Goal: Task Accomplishment & Management: Manage account settings

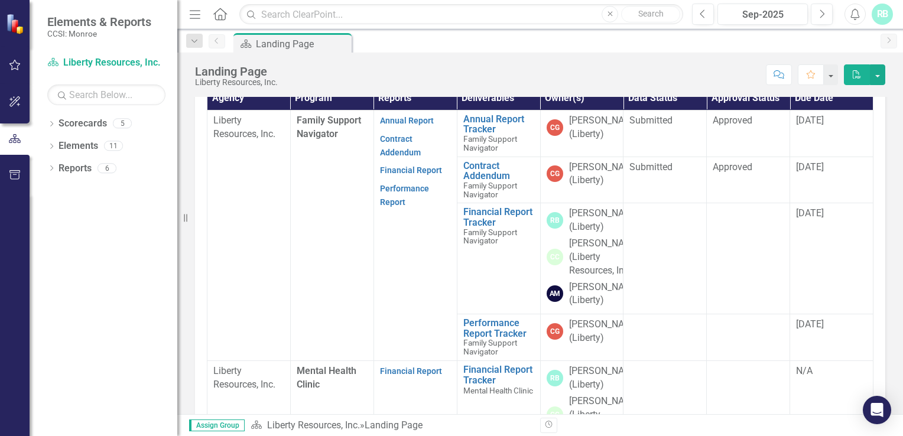
scroll to position [348, 0]
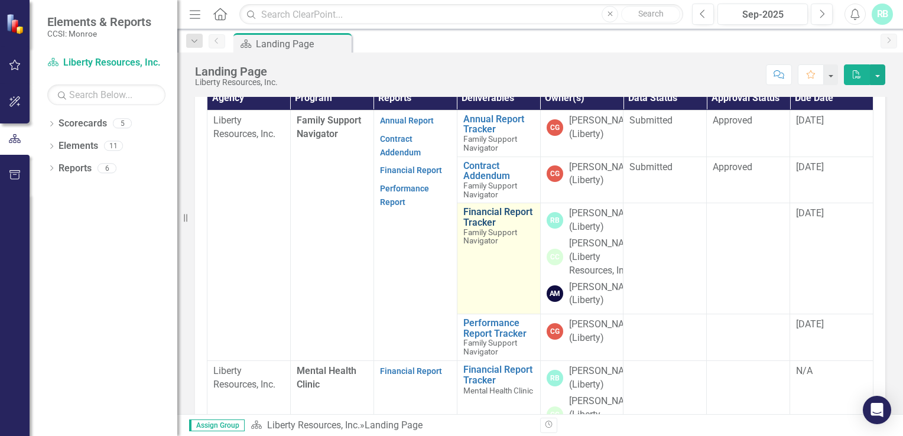
click at [480, 228] on link "Financial Report Tracker" at bounding box center [498, 217] width 71 height 21
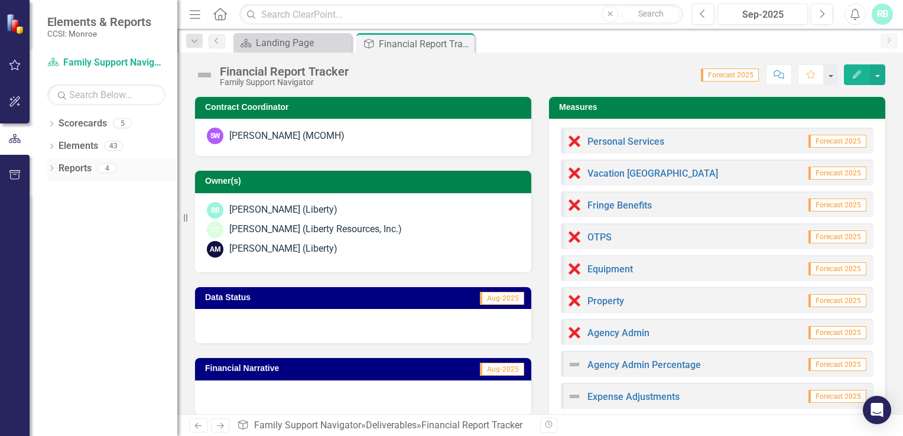
click at [70, 170] on link "Reports" at bounding box center [75, 169] width 33 height 14
click at [53, 169] on icon "Dropdown" at bounding box center [51, 169] width 8 height 7
click at [219, 41] on icon "Previous" at bounding box center [216, 40] width 9 height 7
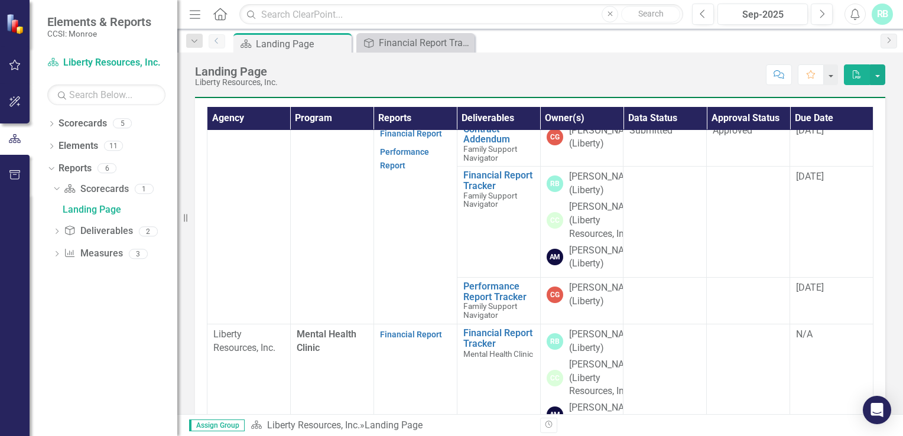
scroll to position [57, 0]
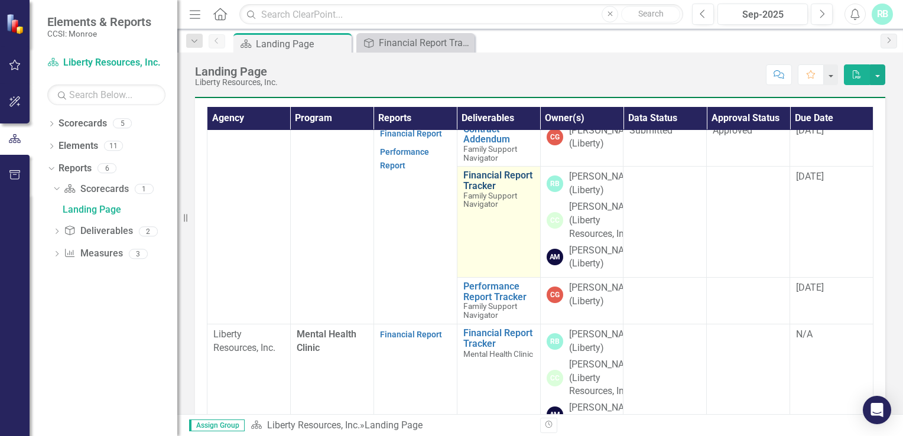
click at [492, 191] on link "Financial Report Tracker" at bounding box center [498, 180] width 71 height 21
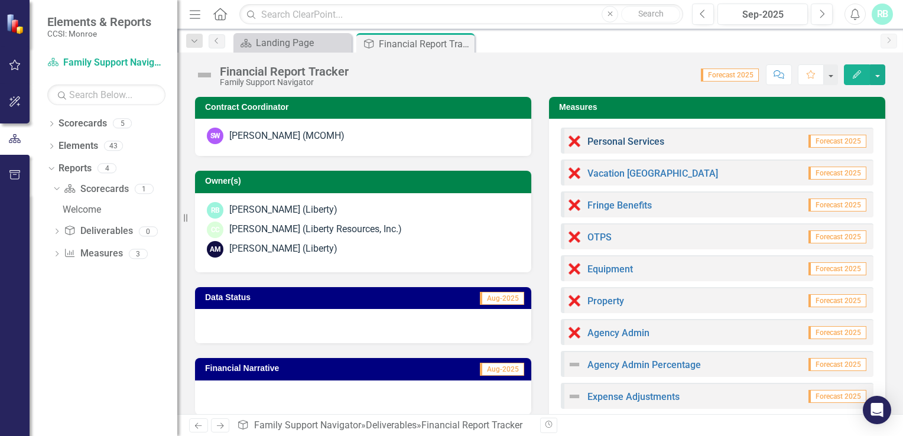
click at [637, 140] on link "Personal Services" at bounding box center [626, 141] width 77 height 11
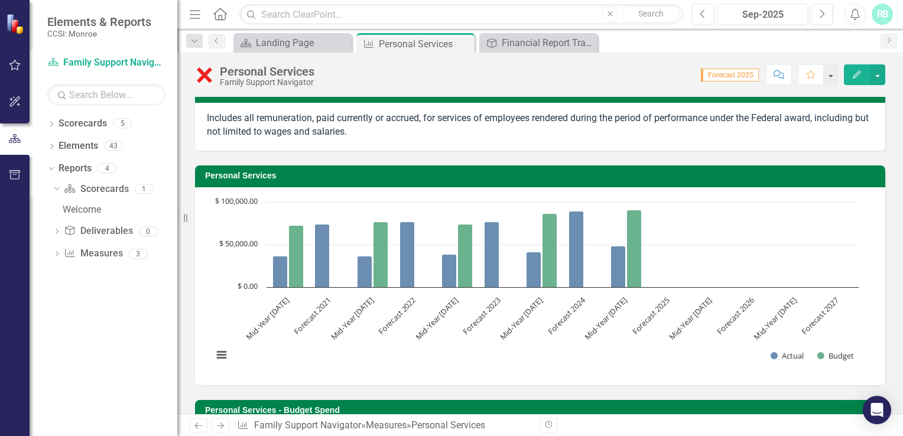
scroll to position [14, 0]
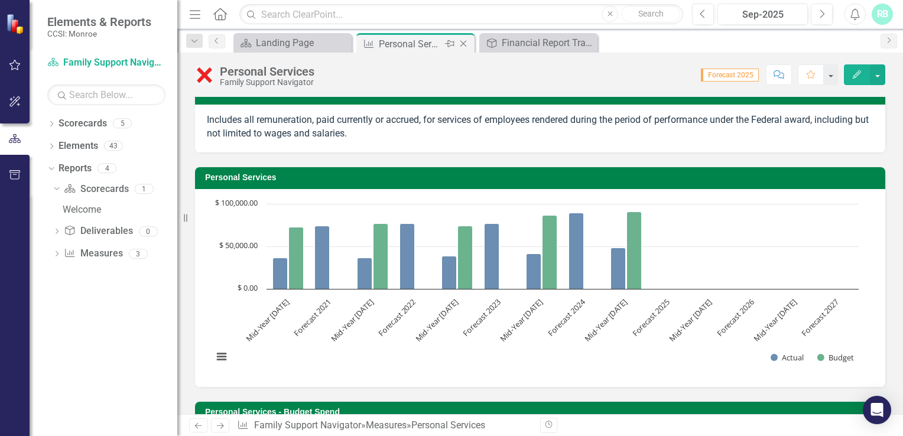
click at [465, 43] on icon "Close" at bounding box center [464, 43] width 12 height 9
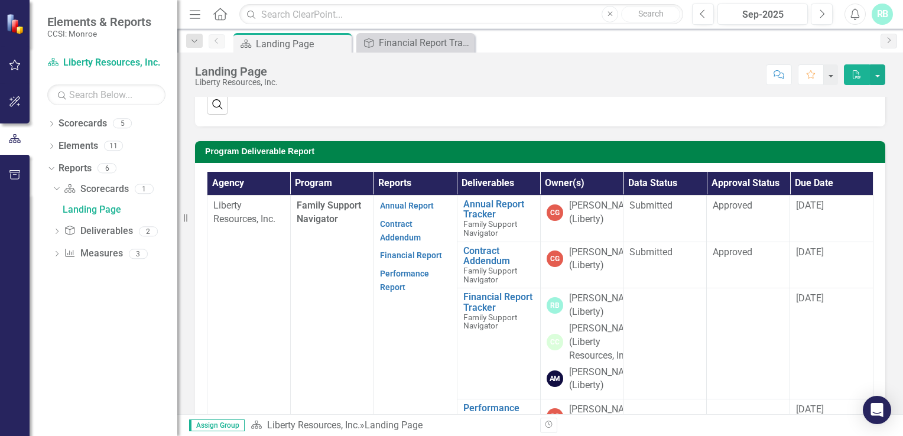
scroll to position [264, 0]
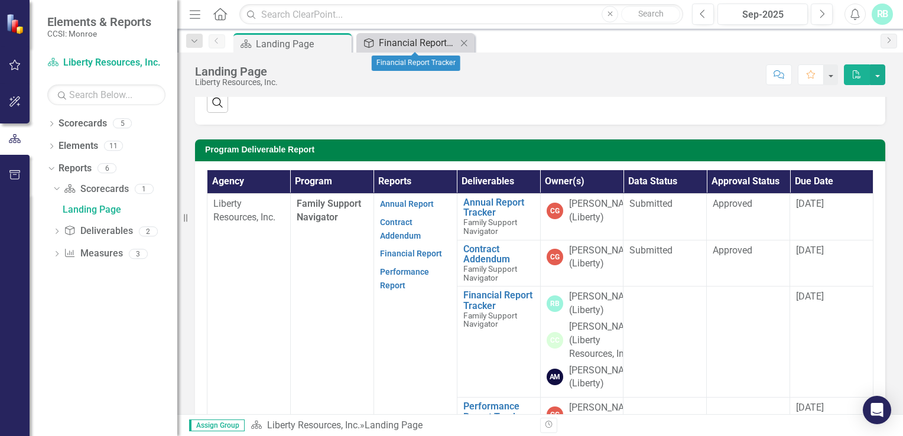
click at [385, 46] on div "Financial Report Tracker" at bounding box center [418, 42] width 78 height 15
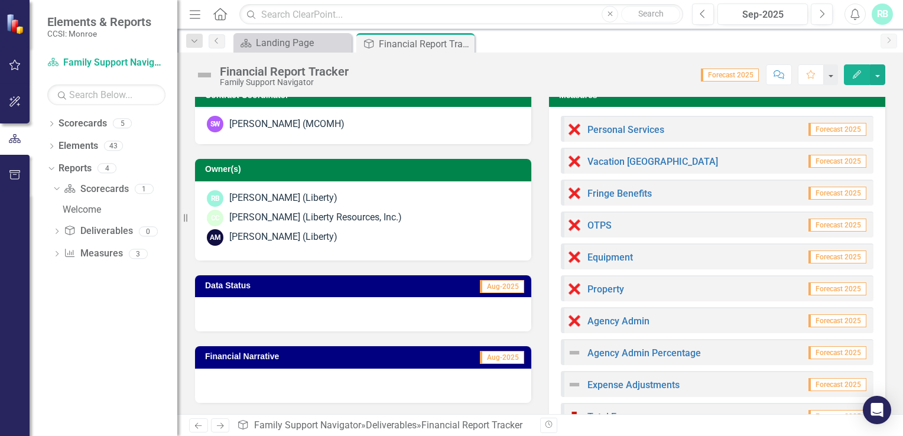
scroll to position [14, 0]
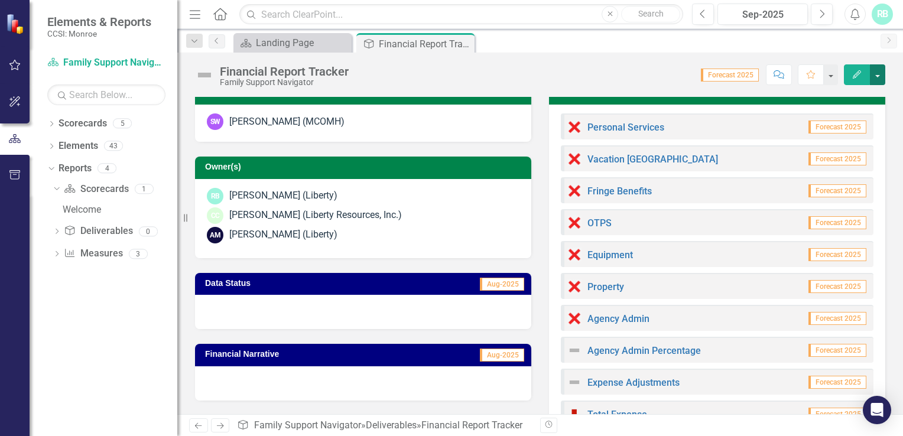
click at [877, 74] on button "button" at bounding box center [877, 74] width 15 height 21
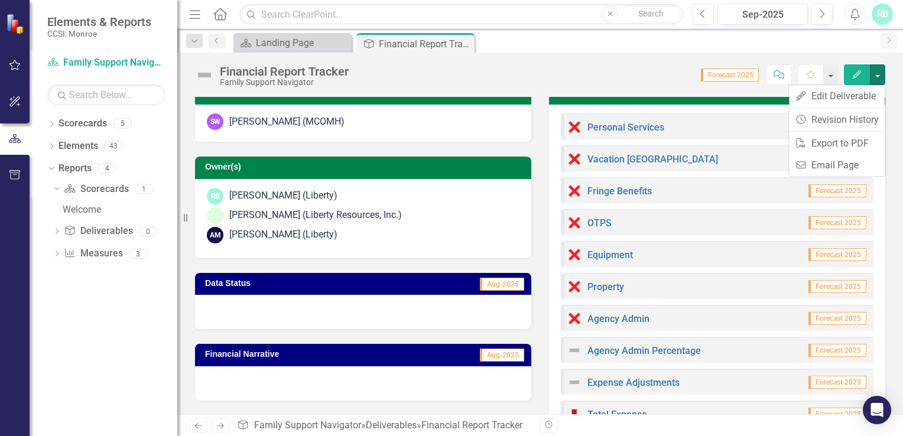
click at [641, 86] on div "Financial Report Tracker Family Support Navigator Score: 0.00 Forecast 2025 Com…" at bounding box center [540, 70] width 726 height 35
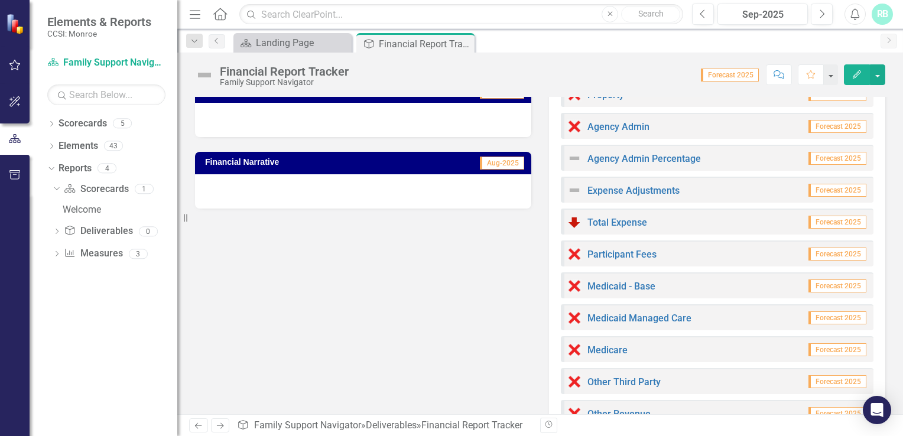
scroll to position [0, 0]
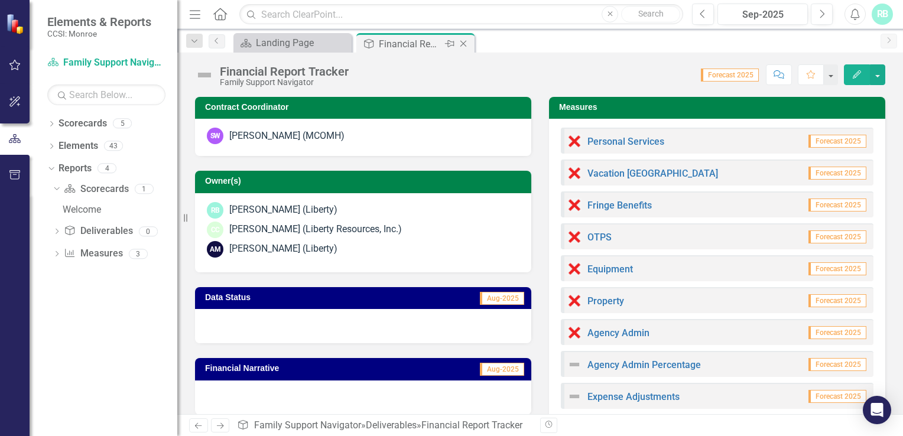
click at [466, 44] on icon "Close" at bounding box center [464, 43] width 12 height 9
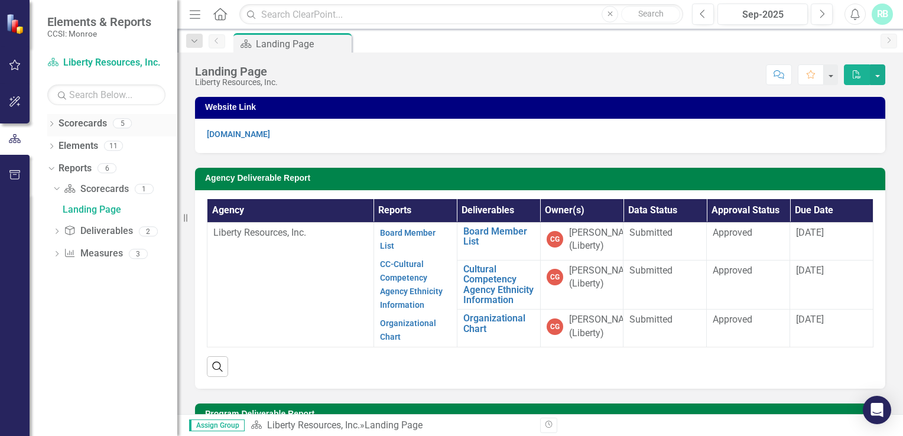
click at [51, 124] on icon "Dropdown" at bounding box center [51, 125] width 8 height 7
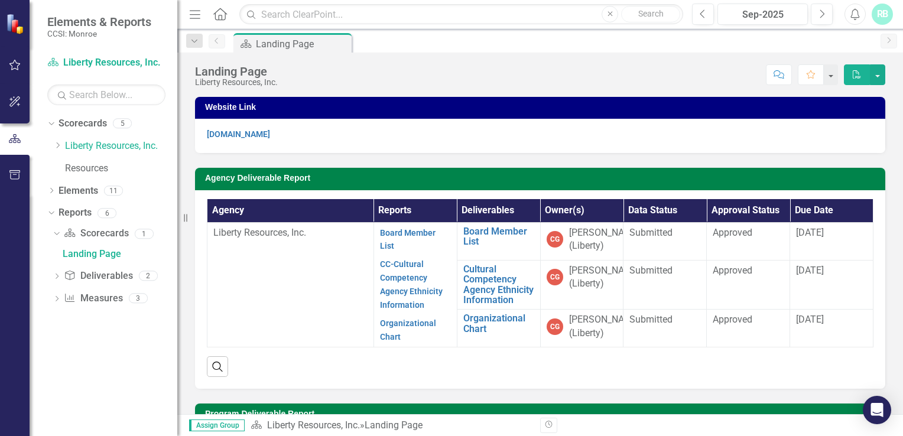
click at [203, 293] on div "Agency Reports Deliverables Owner(s) Data Status Approval Status Due Date Liber…" at bounding box center [540, 289] width 690 height 199
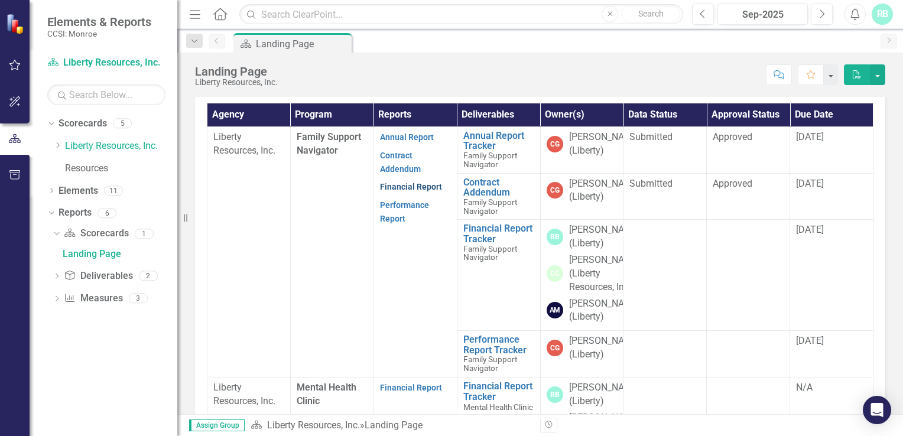
click at [397, 192] on link "Financial Report" at bounding box center [411, 186] width 62 height 9
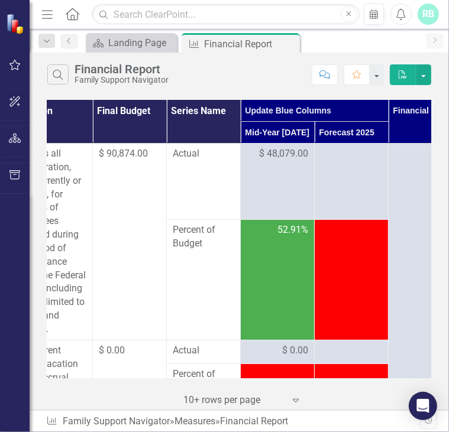
scroll to position [0, 125]
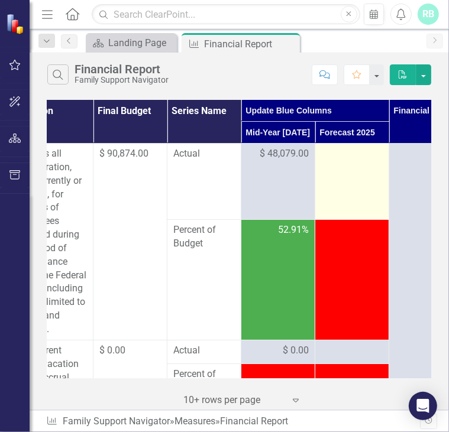
click at [361, 161] on td at bounding box center [352, 182] width 74 height 76
click at [329, 177] on td at bounding box center [352, 182] width 74 height 76
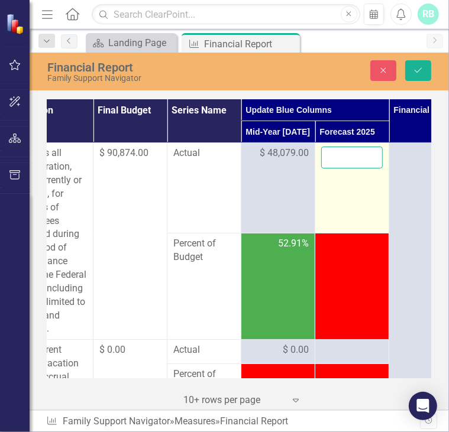
click at [345, 157] on input "number" at bounding box center [351, 158] width 61 height 22
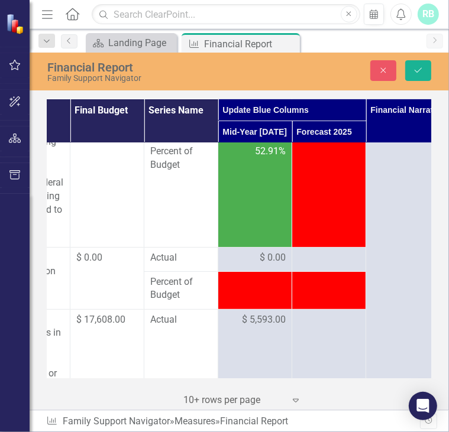
scroll to position [92, 151]
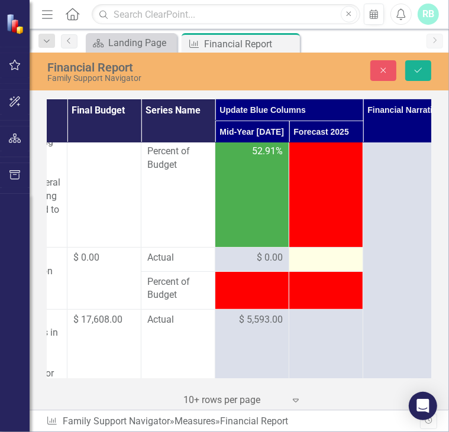
type input "57419"
click at [327, 259] on div at bounding box center [325, 258] width 61 height 14
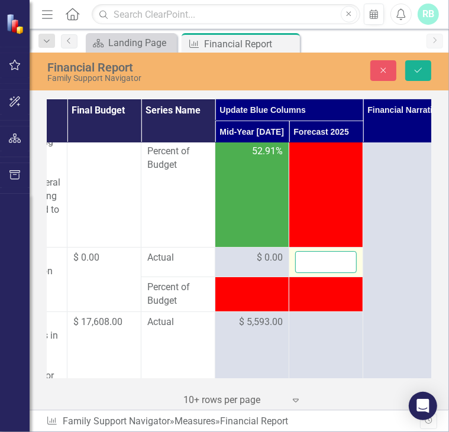
click at [324, 262] on input "number" at bounding box center [325, 262] width 61 height 22
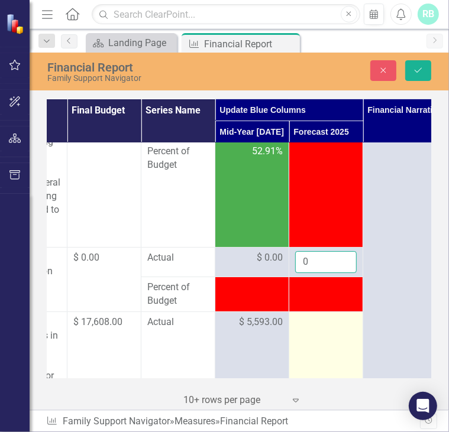
type input "0"
click at [319, 330] on td at bounding box center [326, 371] width 74 height 118
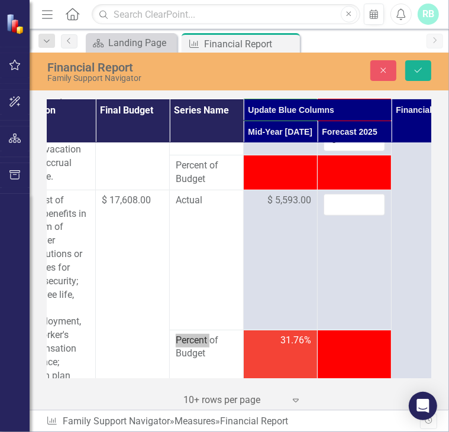
scroll to position [214, 123]
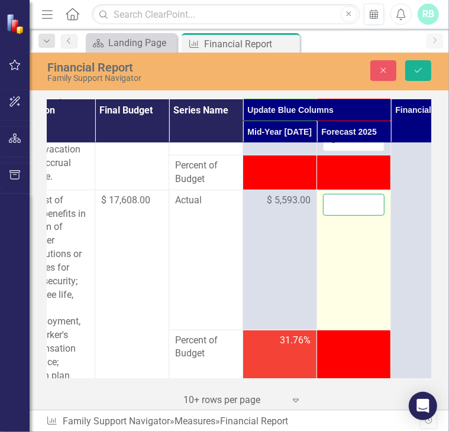
click at [345, 202] on input "number" at bounding box center [353, 205] width 61 height 22
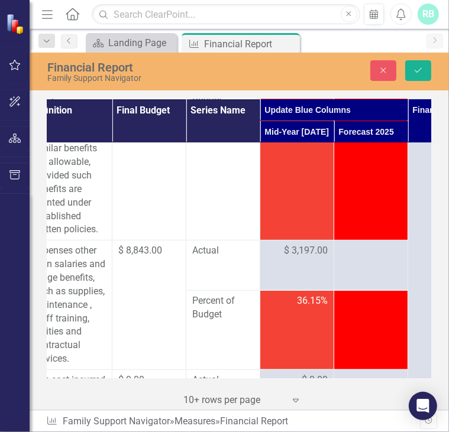
scroll to position [468, 105]
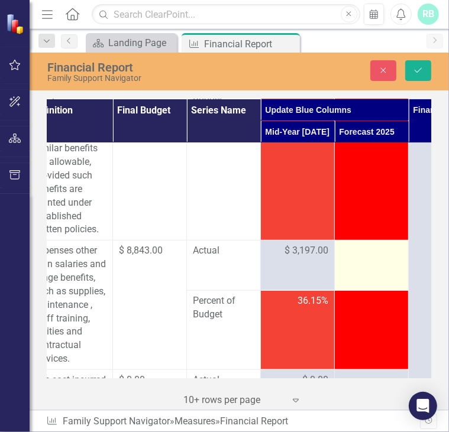
type input "15029"
click at [359, 263] on td at bounding box center [372, 266] width 74 height 50
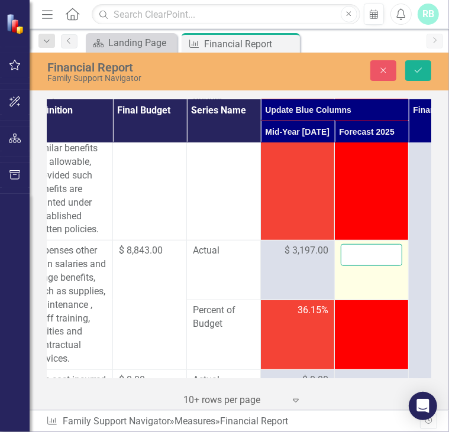
drag, startPoint x: 359, startPoint y: 263, endPoint x: 359, endPoint y: 255, distance: 8.3
click at [359, 255] on input "number" at bounding box center [370, 255] width 61 height 22
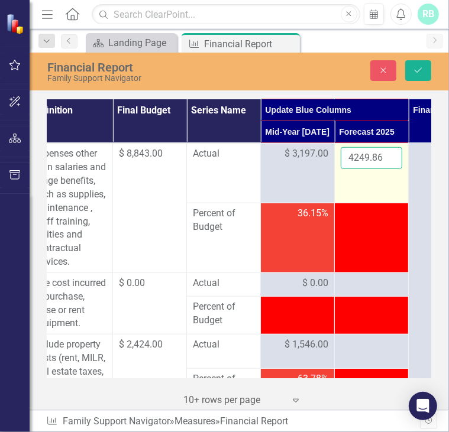
scroll to position [565, 105]
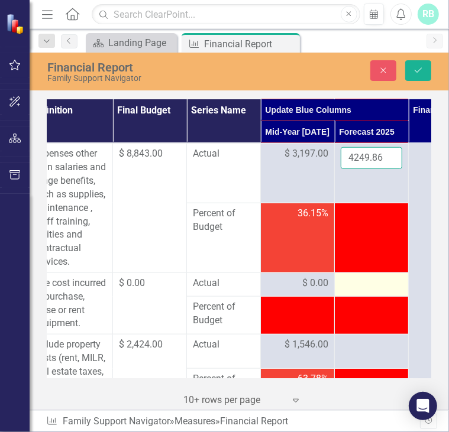
type input "4249.86"
click at [359, 280] on div at bounding box center [370, 284] width 61 height 14
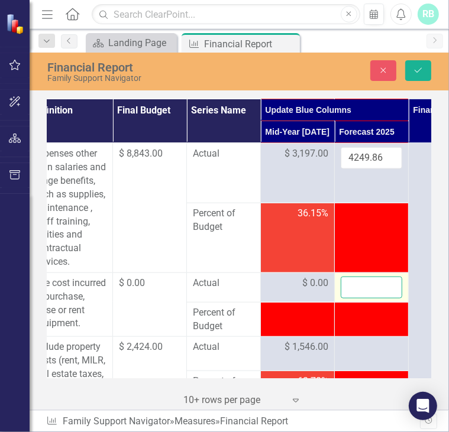
click at [357, 285] on input "number" at bounding box center [370, 288] width 61 height 22
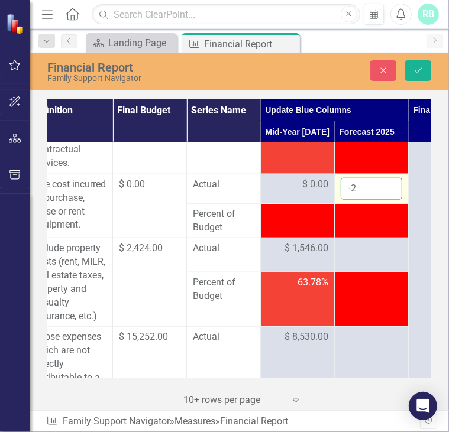
scroll to position [664, 105]
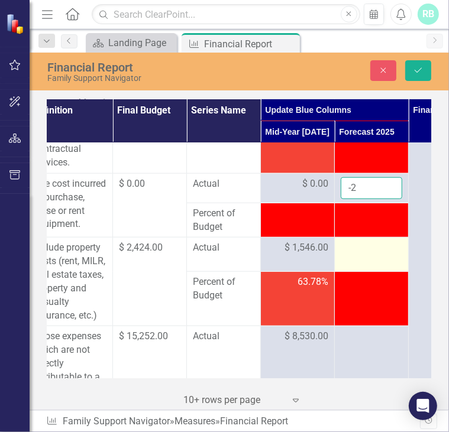
type input "-2"
click at [361, 255] on div at bounding box center [370, 248] width 61 height 14
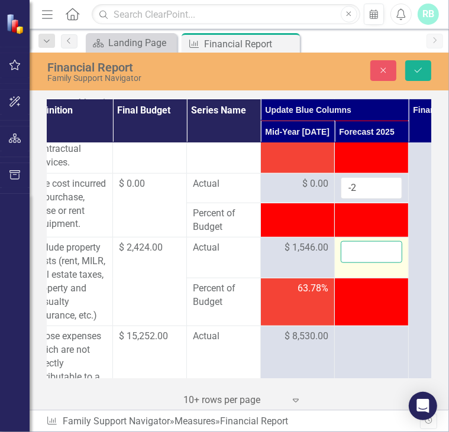
click at [357, 262] on input "number" at bounding box center [370, 252] width 61 height 22
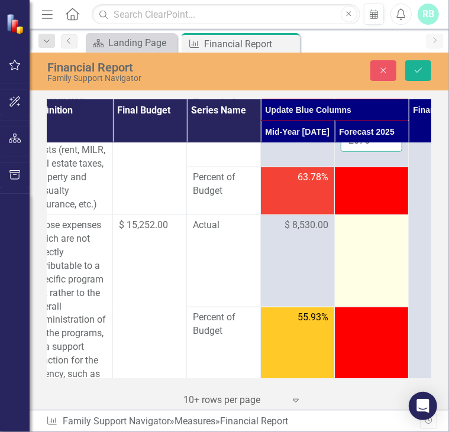
scroll to position [776, 105]
type input "2076"
click at [369, 231] on div at bounding box center [370, 226] width 61 height 14
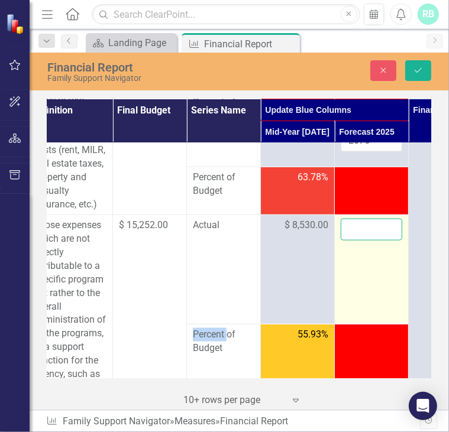
click at [366, 236] on input "number" at bounding box center [370, 230] width 61 height 22
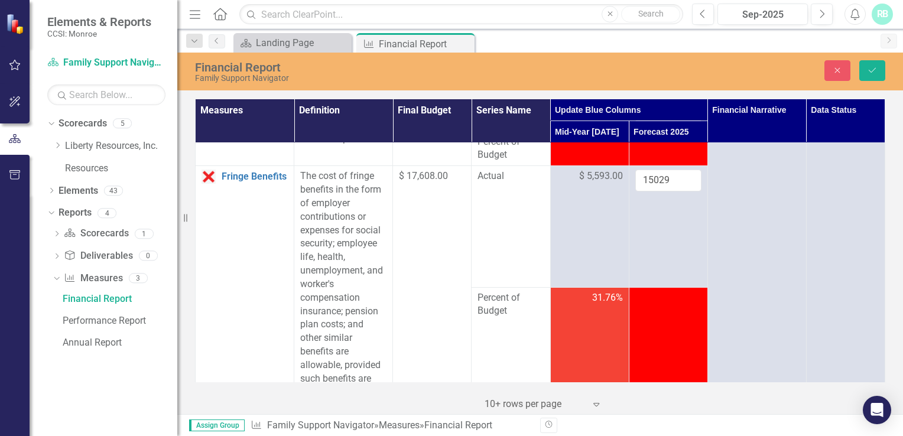
scroll to position [173, 0]
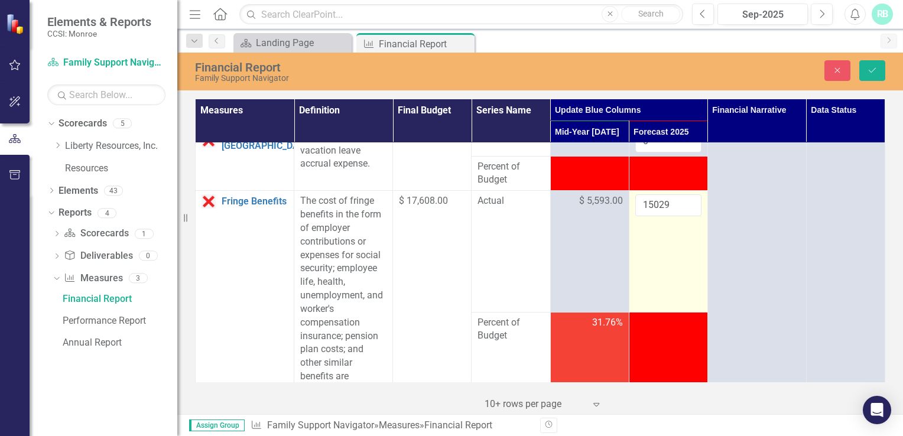
type input "9719"
click at [669, 216] on input "15029" at bounding box center [668, 205] width 66 height 22
click button "Save" at bounding box center [872, 70] width 26 height 21
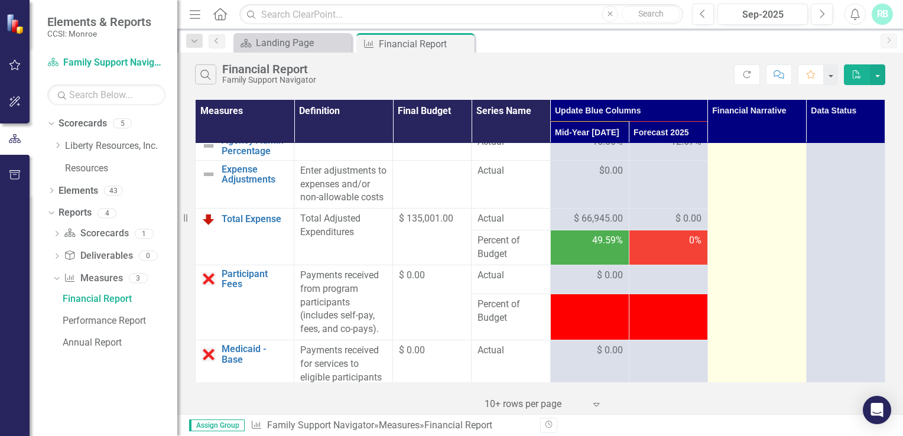
scroll to position [934, 0]
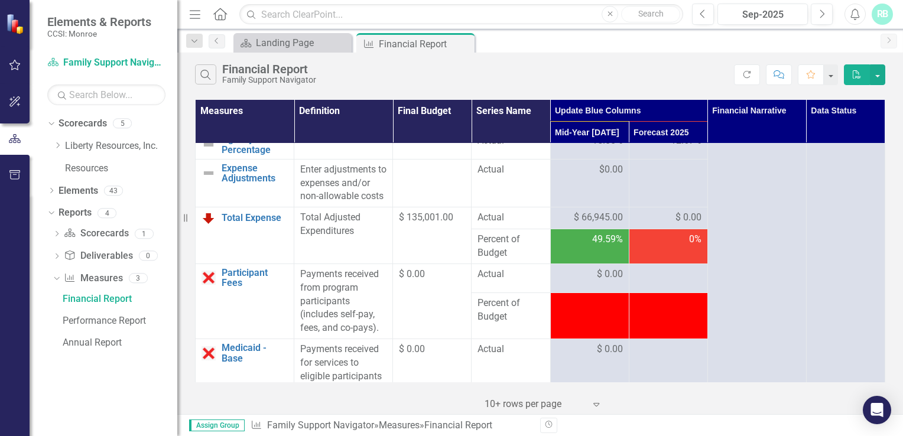
click at [677, 225] on span "$ 0.00" at bounding box center [689, 218] width 26 height 14
click at [679, 225] on span "$ 0.00" at bounding box center [689, 218] width 26 height 14
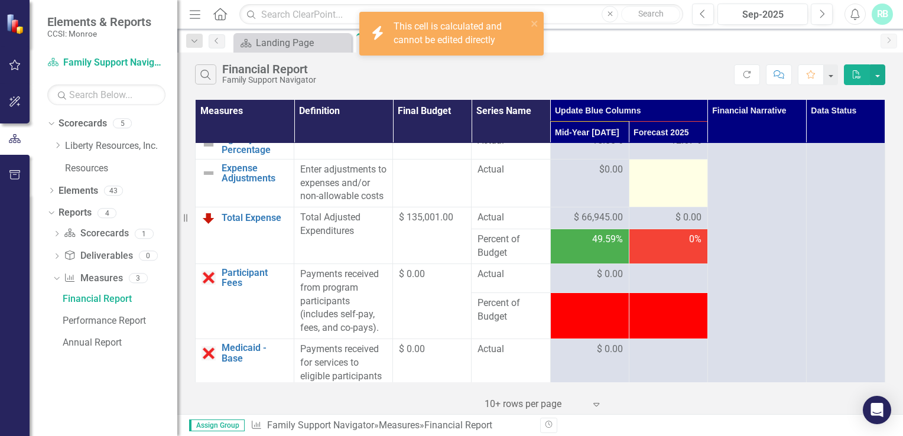
drag, startPoint x: 679, startPoint y: 242, endPoint x: 662, endPoint y: 209, distance: 37.5
click at [662, 207] on td at bounding box center [668, 183] width 79 height 48
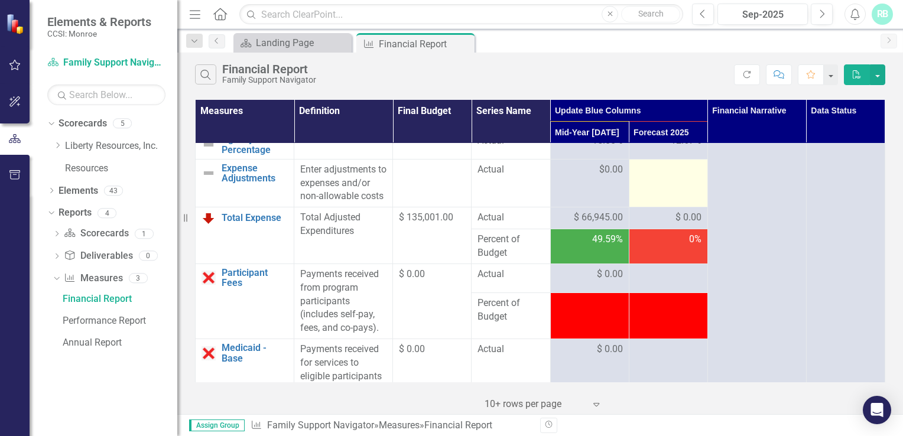
click at [662, 207] on td at bounding box center [668, 183] width 79 height 48
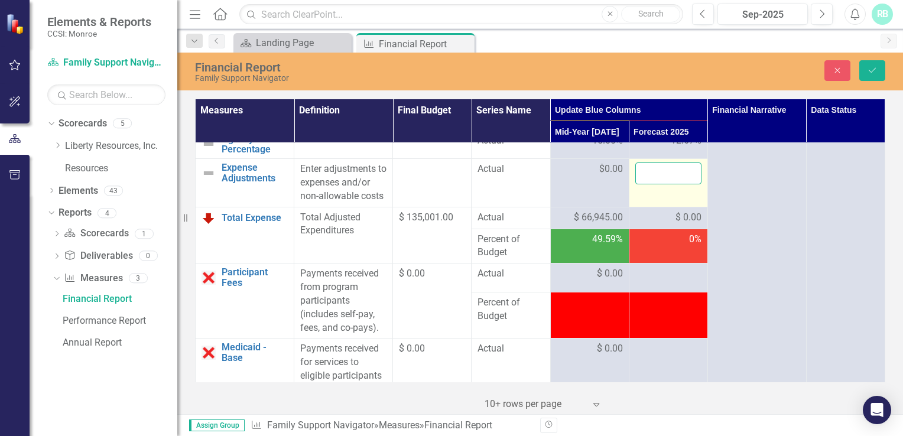
drag, startPoint x: 662, startPoint y: 207, endPoint x: 654, endPoint y: 204, distance: 8.5
click at [654, 184] on input "number" at bounding box center [668, 174] width 66 height 22
type input "2"
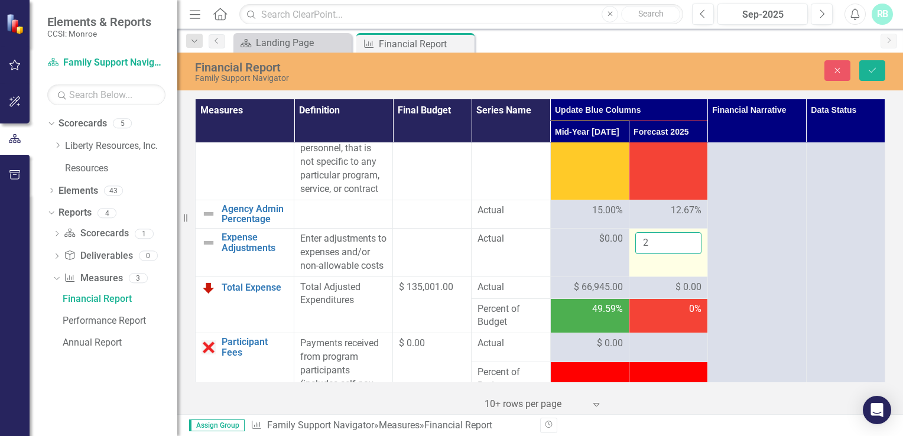
scroll to position [863, 0]
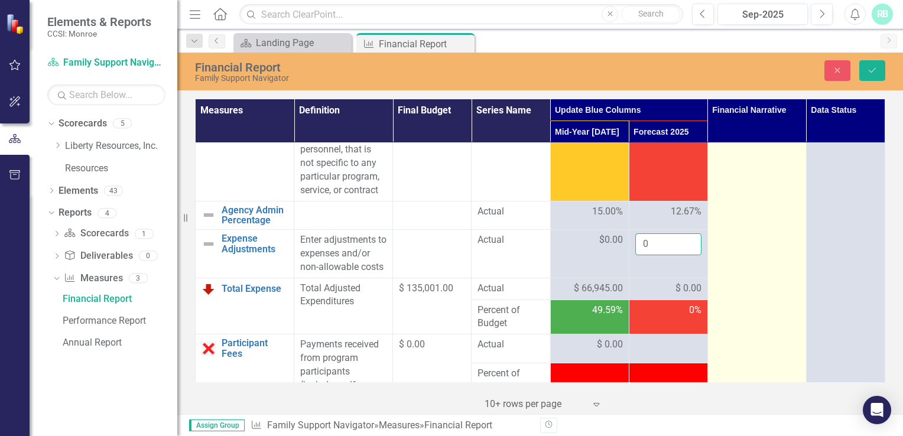
type input "0"
click button "Save" at bounding box center [872, 70] width 26 height 21
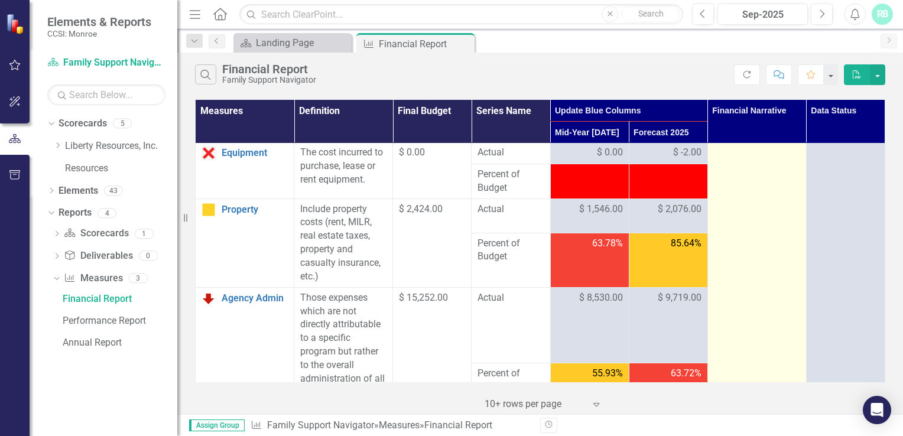
scroll to position [581, 0]
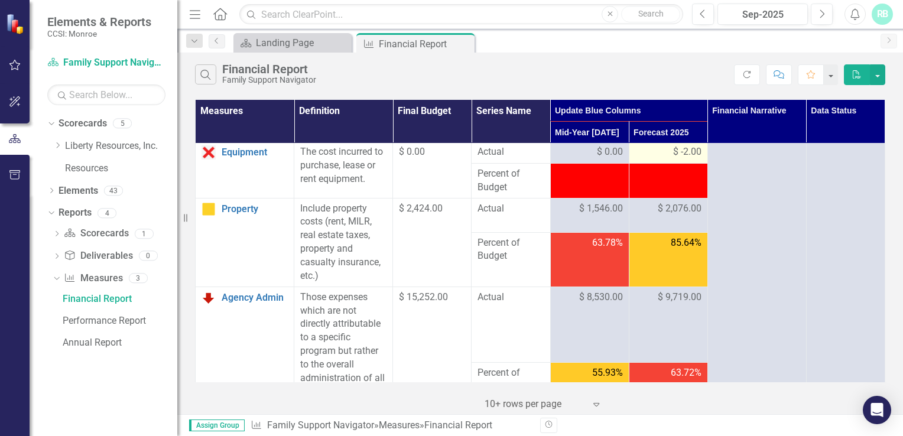
click at [677, 159] on span "$ -2.00" at bounding box center [687, 152] width 28 height 14
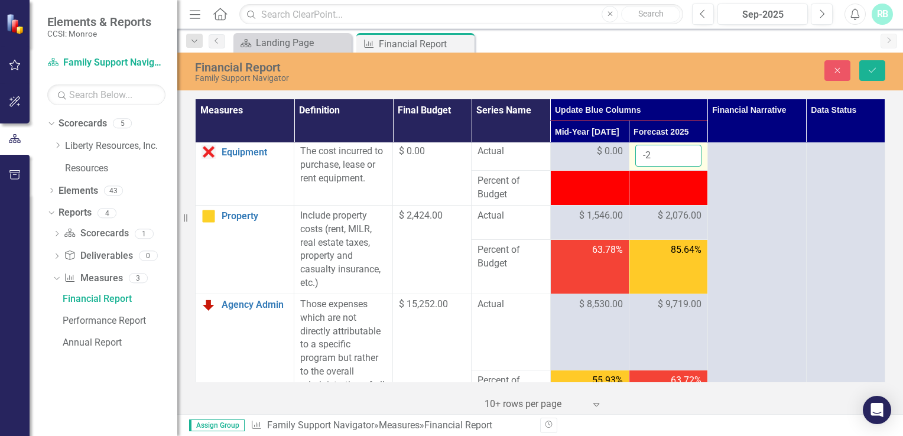
drag, startPoint x: 677, startPoint y: 179, endPoint x: 664, endPoint y: 183, distance: 13.8
click at [664, 167] on input "-2" at bounding box center [668, 156] width 66 height 22
type input "0"
click button "Save" at bounding box center [872, 70] width 26 height 21
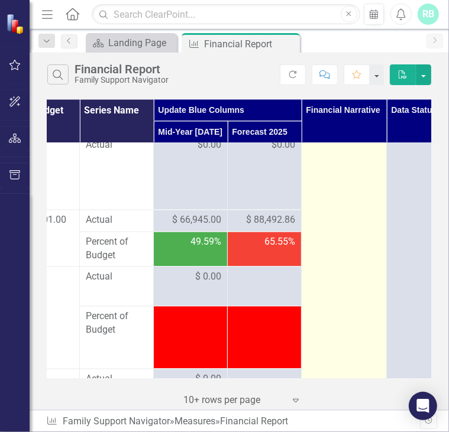
scroll to position [1165, 212]
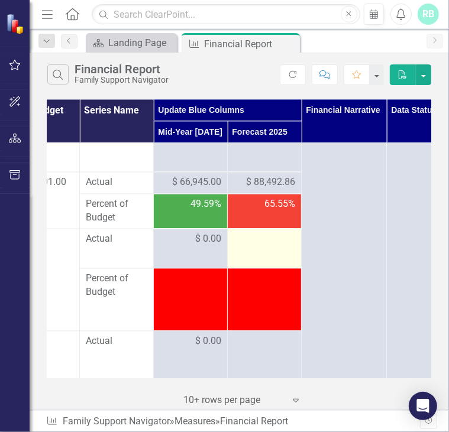
click at [265, 247] on div at bounding box center [263, 240] width 61 height 14
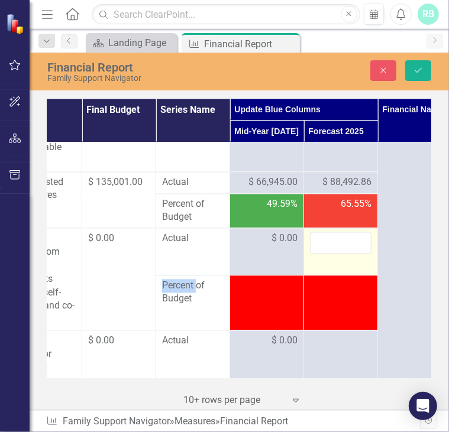
scroll to position [1165, 167]
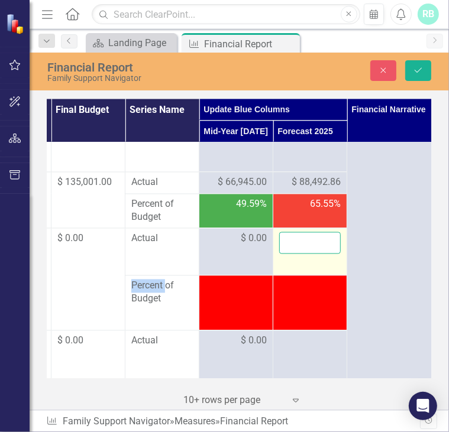
drag, startPoint x: 265, startPoint y: 249, endPoint x: 310, endPoint y: 257, distance: 46.3
click at [310, 254] on input "number" at bounding box center [309, 243] width 61 height 22
type input "0"
click button "Save" at bounding box center [418, 70] width 26 height 21
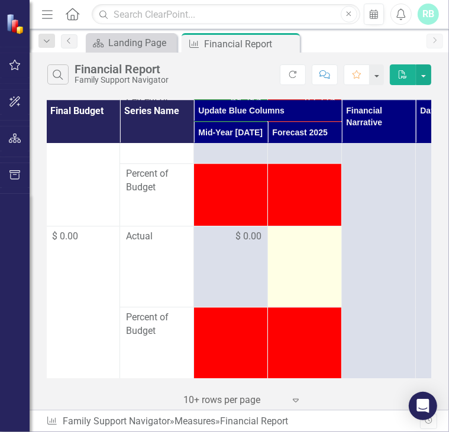
scroll to position [1513, 161]
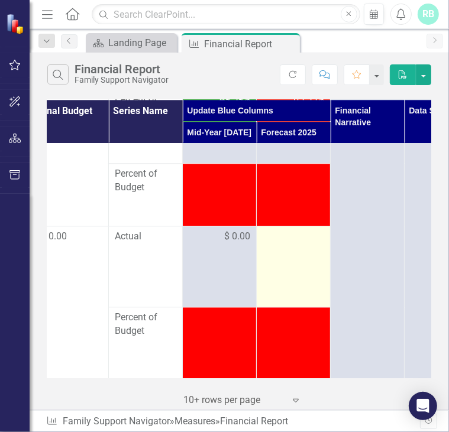
click at [287, 244] on div at bounding box center [292, 237] width 61 height 14
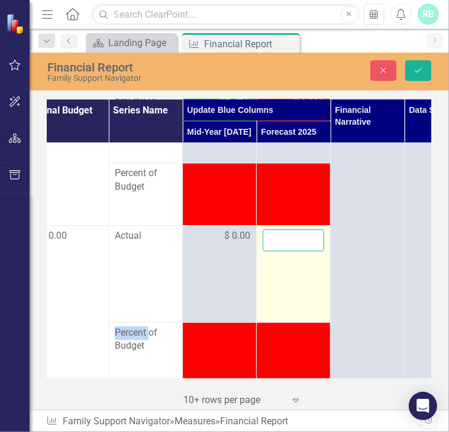
click at [286, 251] on input "number" at bounding box center [292, 240] width 61 height 22
type input "0"
click button "Save" at bounding box center [418, 70] width 26 height 21
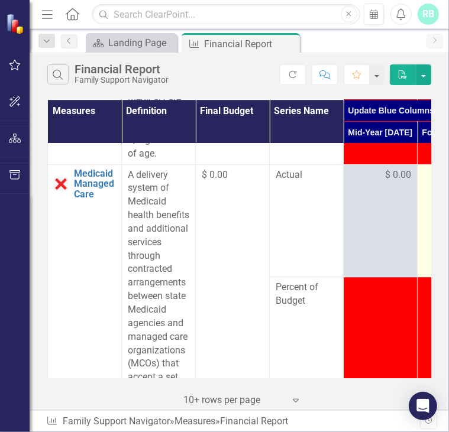
scroll to position [1785, 158]
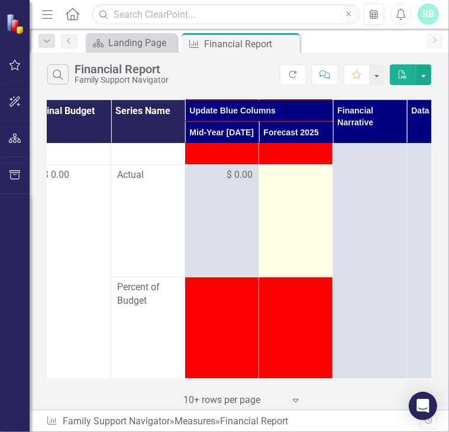
click at [288, 183] on div at bounding box center [295, 175] width 61 height 14
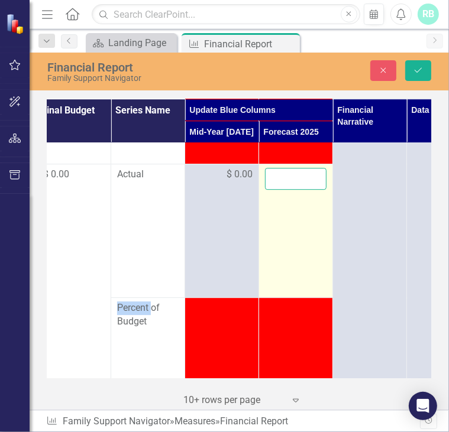
click at [284, 190] on input "number" at bounding box center [295, 179] width 61 height 22
type input "0"
click button "Save" at bounding box center [418, 70] width 26 height 21
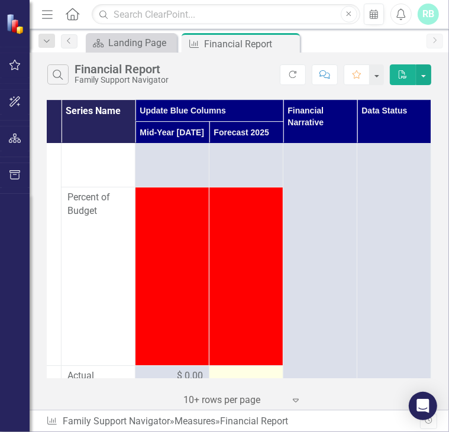
scroll to position [2043, 216]
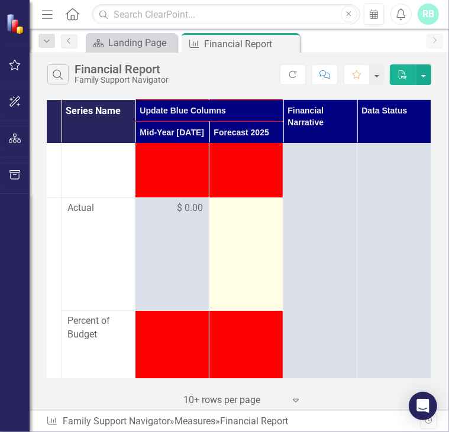
click at [246, 216] on div at bounding box center [245, 209] width 61 height 14
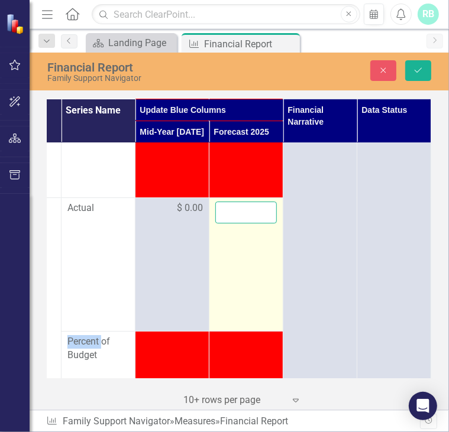
click at [241, 223] on input "number" at bounding box center [245, 213] width 61 height 22
type input "0"
click button "Save" at bounding box center [418, 70] width 26 height 21
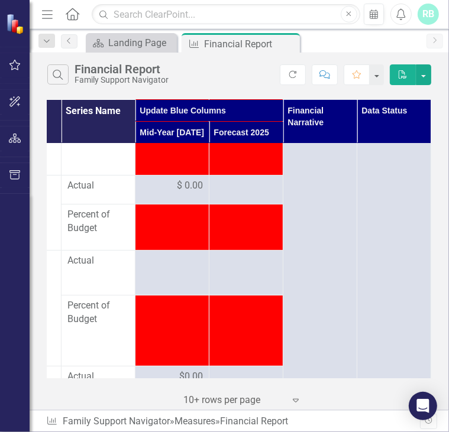
scroll to position [2359, 216]
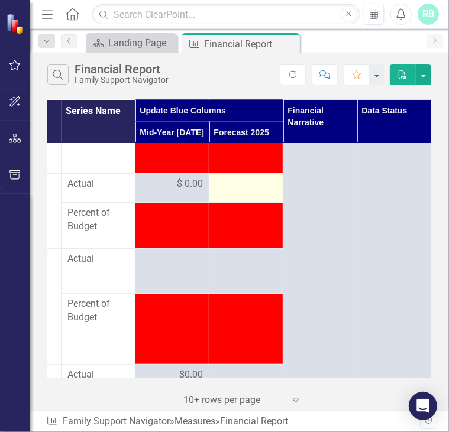
click at [232, 192] on div at bounding box center [245, 184] width 61 height 14
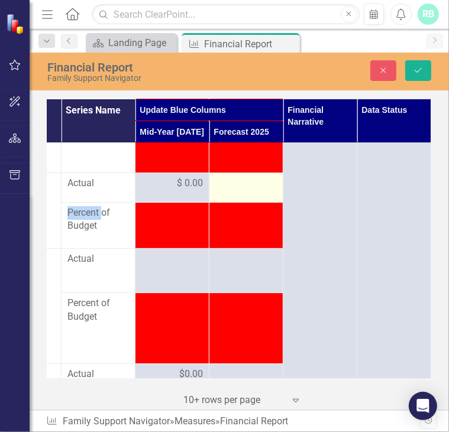
click at [231, 191] on div at bounding box center [245, 184] width 61 height 14
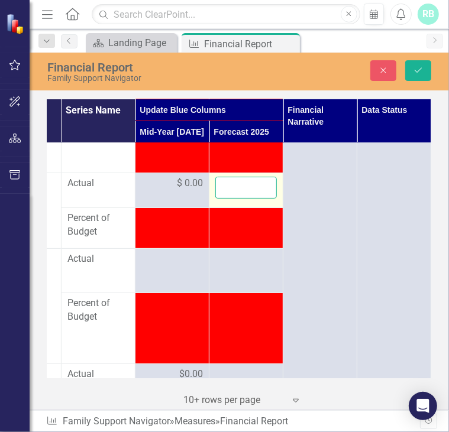
click at [231, 199] on input "number" at bounding box center [245, 188] width 61 height 22
type input "0"
click button "Save" at bounding box center [418, 70] width 26 height 21
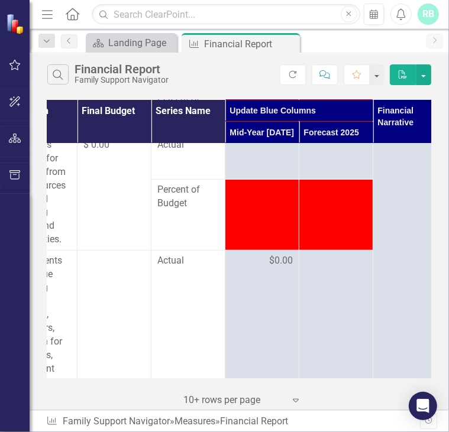
scroll to position [2442, 118]
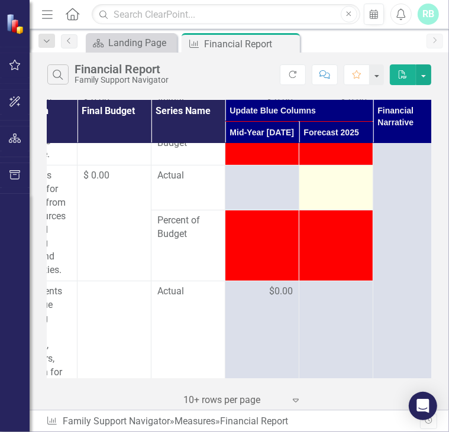
click at [330, 183] on div at bounding box center [335, 176] width 61 height 14
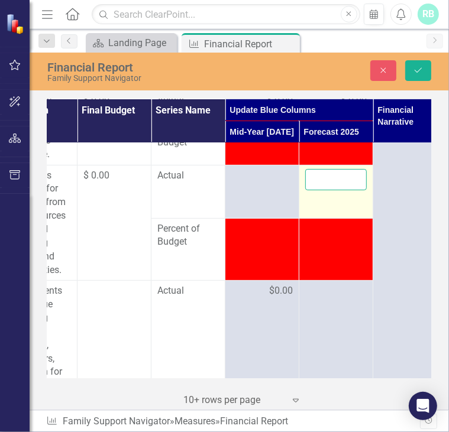
drag, startPoint x: 330, startPoint y: 211, endPoint x: 326, endPoint y: 216, distance: 7.1
click at [326, 191] on input "number" at bounding box center [335, 180] width 61 height 22
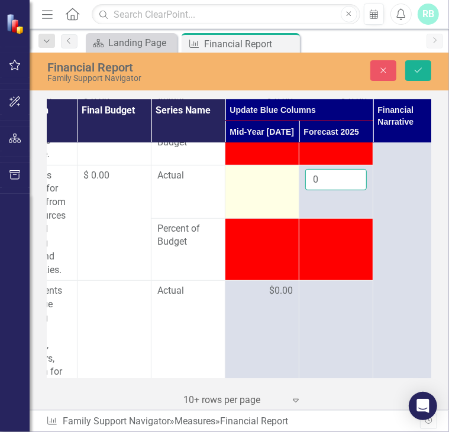
type input "0"
click at [258, 183] on div at bounding box center [261, 176] width 61 height 14
click at [263, 191] on input "number" at bounding box center [261, 180] width 61 height 22
type input "0"
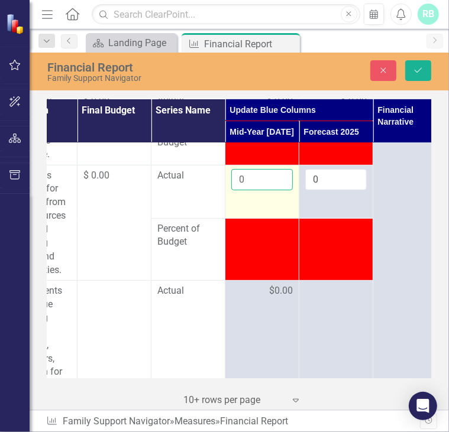
click button "Save" at bounding box center [418, 70] width 26 height 21
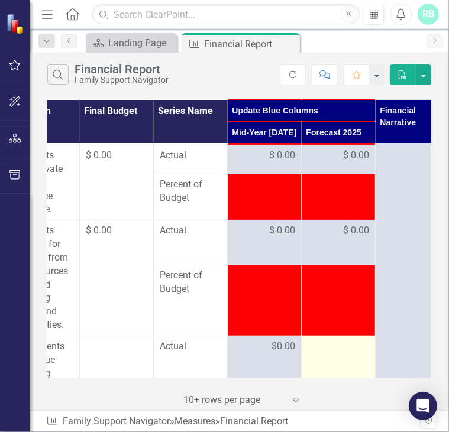
scroll to position [2548, 108]
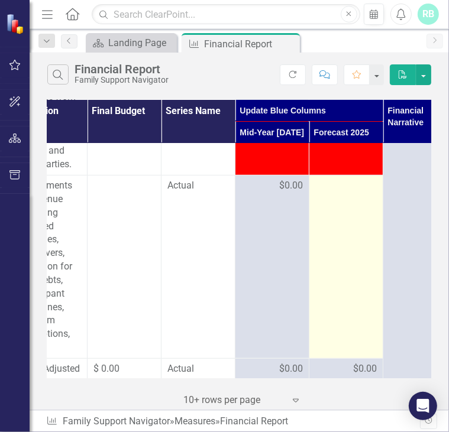
click at [340, 193] on div at bounding box center [345, 186] width 61 height 14
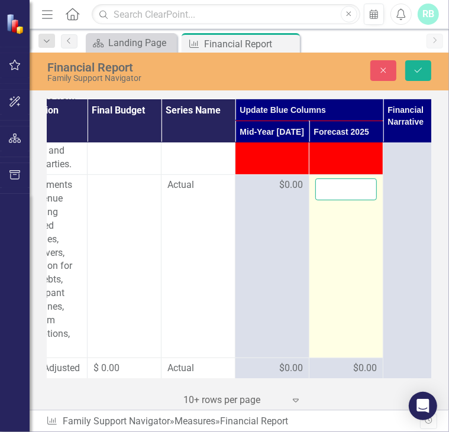
click at [340, 200] on input "number" at bounding box center [345, 190] width 61 height 22
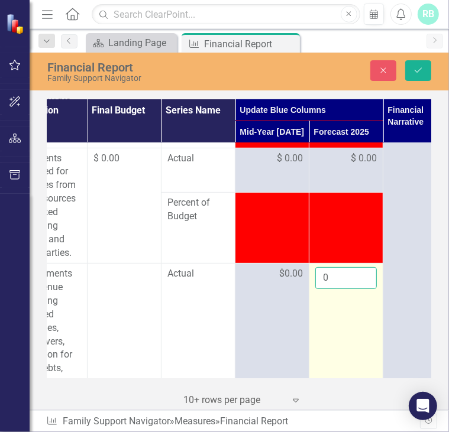
scroll to position [2453, 108]
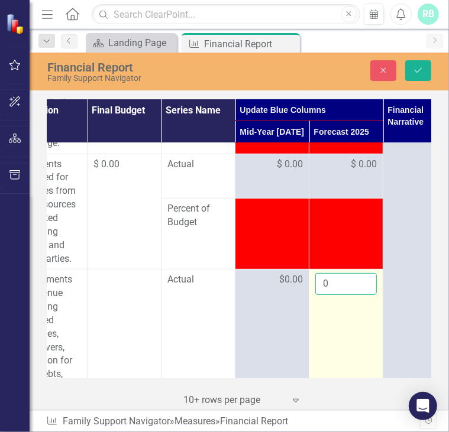
type input "0"
click button "Save" at bounding box center [418, 70] width 26 height 21
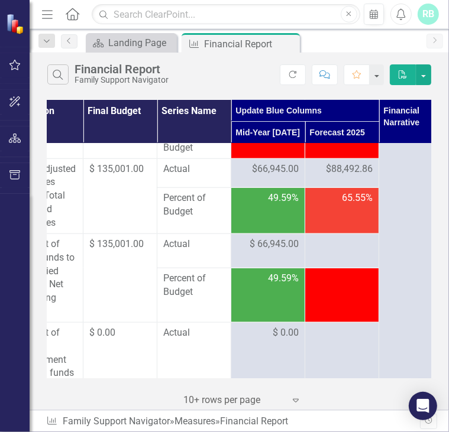
scroll to position [2804, 113]
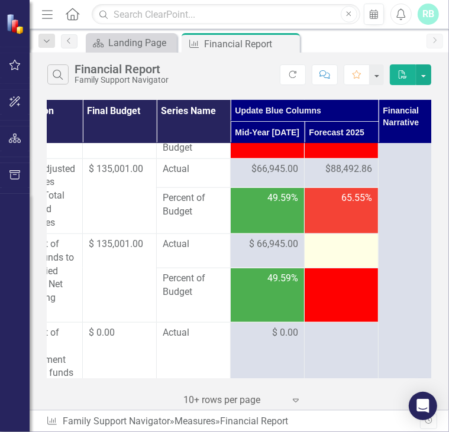
click at [351, 252] on div at bounding box center [340, 245] width 61 height 14
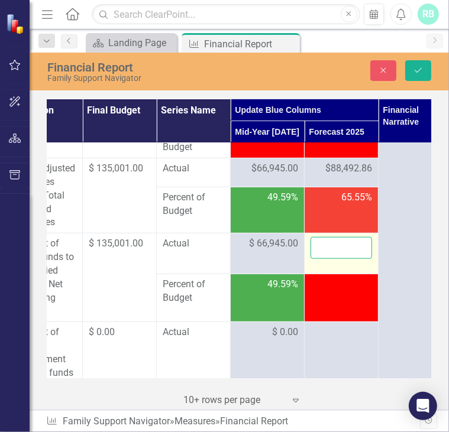
click at [348, 259] on input "number" at bounding box center [340, 248] width 61 height 22
type input "88492.86"
click button "Save" at bounding box center [418, 70] width 26 height 21
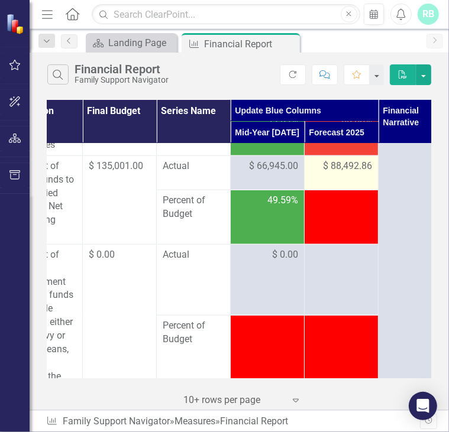
scroll to position [2895, 113]
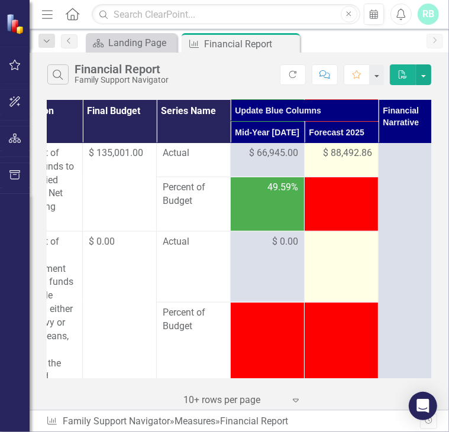
click at [346, 249] on div at bounding box center [340, 242] width 61 height 14
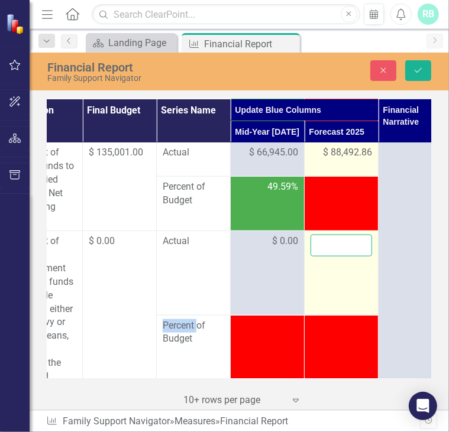
drag, startPoint x: 346, startPoint y: 283, endPoint x: 335, endPoint y: 282, distance: 11.2
click at [335, 257] on input "number" at bounding box center [340, 246] width 61 height 22
type input "0"
click button "Save" at bounding box center [418, 70] width 26 height 21
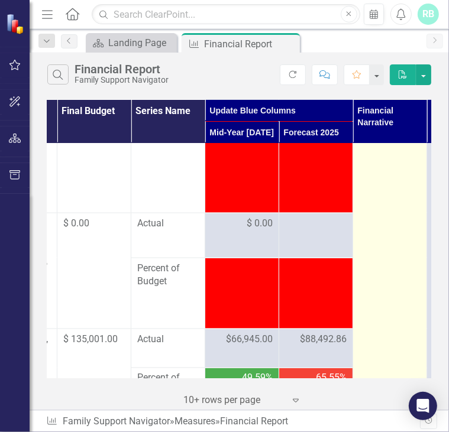
scroll to position [3097, 138]
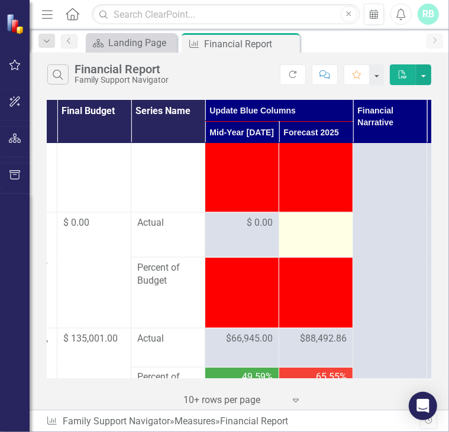
click at [300, 231] on div at bounding box center [315, 223] width 61 height 14
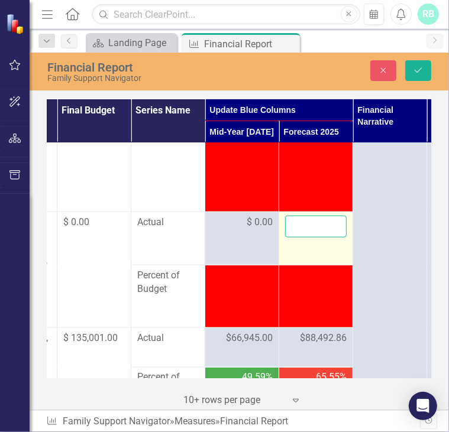
drag, startPoint x: 300, startPoint y: 258, endPoint x: 300, endPoint y: 265, distance: 7.1
click at [300, 238] on input "number" at bounding box center [315, 227] width 61 height 22
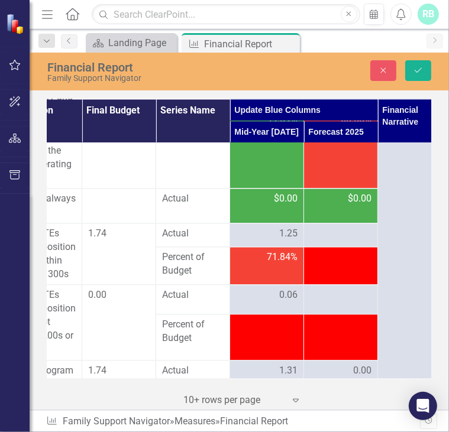
scroll to position [3570, 115]
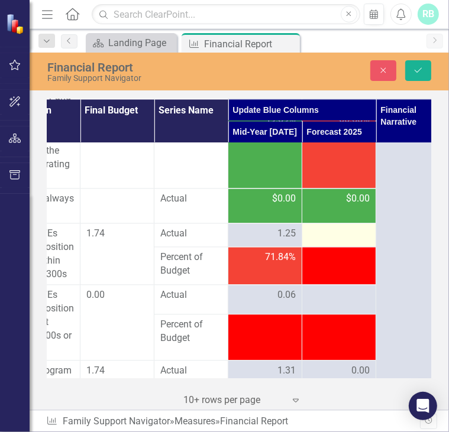
type input "0"
click at [336, 241] on div at bounding box center [338, 234] width 61 height 14
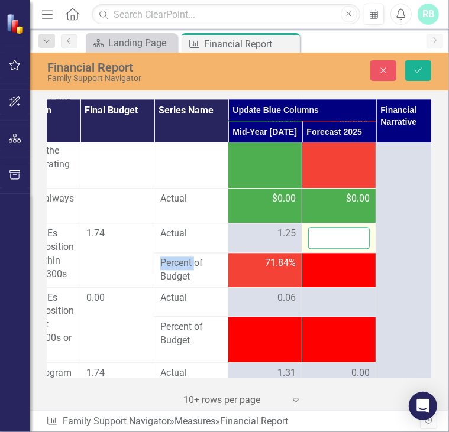
click at [335, 249] on input "number" at bounding box center [338, 238] width 61 height 22
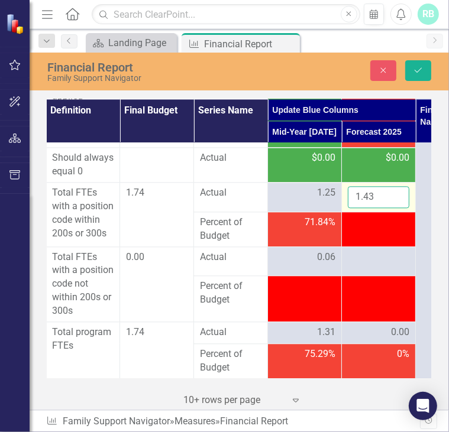
scroll to position [3655, 76]
type input "1.43"
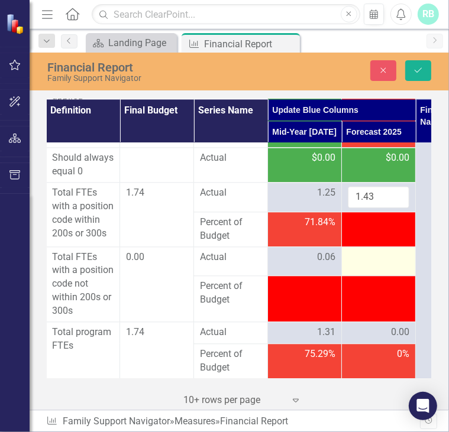
click at [373, 251] on div at bounding box center [378, 258] width 61 height 14
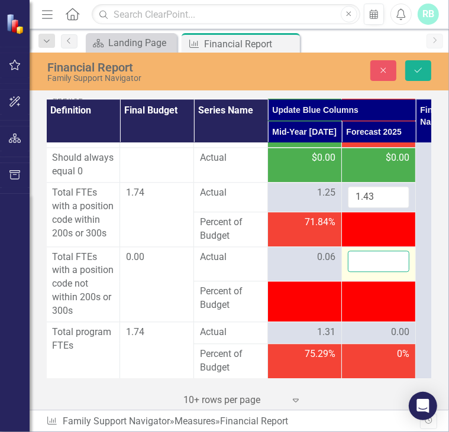
click at [373, 252] on input "number" at bounding box center [378, 262] width 61 height 22
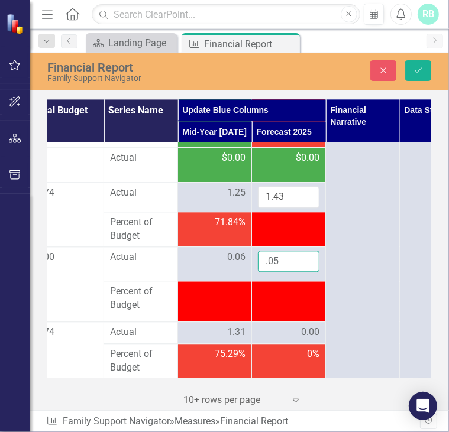
scroll to position [3657, 168]
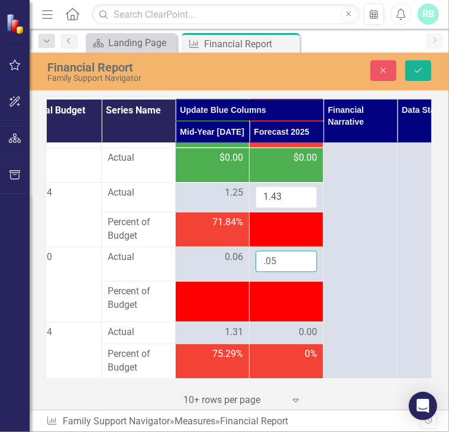
type input ".05"
click at [298, 326] on div "0.00" at bounding box center [285, 333] width 61 height 14
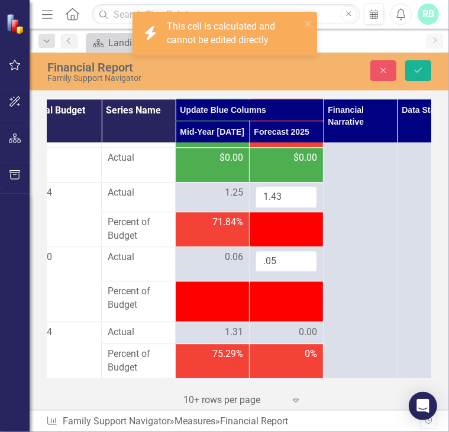
drag, startPoint x: 298, startPoint y: 326, endPoint x: 274, endPoint y: 322, distance: 24.6
click at [274, 326] on div "0.00" at bounding box center [285, 333] width 61 height 14
click at [287, 326] on div "0.00" at bounding box center [285, 333] width 61 height 14
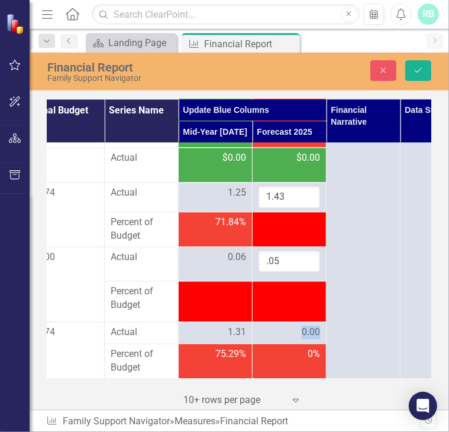
scroll to position [3657, 166]
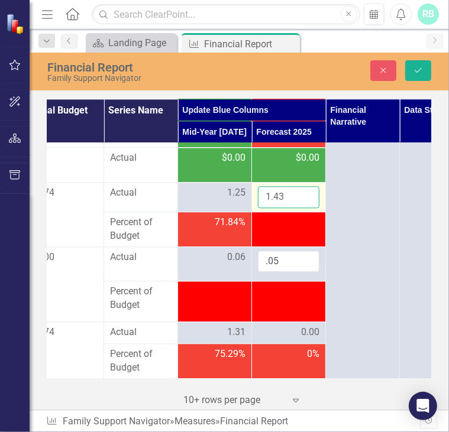
drag, startPoint x: 287, startPoint y: 320, endPoint x: 290, endPoint y: 193, distance: 127.1
click at [290, 193] on input "1.43" at bounding box center [288, 197] width 61 height 22
type input "1.38"
click button "Save" at bounding box center [418, 70] width 26 height 21
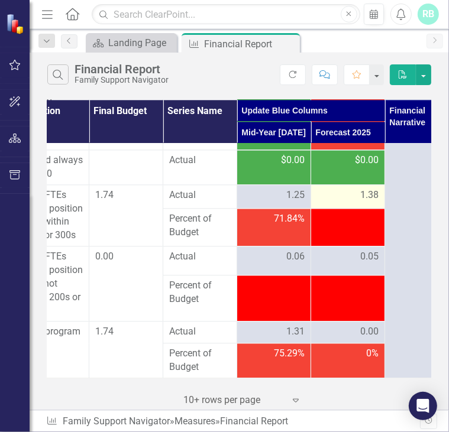
scroll to position [3654, 154]
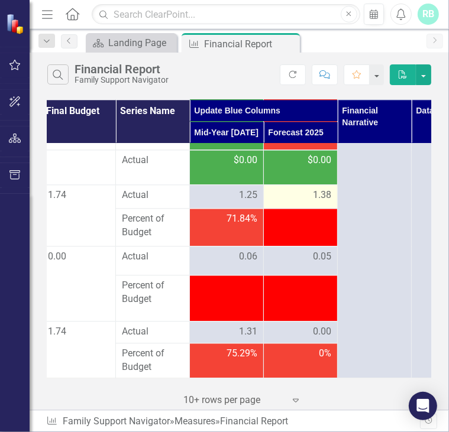
click at [304, 325] on div "0.00" at bounding box center [300, 332] width 61 height 14
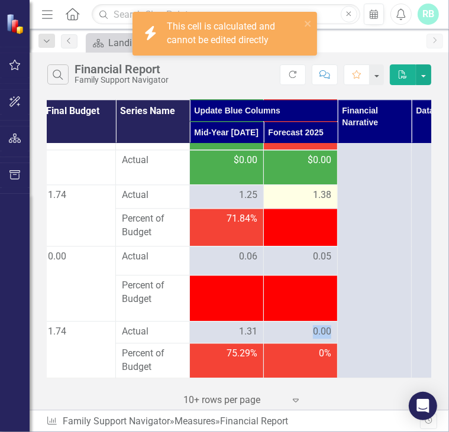
drag, startPoint x: 304, startPoint y: 321, endPoint x: 318, endPoint y: 323, distance: 13.8
click at [318, 325] on span "0.00" at bounding box center [322, 332] width 18 height 14
drag, startPoint x: 318, startPoint y: 323, endPoint x: 296, endPoint y: 227, distance: 98.8
click at [296, 227] on td at bounding box center [301, 228] width 74 height 38
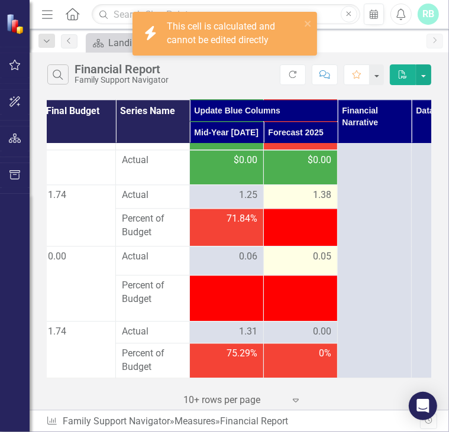
click at [310, 255] on div "0.05" at bounding box center [300, 257] width 61 height 14
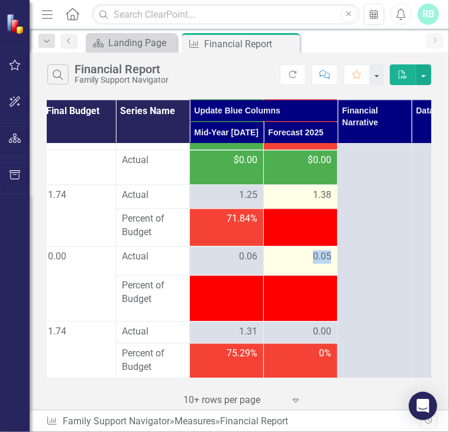
click at [310, 255] on div "0.05" at bounding box center [300, 257] width 61 height 14
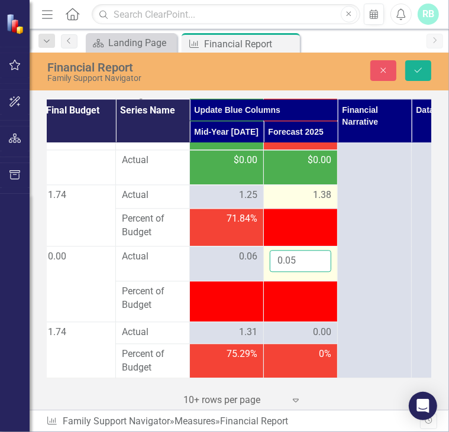
click at [312, 251] on input "0.05" at bounding box center [300, 261] width 61 height 22
click button "Save" at bounding box center [418, 70] width 26 height 21
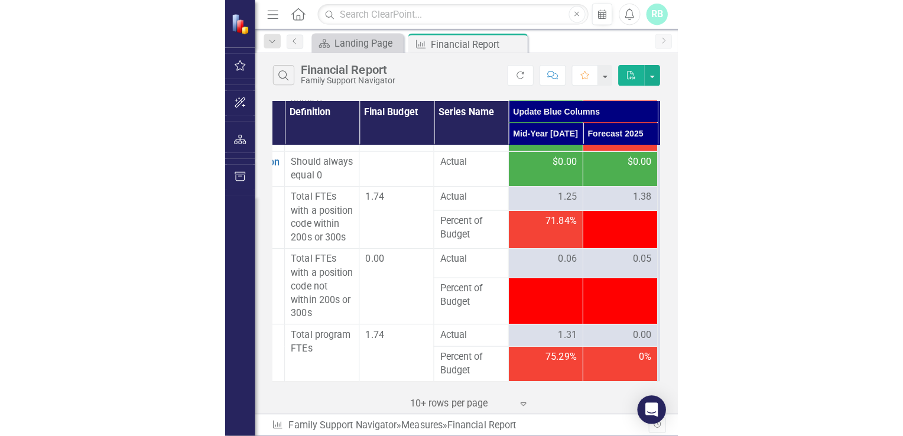
scroll to position [3654, 148]
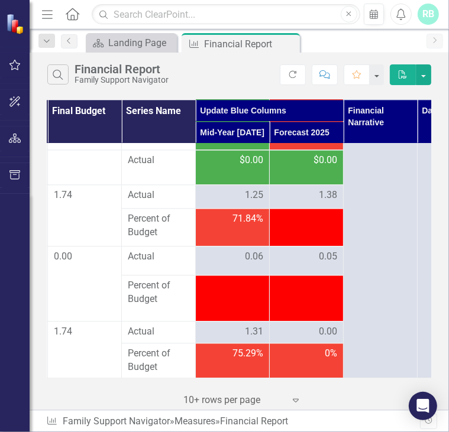
click at [319, 325] on span "0.00" at bounding box center [328, 332] width 18 height 14
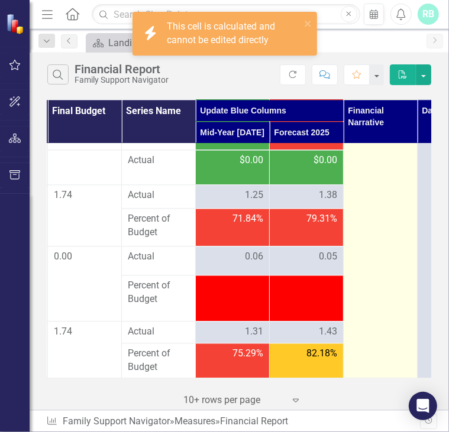
drag, startPoint x: 318, startPoint y: 321, endPoint x: 404, endPoint y: 343, distance: 89.2
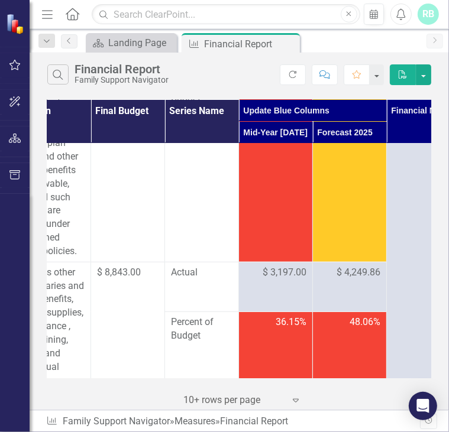
scroll to position [444, 127]
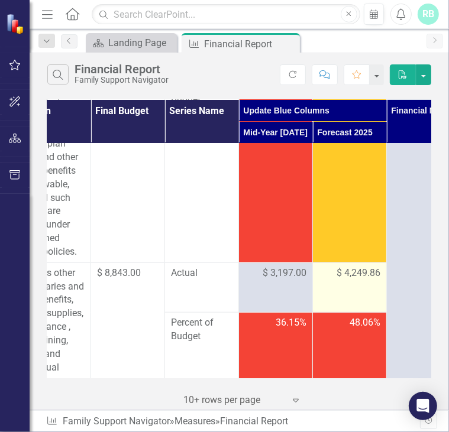
click at [358, 277] on span "$ 4,249.86" at bounding box center [358, 274] width 44 height 14
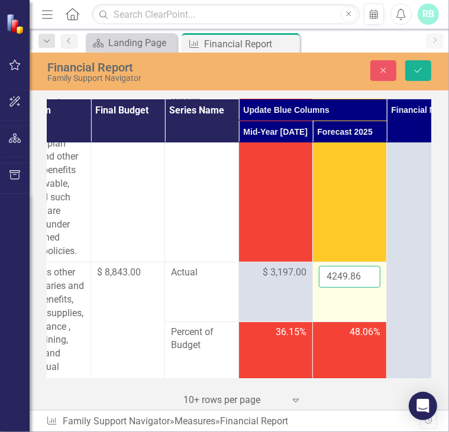
click at [356, 277] on input "4249.86" at bounding box center [349, 277] width 61 height 22
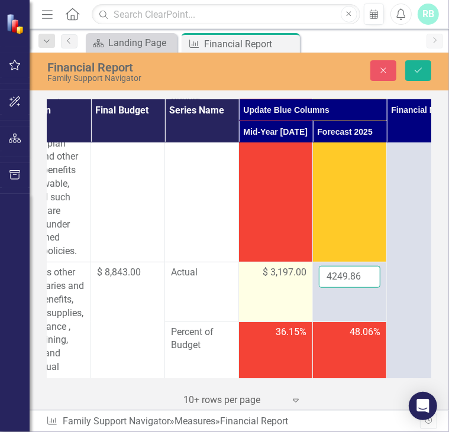
drag, startPoint x: 362, startPoint y: 277, endPoint x: 289, endPoint y: 277, distance: 72.7
click at [289, 277] on tr "OTPS Link Open Element Expenses other than salaries and fringe benefits, such a…" at bounding box center [233, 291] width 625 height 59
type input "6749.86"
click button "Save" at bounding box center [418, 70] width 26 height 21
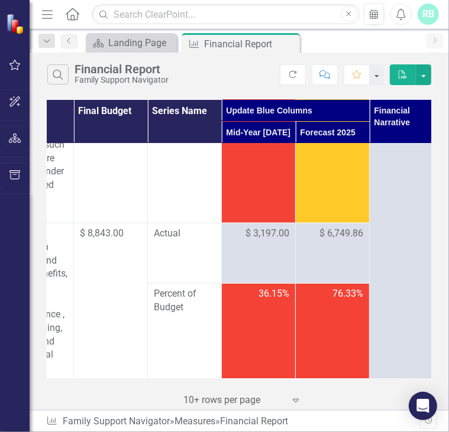
scroll to position [562, 122]
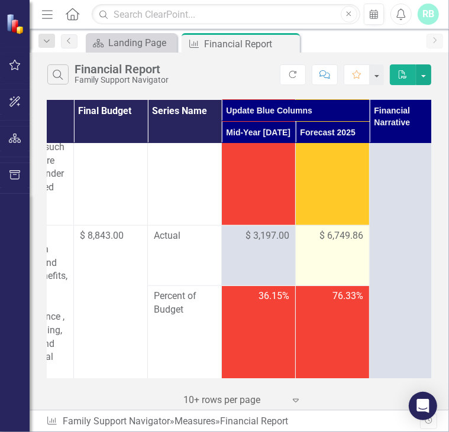
click at [331, 229] on span "$ 6,749.86" at bounding box center [341, 236] width 44 height 14
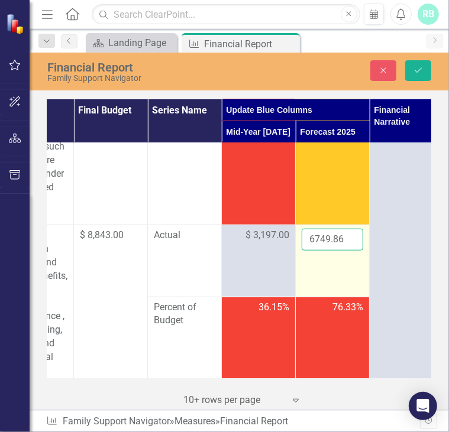
drag, startPoint x: 331, startPoint y: 229, endPoint x: 334, endPoint y: 241, distance: 12.2
click at [334, 241] on input "6749.86" at bounding box center [331, 240] width 61 height 22
click at [319, 239] on input "6749.86" at bounding box center [331, 240] width 61 height 22
type input "6249.86"
click button "Save" at bounding box center [418, 70] width 26 height 21
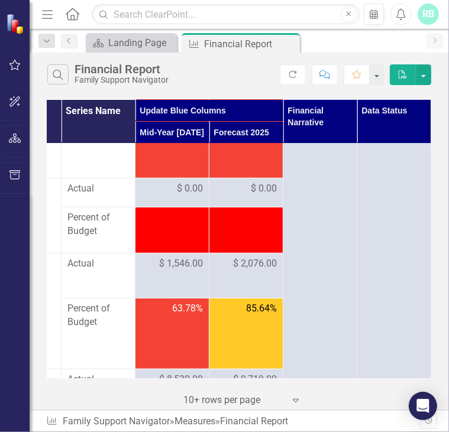
scroll to position [830, 208]
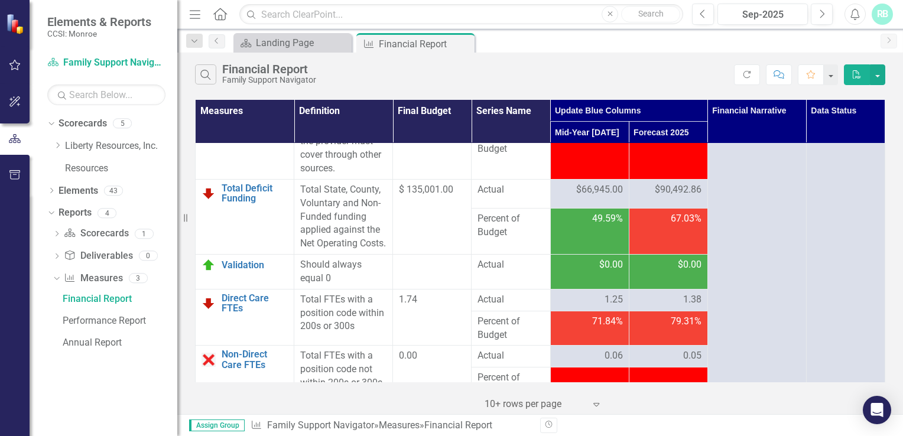
scroll to position [2593, 0]
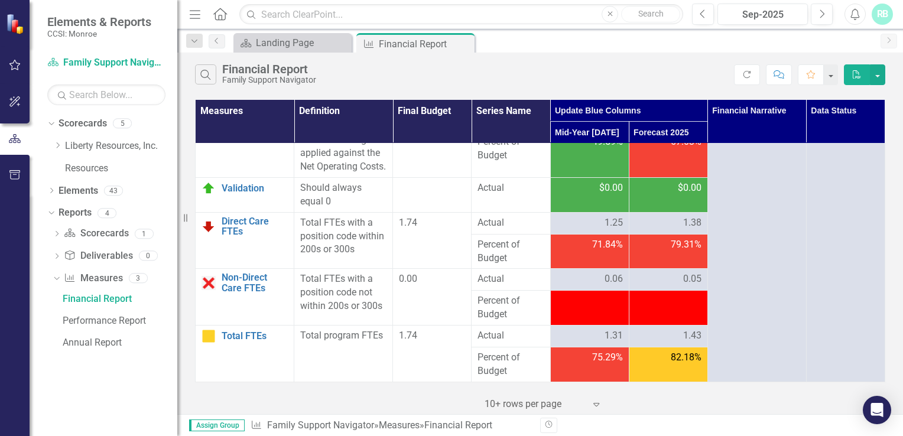
click at [572, 72] on div "Search Financial Report Family Support Navigator" at bounding box center [464, 74] width 539 height 20
click at [610, 67] on div "Search Financial Report Family Support Navigator" at bounding box center [464, 74] width 539 height 20
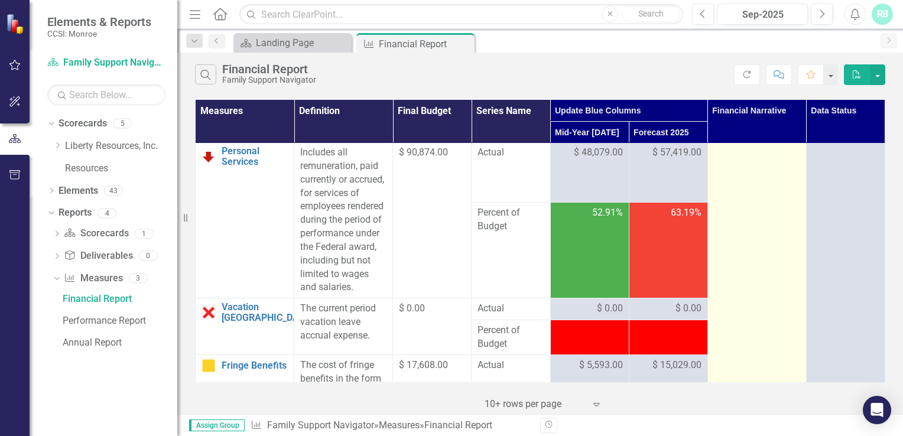
scroll to position [2, 0]
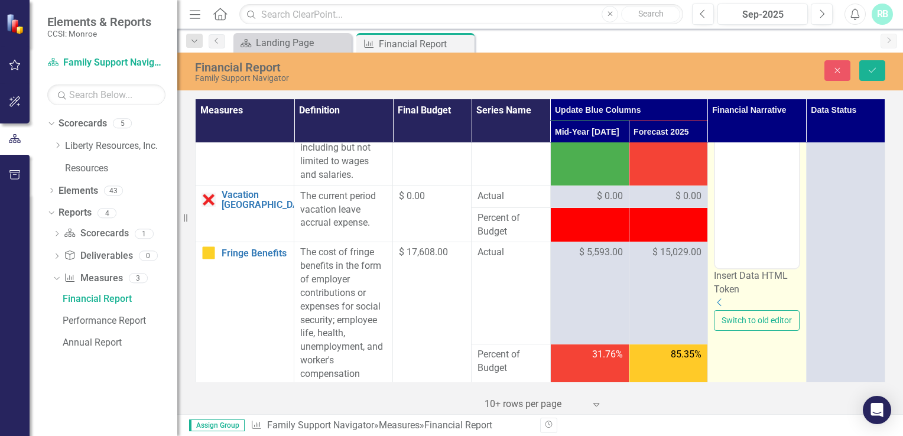
scroll to position [113, 0]
click at [721, 300] on icon at bounding box center [719, 304] width 4 height 8
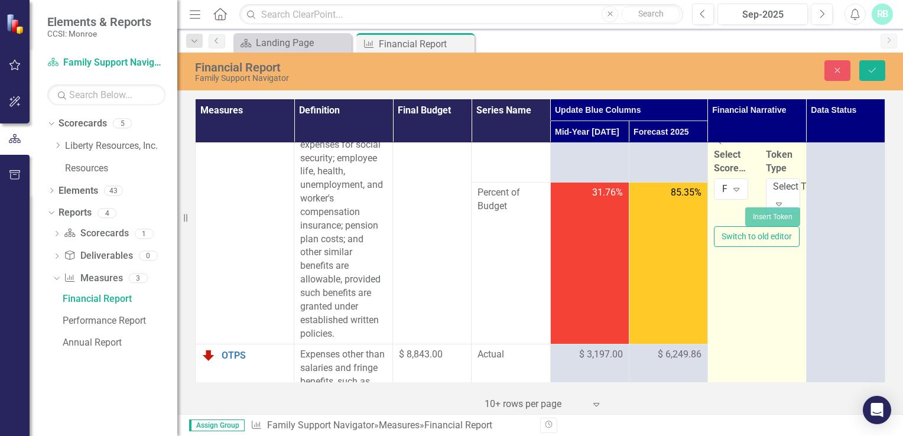
scroll to position [274, 0]
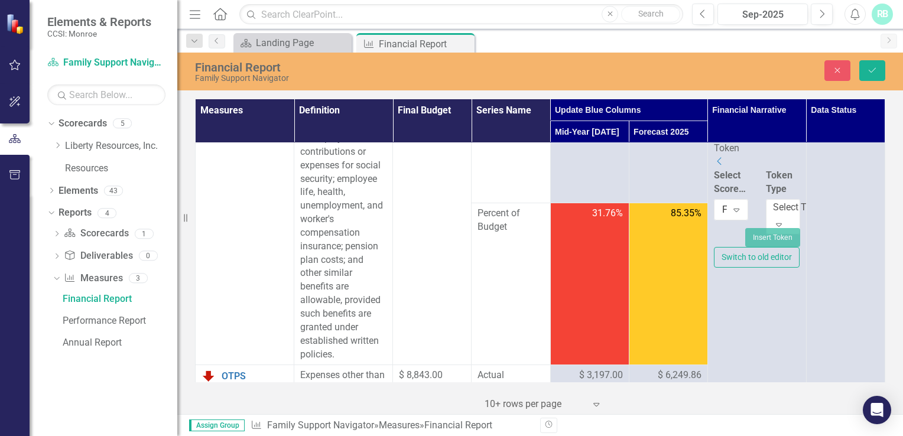
scroll to position [0, 0]
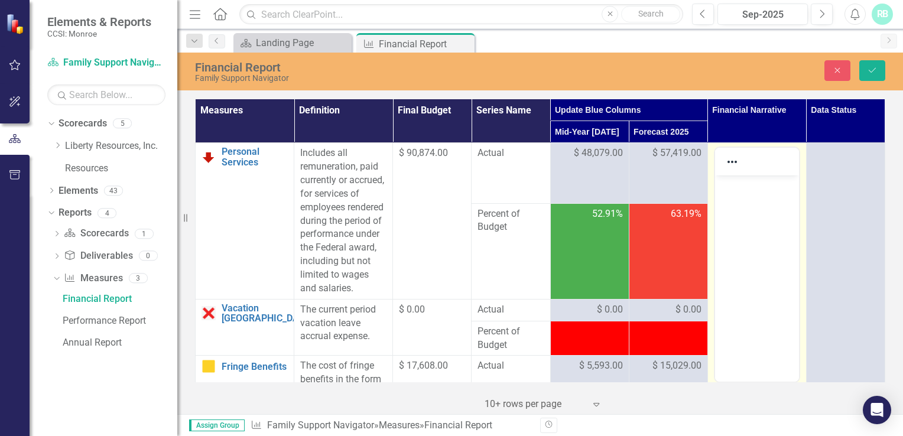
click at [757, 207] on body "Rich Text Area. Press ALT-0 for help." at bounding box center [757, 264] width 84 height 177
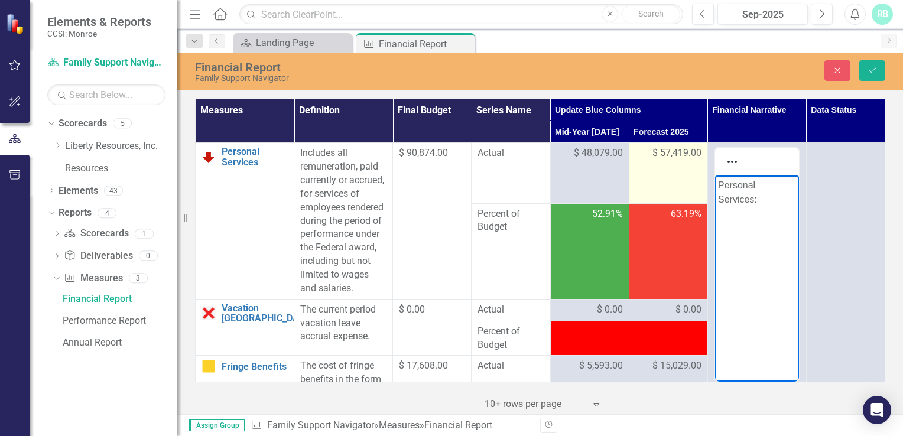
click at [668, 150] on span "$ 57,419.00" at bounding box center [677, 154] width 49 height 14
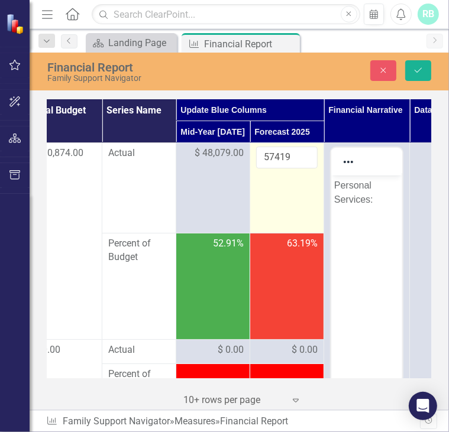
scroll to position [0, 192]
click at [286, 157] on input "57419" at bounding box center [285, 158] width 61 height 22
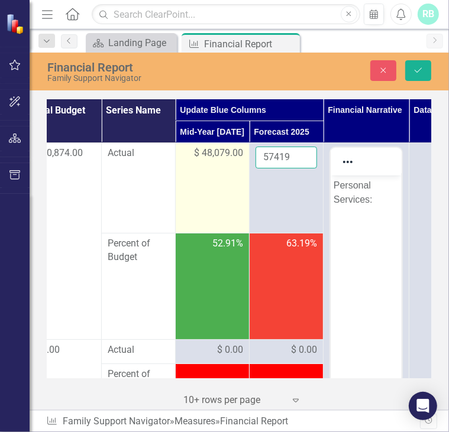
drag, startPoint x: 291, startPoint y: 155, endPoint x: 230, endPoint y: 166, distance: 61.7
click at [230, 166] on tr "Personal Services Link Open Element Includes all remuneration, paid currently o…" at bounding box center [169, 188] width 627 height 90
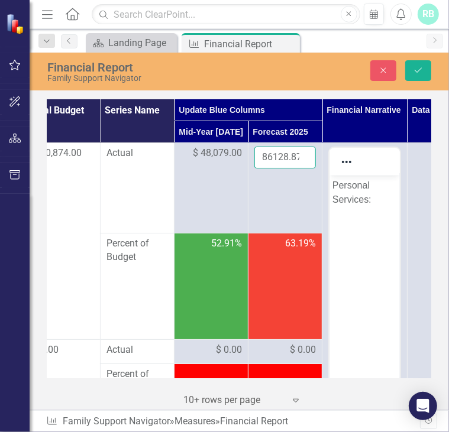
scroll to position [0, 2]
type input "86128.87"
click button "Save" at bounding box center [418, 70] width 26 height 21
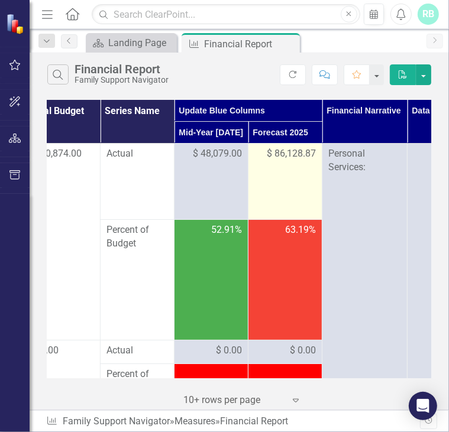
click at [293, 160] on span "$ 86,128.87" at bounding box center [291, 154] width 49 height 14
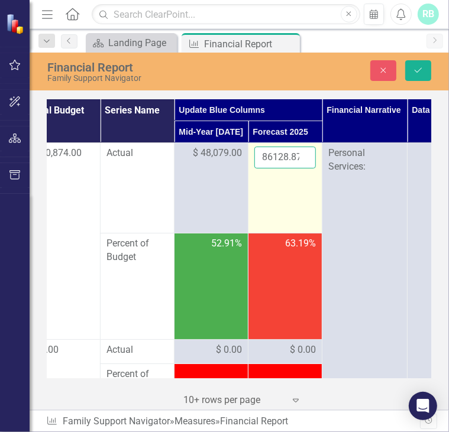
click at [296, 156] on input "86128.87" at bounding box center [284, 158] width 61 height 22
type input "86129"
click button "Save" at bounding box center [418, 70] width 26 height 21
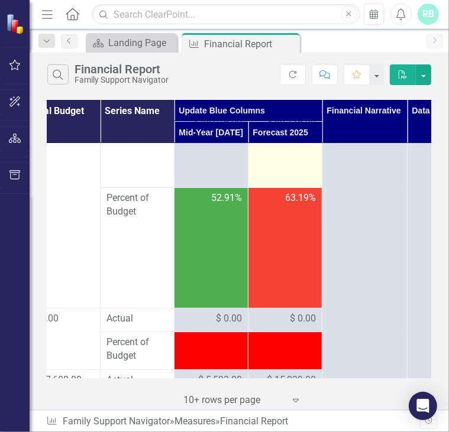
scroll to position [0, 192]
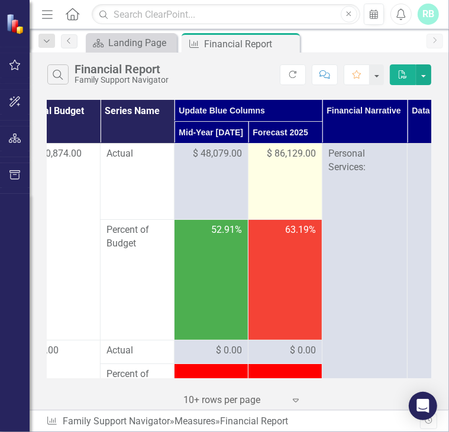
click at [286, 153] on span "$ 86,129.00" at bounding box center [291, 154] width 49 height 14
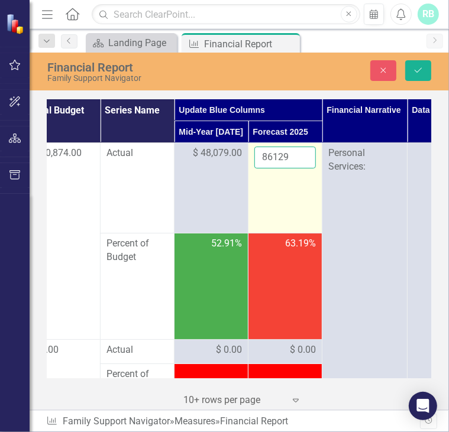
drag, startPoint x: 286, startPoint y: 153, endPoint x: 290, endPoint y: 162, distance: 9.5
click at [290, 162] on input "86129" at bounding box center [284, 158] width 61 height 22
type input "86128.87"
click button "Save" at bounding box center [418, 70] width 26 height 21
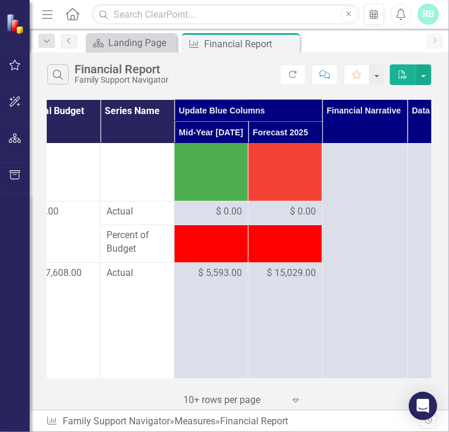
scroll to position [142, 192]
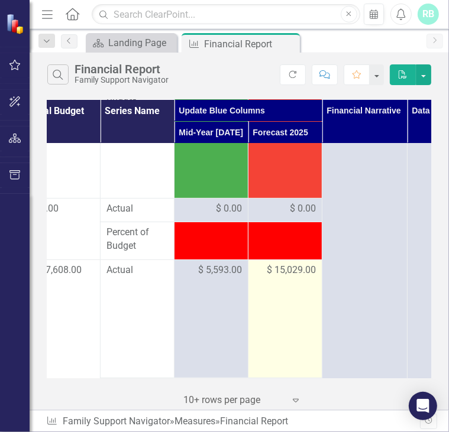
click at [291, 270] on span "$ 15,029.00" at bounding box center [291, 271] width 49 height 14
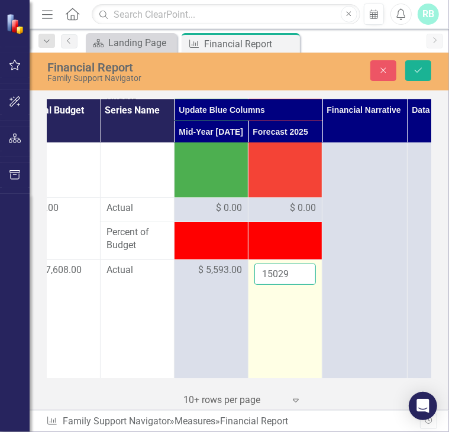
drag, startPoint x: 287, startPoint y: 272, endPoint x: 258, endPoint y: 277, distance: 30.0
click at [258, 277] on input "15029" at bounding box center [284, 275] width 61 height 22
type input "22543.21"
click button "Save" at bounding box center [418, 70] width 26 height 21
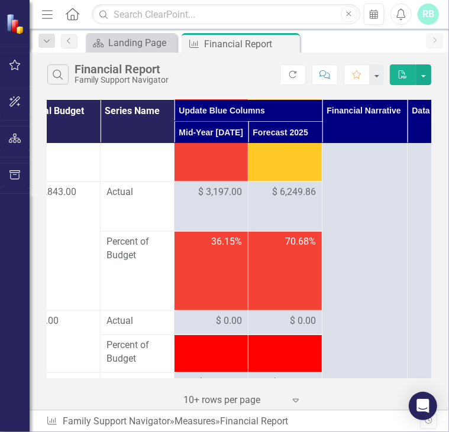
scroll to position [525, 147]
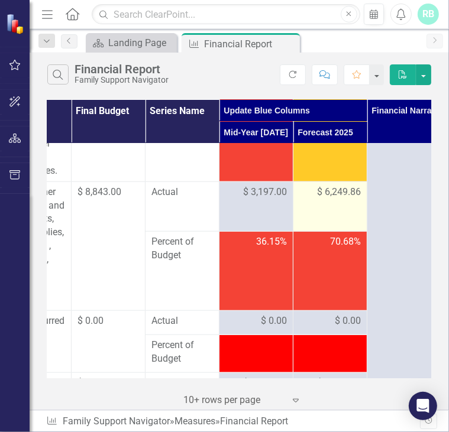
click at [335, 197] on span "$ 6,249.86" at bounding box center [339, 193] width 44 height 14
click at [333, 189] on span "$ 6,249.86" at bounding box center [339, 193] width 44 height 14
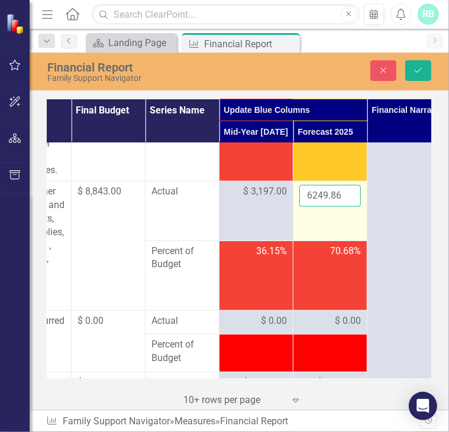
drag, startPoint x: 333, startPoint y: 189, endPoint x: 346, endPoint y: 194, distance: 13.7
click at [346, 194] on input "6249.86" at bounding box center [329, 196] width 61 height 22
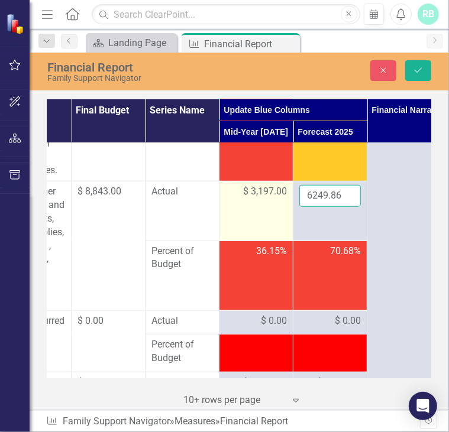
drag, startPoint x: 340, startPoint y: 196, endPoint x: 287, endPoint y: 194, distance: 53.2
click at [287, 194] on tr "OTPS Link Open Element Expenses other than salaries and fringe benefits, such a…" at bounding box center [213, 210] width 625 height 59
type input "8874.79"
click button "Save" at bounding box center [418, 70] width 26 height 21
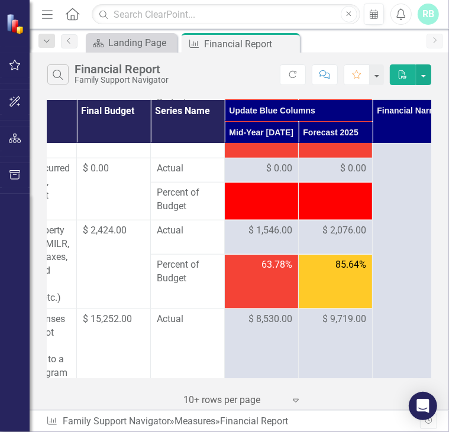
scroll to position [678, 142]
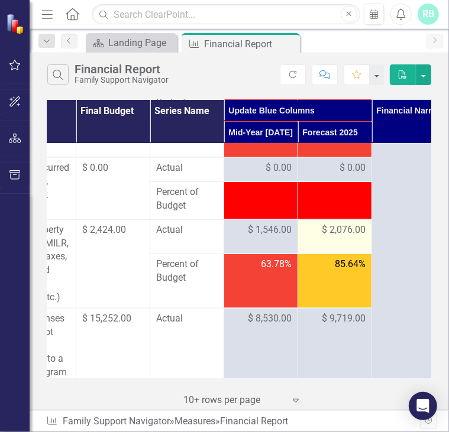
click at [338, 237] on span "$ 2,076.00" at bounding box center [344, 230] width 44 height 14
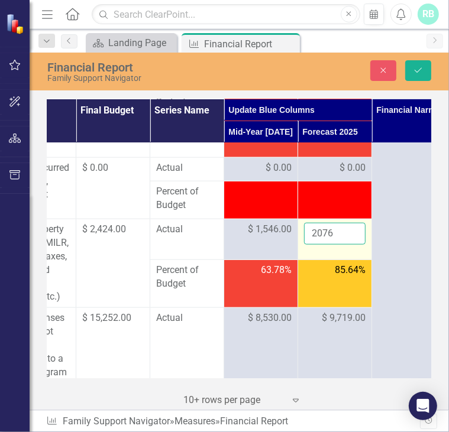
drag, startPoint x: 338, startPoint y: 241, endPoint x: 337, endPoint y: 248, distance: 7.2
click at [337, 245] on input "2076" at bounding box center [334, 234] width 61 height 22
type input "2"
type input "3113.94"
click button "Save" at bounding box center [418, 70] width 26 height 21
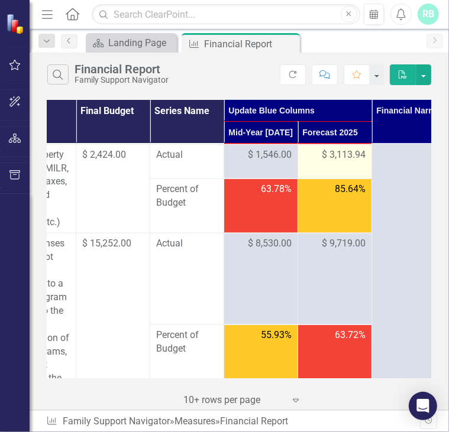
scroll to position [752, 142]
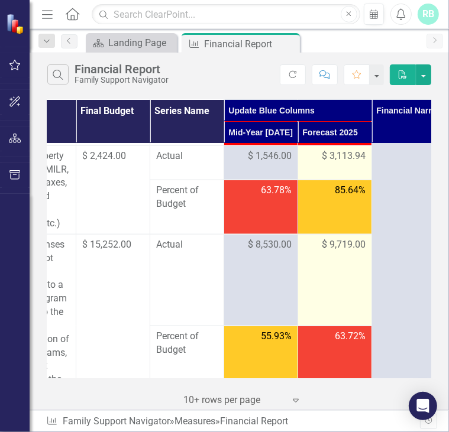
click at [340, 252] on span "$ 9,719.00" at bounding box center [344, 245] width 44 height 14
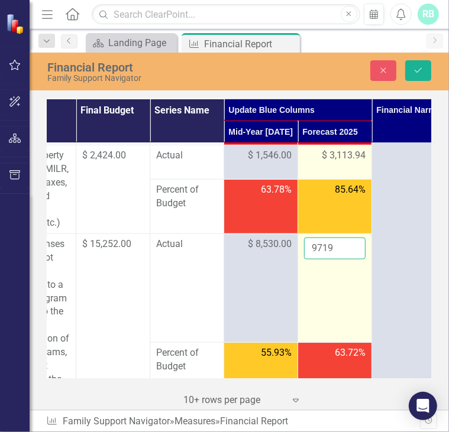
click at [342, 259] on input "9719" at bounding box center [334, 249] width 61 height 22
type input "9"
type input "14578.37"
click button "Save" at bounding box center [418, 70] width 26 height 21
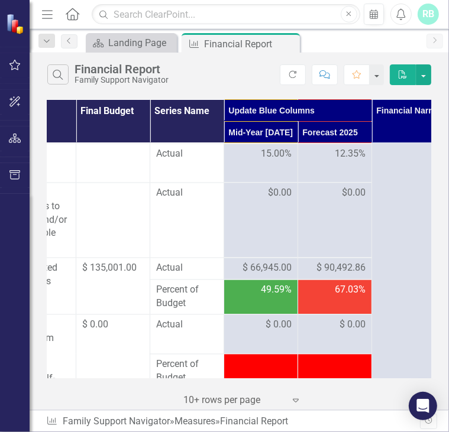
scroll to position [1080, 142]
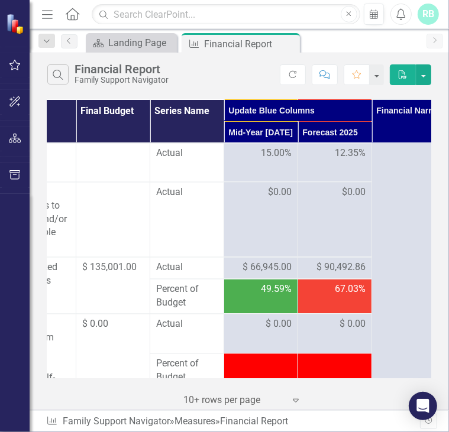
click at [335, 275] on span "$ 90,492.86" at bounding box center [340, 268] width 49 height 14
click at [336, 275] on span "$ 90,492.86" at bounding box center [340, 268] width 49 height 14
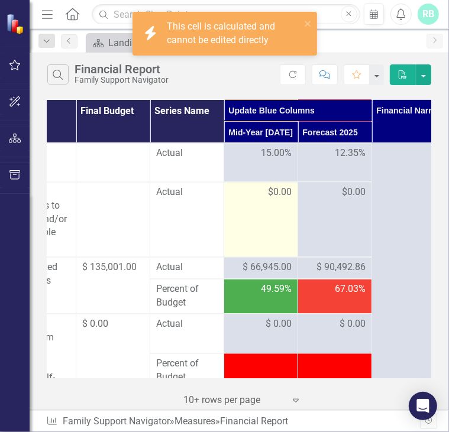
drag, startPoint x: 336, startPoint y: 276, endPoint x: 267, endPoint y: 248, distance: 74.8
click at [267, 248] on td "$0.00" at bounding box center [261, 219] width 74 height 75
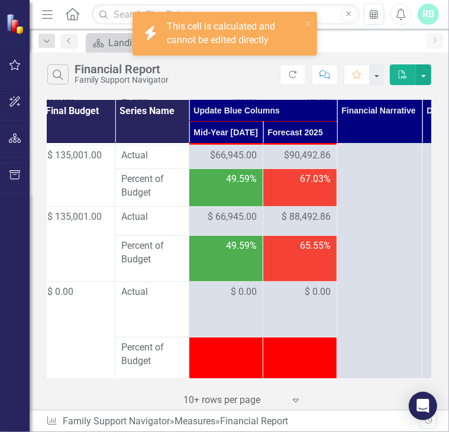
scroll to position [2453, 177]
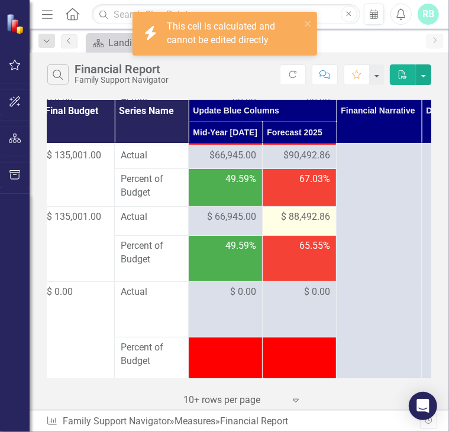
click at [302, 224] on span "$ 88,492.86" at bounding box center [305, 217] width 49 height 14
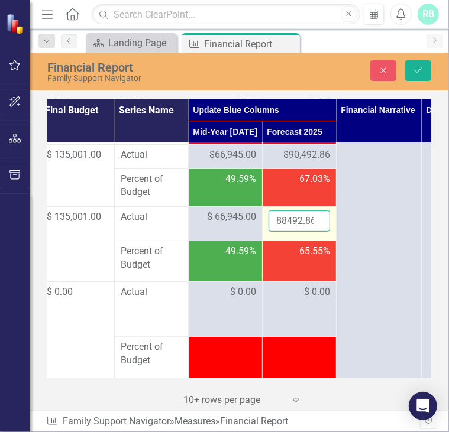
drag, startPoint x: 302, startPoint y: 252, endPoint x: 302, endPoint y: 262, distance: 10.0
click at [302, 232] on input "88492.86" at bounding box center [298, 221] width 61 height 22
click at [296, 232] on input "88492.86" at bounding box center [298, 221] width 61 height 22
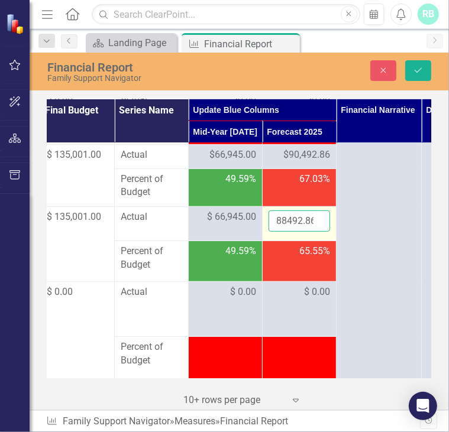
click at [296, 232] on input "88492.86" at bounding box center [298, 221] width 61 height 22
type input "135239.18"
click button "Save" at bounding box center [418, 70] width 26 height 21
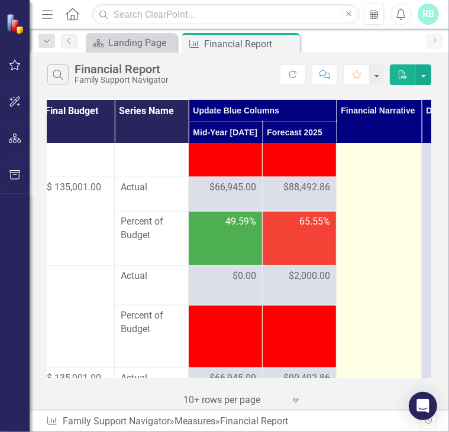
scroll to position [2802, 177]
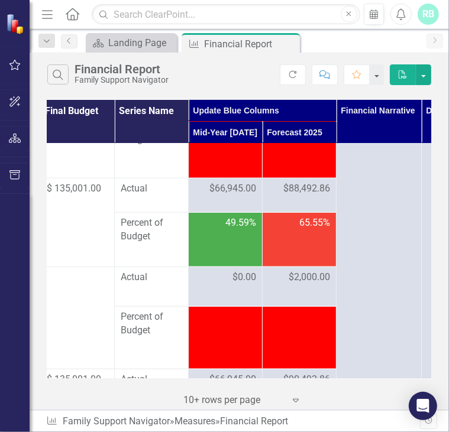
click at [293, 196] on span "$88,492.86" at bounding box center [306, 189] width 47 height 14
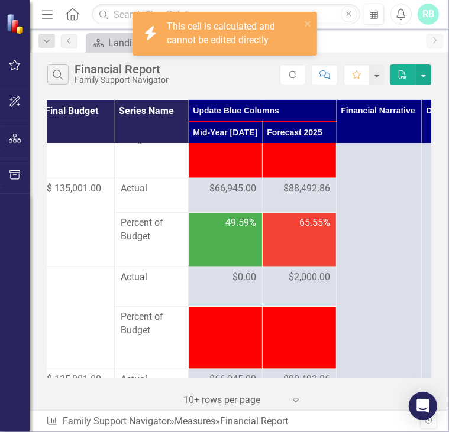
click at [311, 284] on span "$2,000.00" at bounding box center [308, 278] width 41 height 14
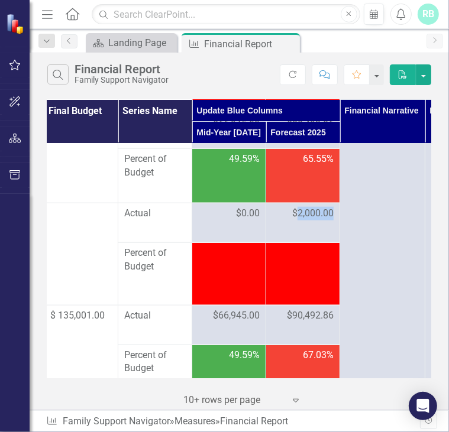
scroll to position [2866, 174]
drag, startPoint x: 311, startPoint y: 313, endPoint x: 303, endPoint y: 254, distance: 59.6
click at [303, 220] on span "$2,000.00" at bounding box center [312, 214] width 41 height 14
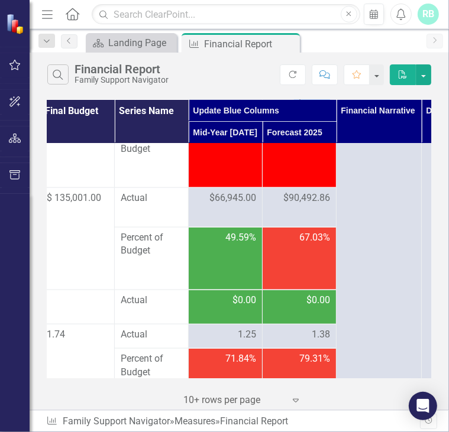
scroll to position [2984, 182]
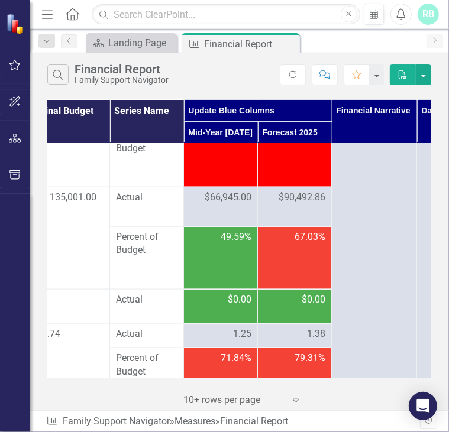
drag, startPoint x: 303, startPoint y: 254, endPoint x: 295, endPoint y: 234, distance: 21.7
click at [295, 205] on span "$90,492.86" at bounding box center [301, 198] width 47 height 14
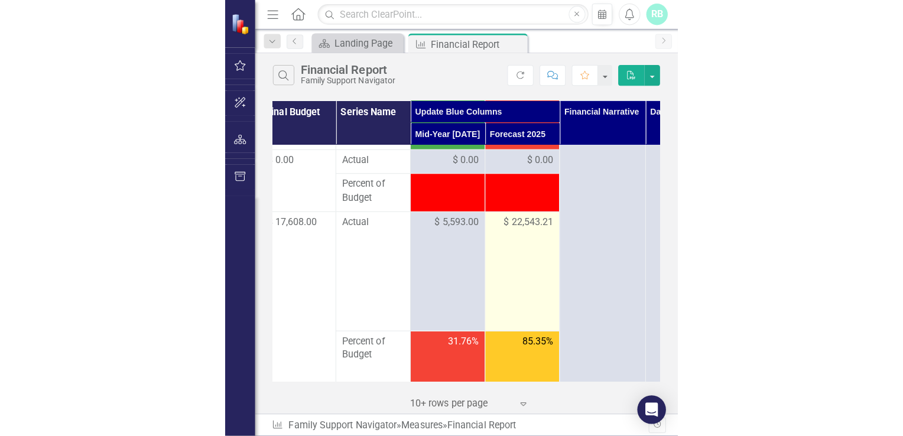
scroll to position [0, 182]
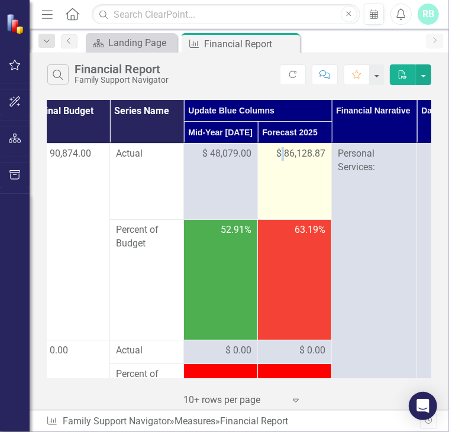
drag, startPoint x: 295, startPoint y: 234, endPoint x: 283, endPoint y: 170, distance: 65.5
click at [283, 170] on td "$ 86,128.87" at bounding box center [295, 182] width 74 height 76
click at [298, 189] on td "$ 86,128.87" at bounding box center [295, 182] width 74 height 76
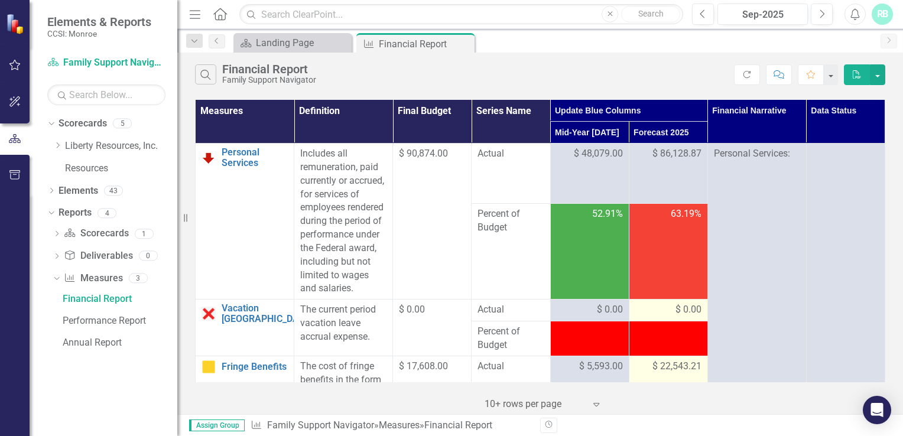
scroll to position [0, 0]
click at [746, 74] on icon "Refresh" at bounding box center [747, 74] width 11 height 8
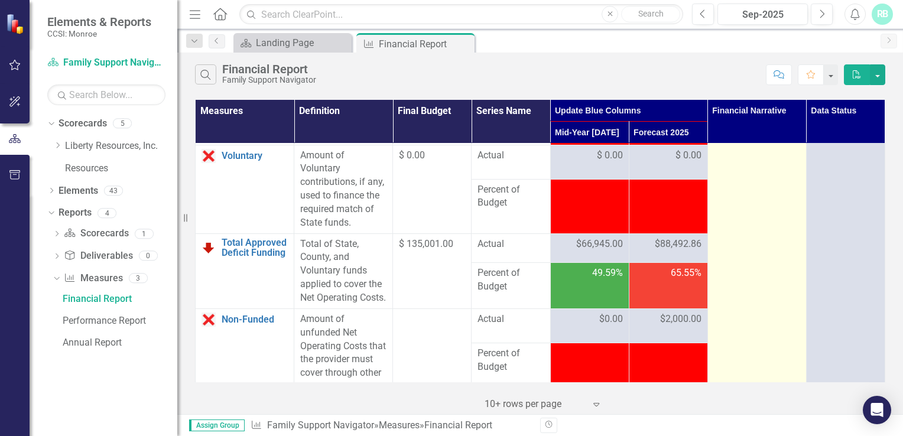
scroll to position [2245, 0]
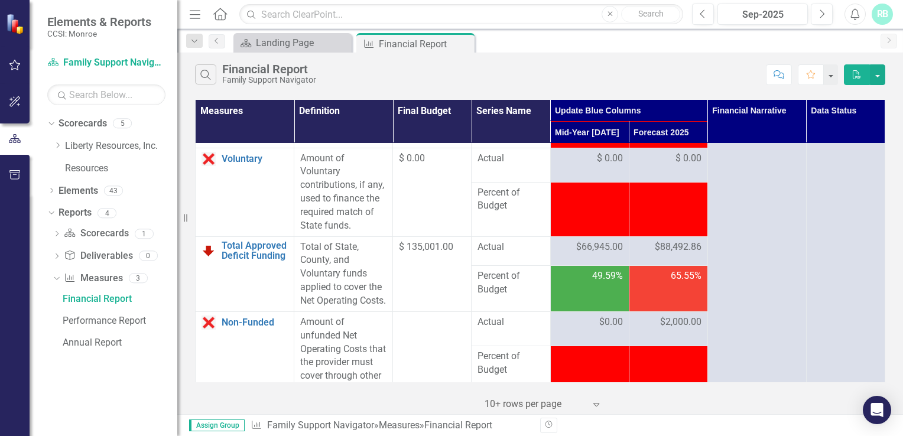
click at [660, 254] on span "$88,492.86" at bounding box center [678, 248] width 47 height 14
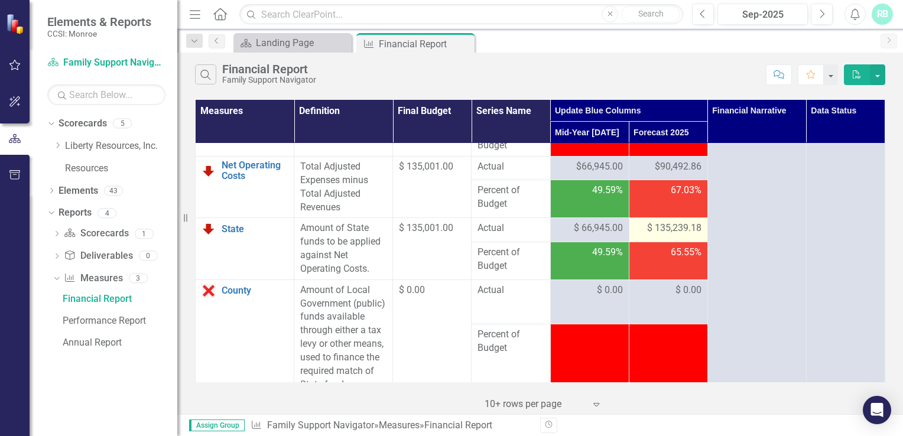
scroll to position [1990, 0]
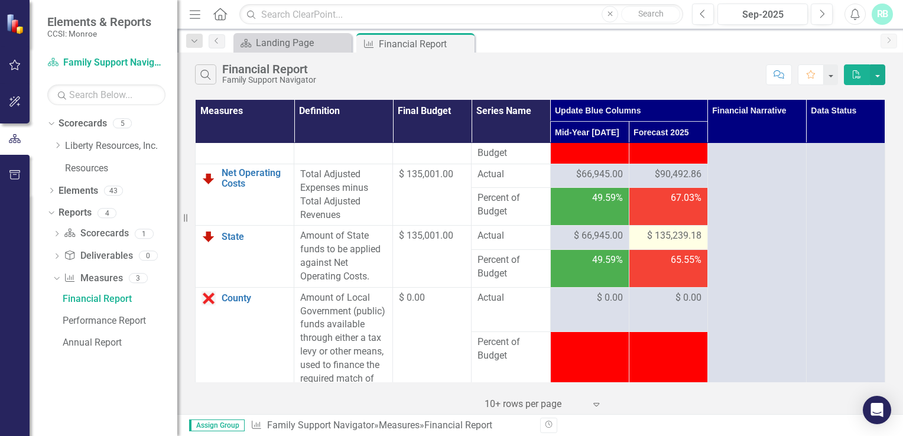
drag, startPoint x: 660, startPoint y: 271, endPoint x: 706, endPoint y: 82, distance: 194.1
click at [706, 82] on div "Search Financial Report Family Support Navigator" at bounding box center [477, 74] width 565 height 20
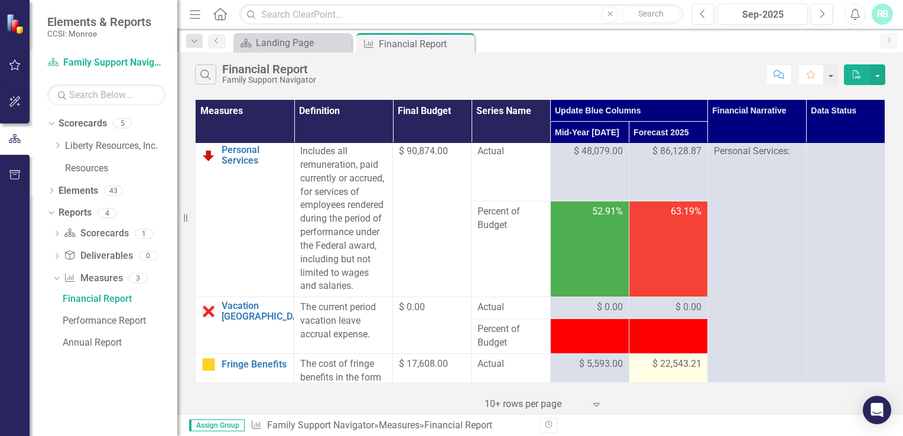
scroll to position [0, 0]
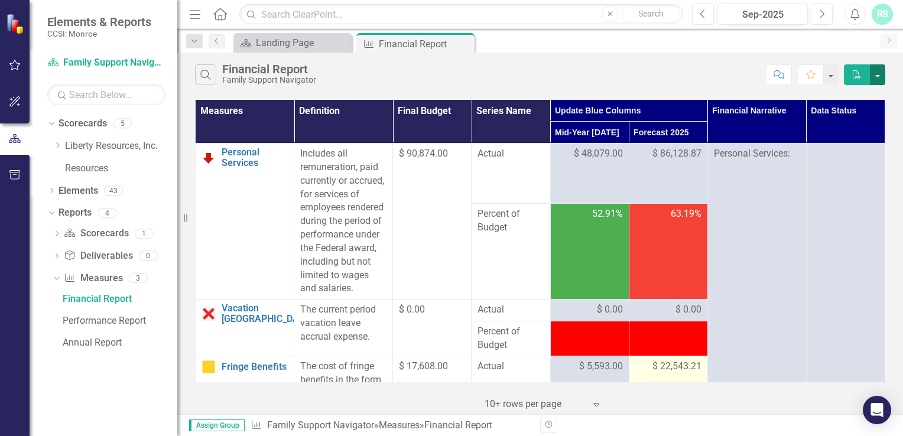
click at [872, 74] on button "button" at bounding box center [877, 74] width 15 height 21
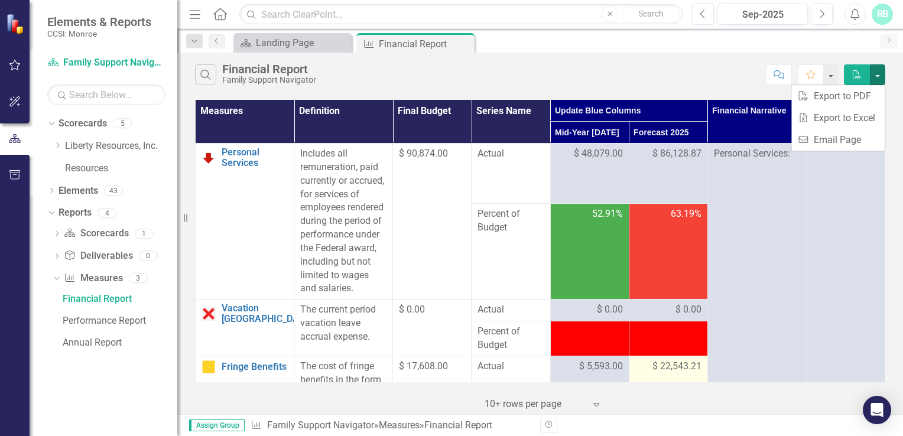
click at [683, 72] on div "Search Financial Report Family Support Navigator" at bounding box center [477, 74] width 565 height 20
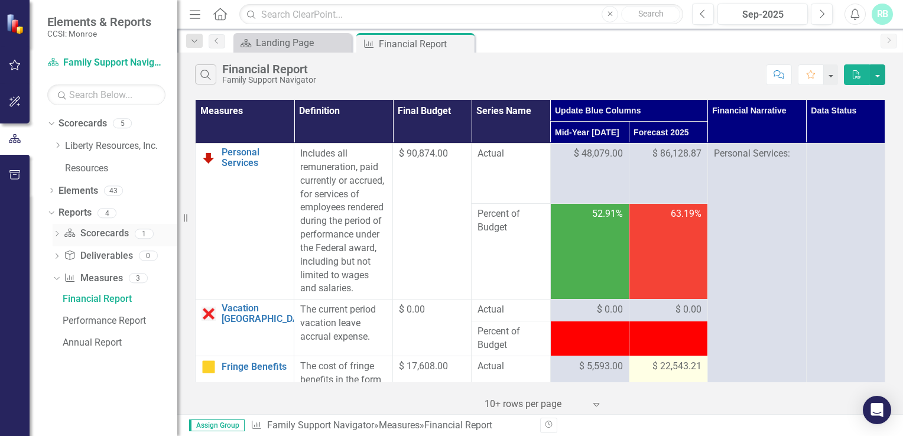
click at [59, 233] on icon "Dropdown" at bounding box center [57, 235] width 8 height 7
click at [59, 233] on div "Dropdown" at bounding box center [55, 233] width 10 height 8
click at [215, 43] on icon "Previous" at bounding box center [216, 40] width 9 height 7
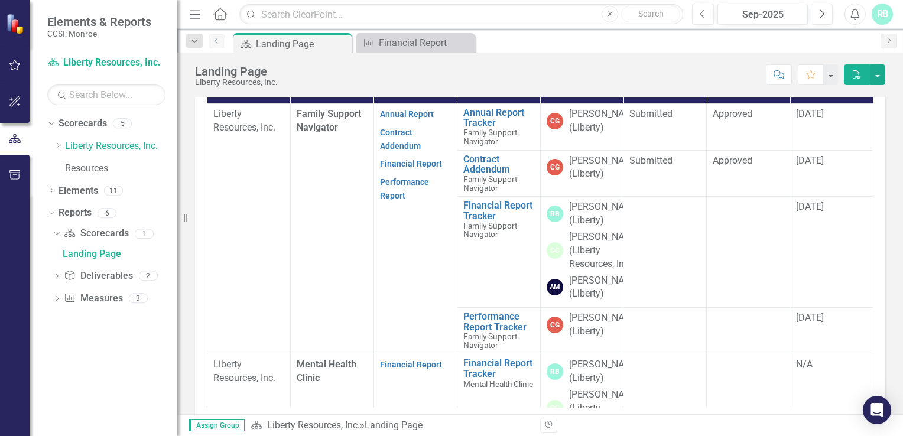
scroll to position [357, 0]
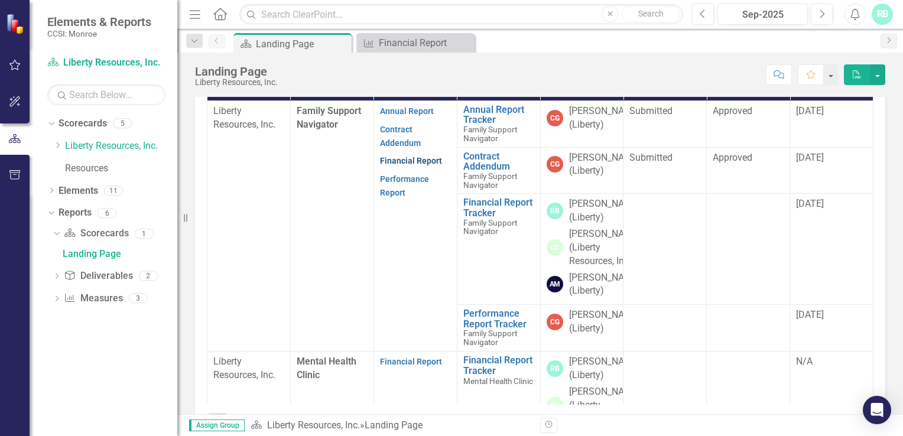
click at [420, 166] on link "Financial Report" at bounding box center [411, 160] width 62 height 9
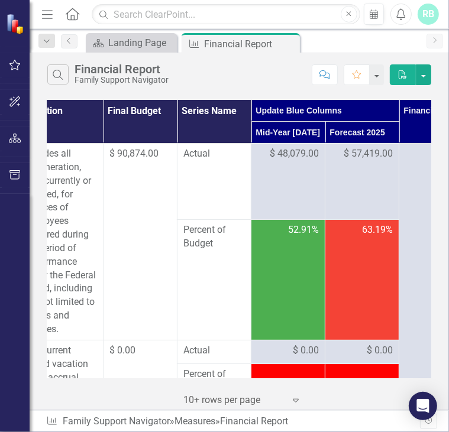
scroll to position [0, 116]
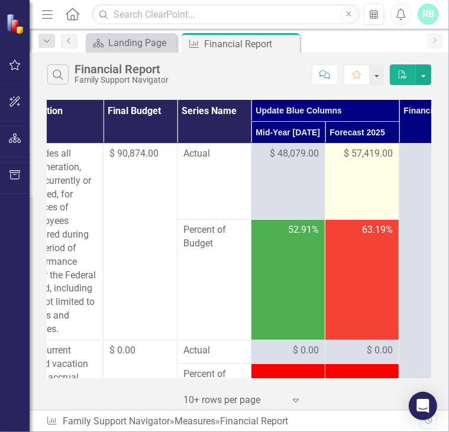
click at [374, 149] on span "$ 57,419.00" at bounding box center [367, 154] width 49 height 14
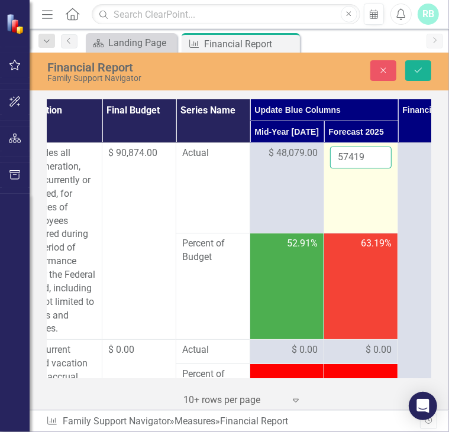
drag, startPoint x: 374, startPoint y: 149, endPoint x: 368, endPoint y: 153, distance: 7.2
click at [368, 153] on input "57419" at bounding box center [360, 158] width 61 height 22
type input "5"
type input "86128.87"
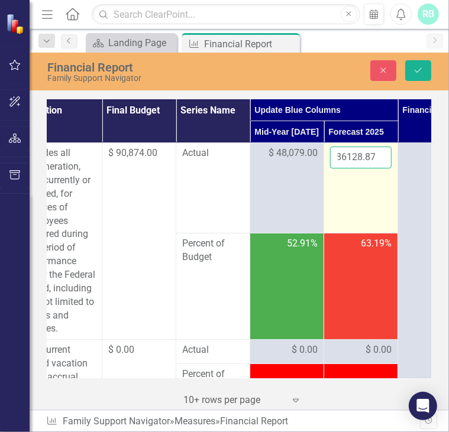
click button "Save" at bounding box center [418, 70] width 26 height 21
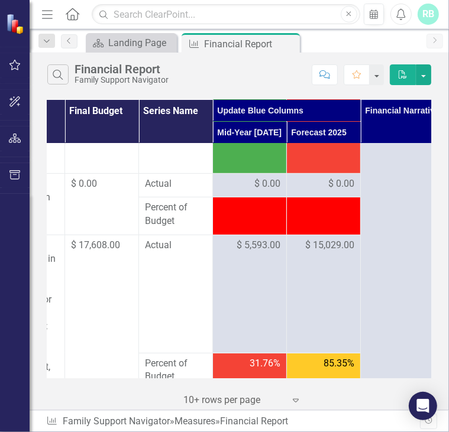
scroll to position [166, 161]
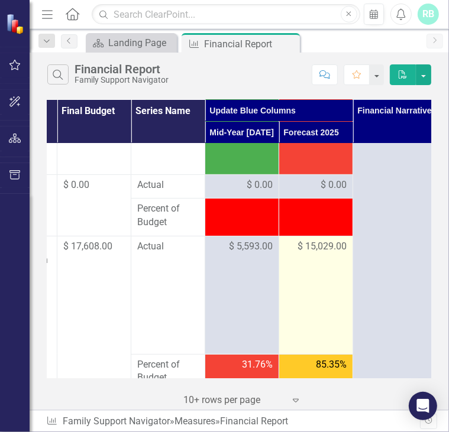
click at [324, 248] on span "$ 15,029.00" at bounding box center [321, 247] width 49 height 14
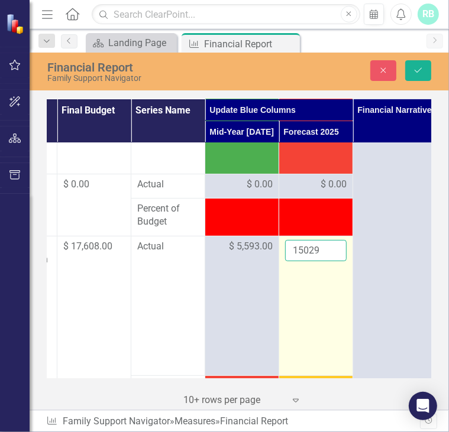
click at [321, 249] on input "15029" at bounding box center [315, 251] width 61 height 22
type input "1"
type input "22543.21"
click button "Save" at bounding box center [418, 70] width 26 height 21
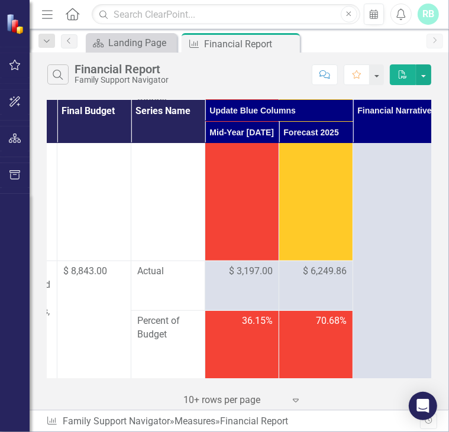
scroll to position [459, 161]
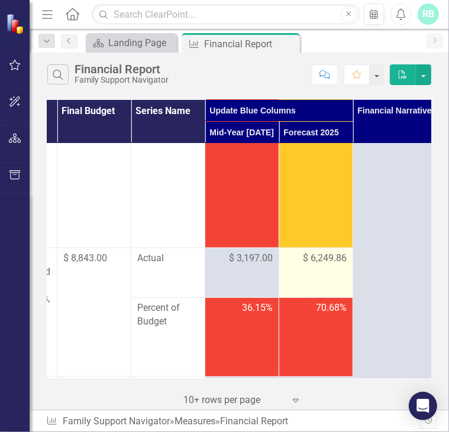
click at [322, 258] on span "$ 6,249.86" at bounding box center [325, 259] width 44 height 14
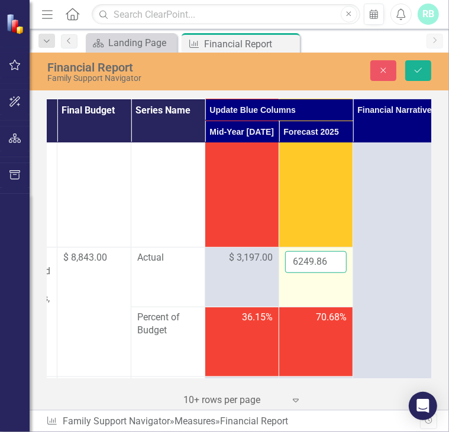
click at [321, 262] on input "6249.86" at bounding box center [315, 262] width 61 height 22
click at [326, 262] on input "6249.86" at bounding box center [315, 262] width 61 height 22
type input "6"
type input "8874.79"
click button "Save" at bounding box center [418, 70] width 26 height 21
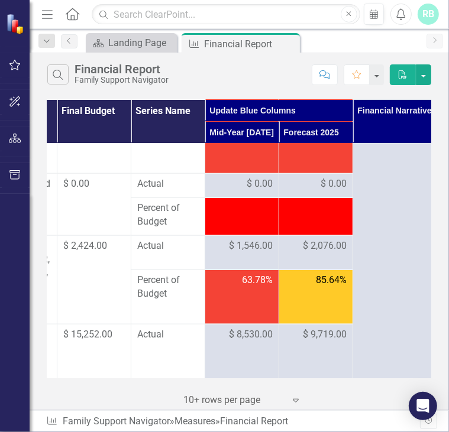
scroll to position [663, 161]
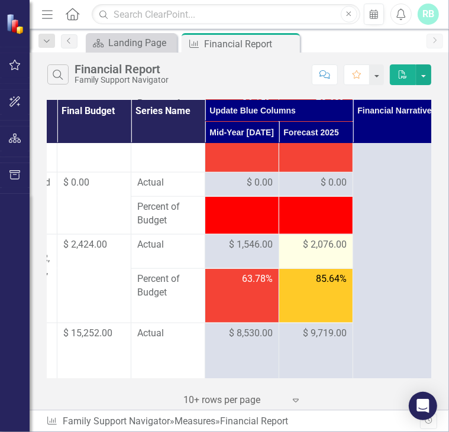
click at [329, 252] on span "$ 2,076.00" at bounding box center [325, 245] width 44 height 14
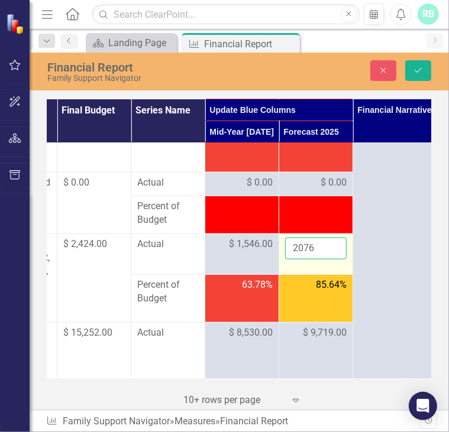
drag, startPoint x: 329, startPoint y: 254, endPoint x: 316, endPoint y: 261, distance: 14.6
click at [316, 259] on input "2076" at bounding box center [315, 249] width 61 height 22
type input "2"
type input "3113.9"
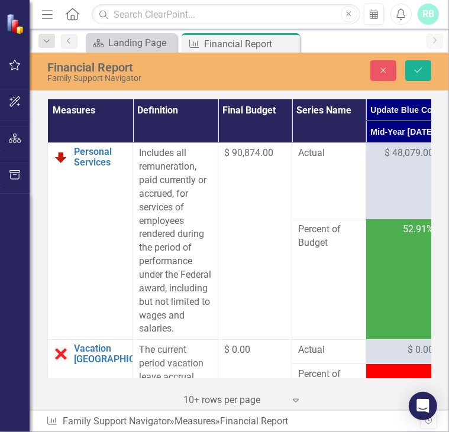
scroll to position [663, 161]
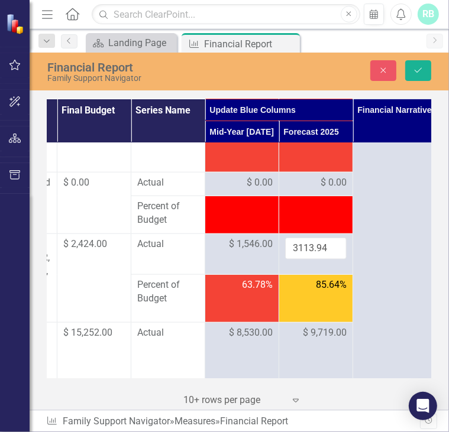
type input "3113.94"
click button "Save" at bounding box center [418, 70] width 26 height 21
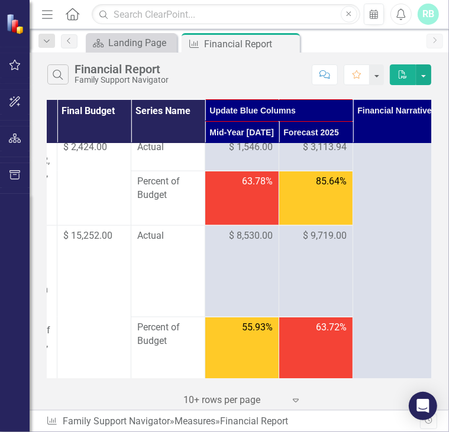
scroll to position [761, 161]
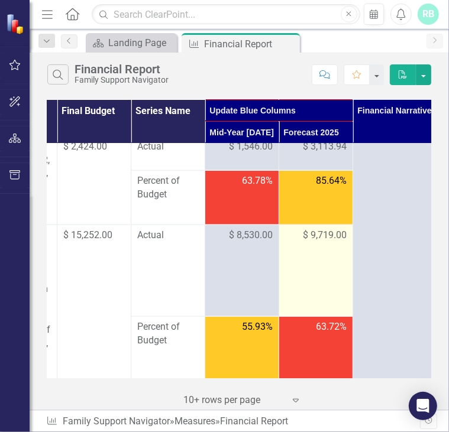
click at [322, 242] on span "$ 9,719.00" at bounding box center [325, 236] width 44 height 14
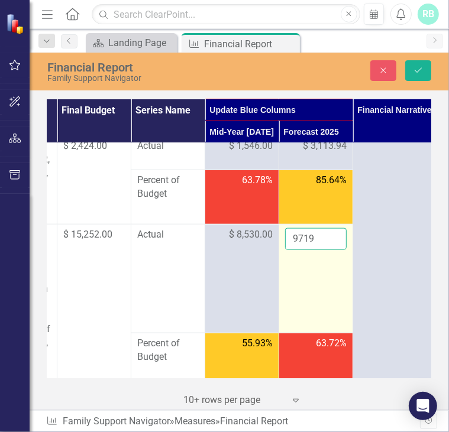
click at [319, 249] on input "9719" at bounding box center [315, 239] width 61 height 22
type input "9"
type input "14578.37"
click button "Save" at bounding box center [418, 70] width 26 height 21
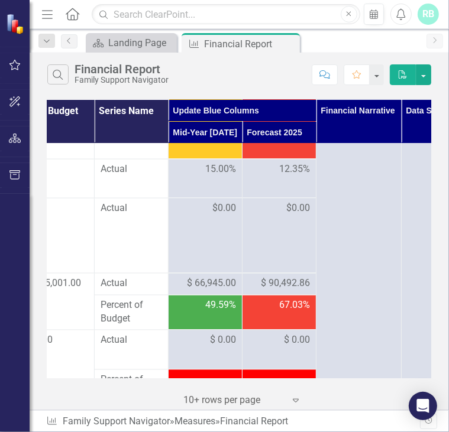
scroll to position [1066, 197]
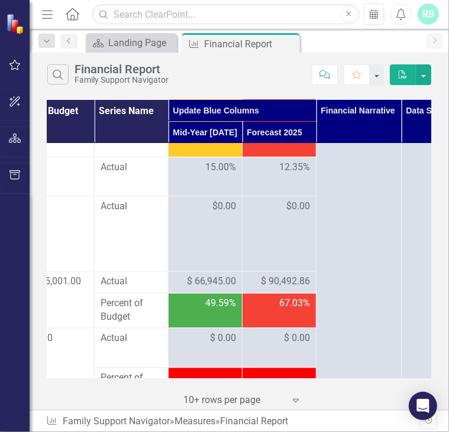
click at [277, 289] on span "$ 90,492.86" at bounding box center [285, 282] width 49 height 14
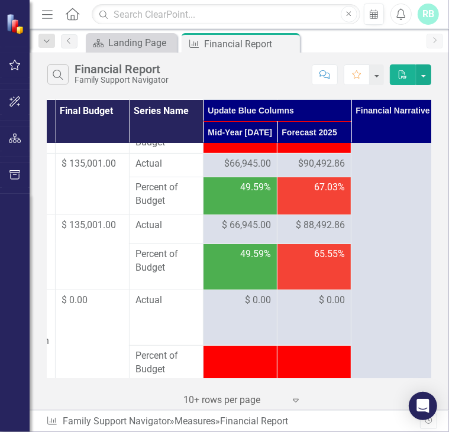
scroll to position [2445, 163]
drag, startPoint x: 277, startPoint y: 294, endPoint x: 322, endPoint y: 201, distance: 103.4
click at [322, 171] on span "$90,492.86" at bounding box center [321, 164] width 47 height 14
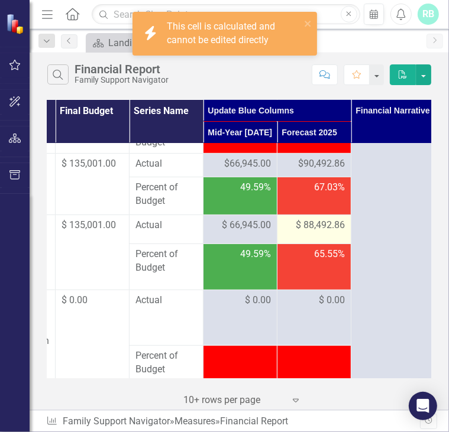
drag, startPoint x: 322, startPoint y: 201, endPoint x: 313, endPoint y: 262, distance: 62.1
click at [313, 232] on span "$ 88,492.86" at bounding box center [320, 226] width 49 height 14
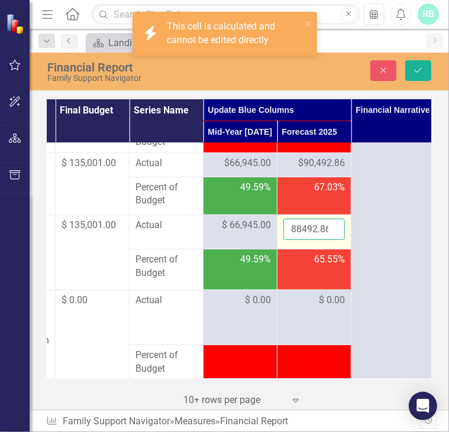
click at [313, 241] on input "88492.86" at bounding box center [313, 230] width 61 height 22
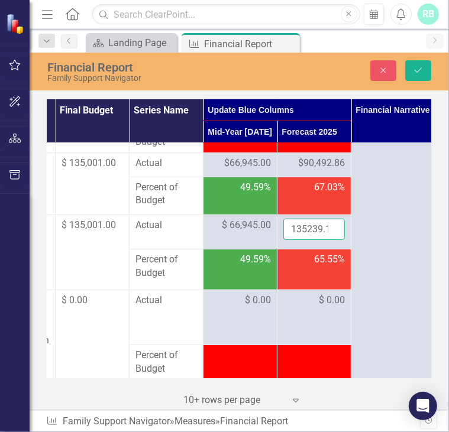
scroll to position [0, 7]
type input "135239.18"
click button "Save" at bounding box center [418, 70] width 26 height 21
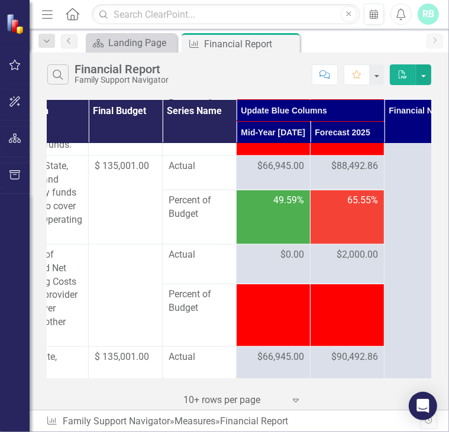
scroll to position [2854, 129]
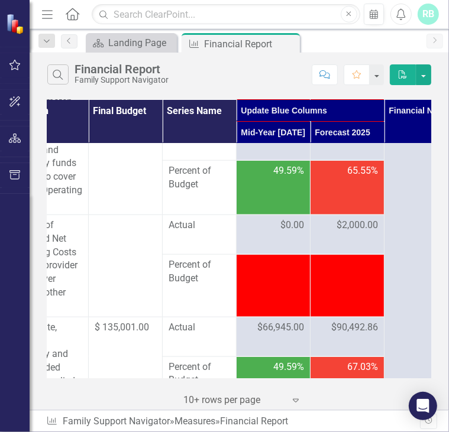
click at [353, 144] on span "$88,492.86" at bounding box center [354, 137] width 47 height 14
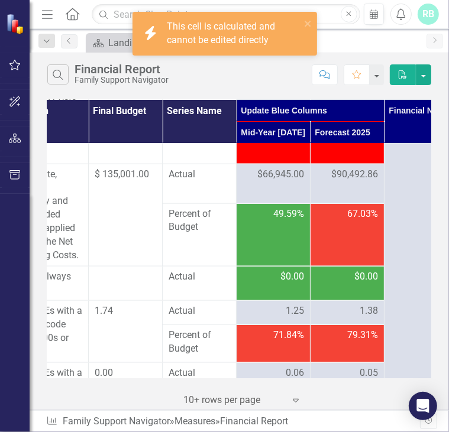
scroll to position [3008, 129]
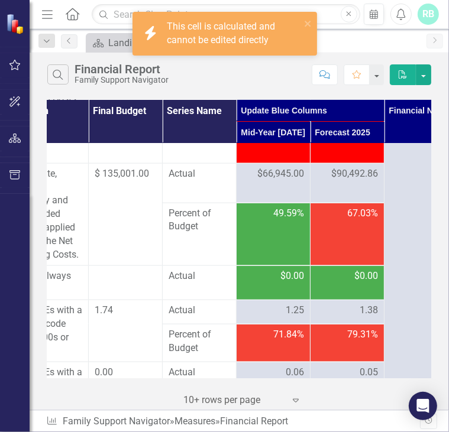
click at [349, 181] on span "$90,492.86" at bounding box center [354, 174] width 47 height 14
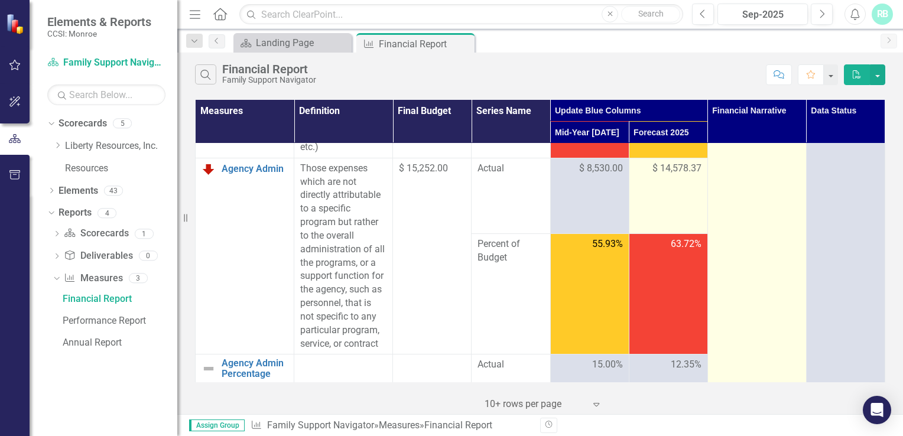
scroll to position [0, 0]
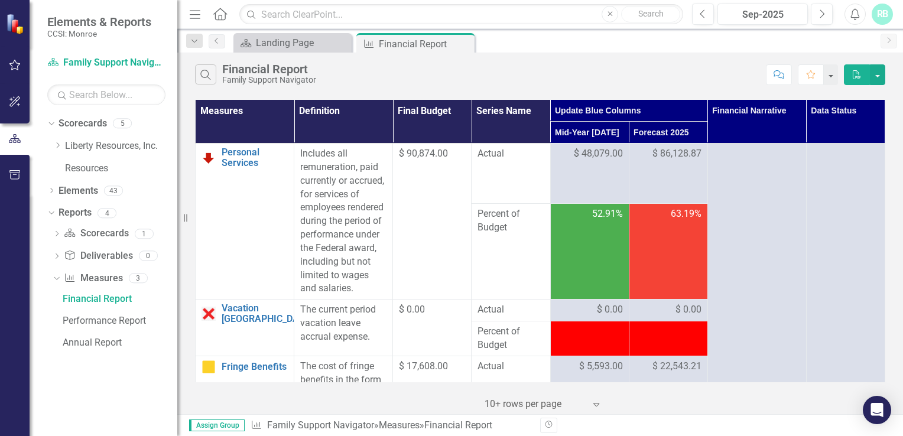
click at [448, 221] on span "63.19%" at bounding box center [686, 214] width 31 height 14
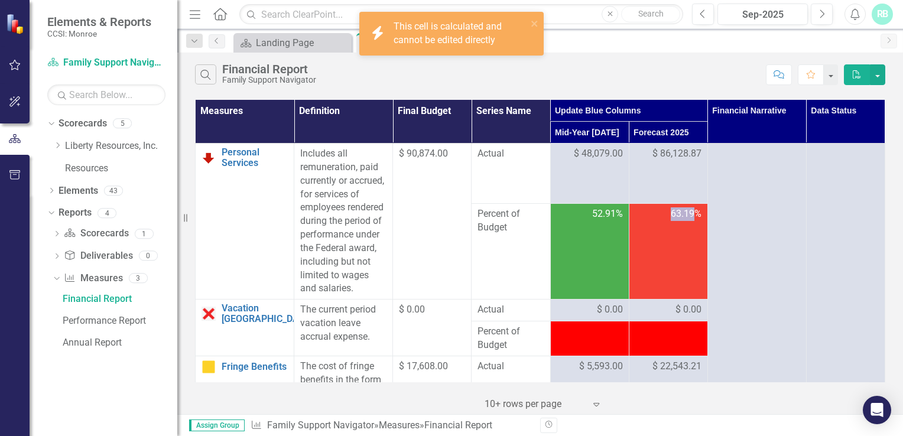
drag, startPoint x: 674, startPoint y: 221, endPoint x: 671, endPoint y: 249, distance: 28.5
click at [448, 249] on td "63.19%" at bounding box center [668, 252] width 79 height 96
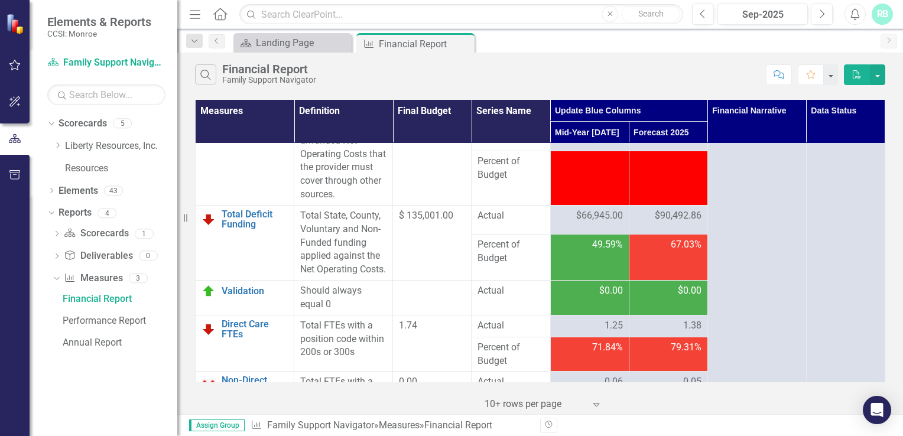
scroll to position [2593, 0]
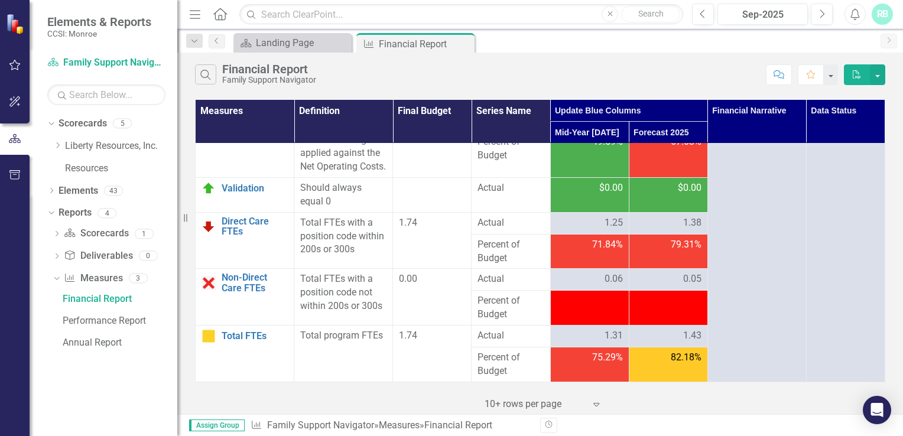
click at [448, 405] on icon "Expand" at bounding box center [597, 404] width 12 height 9
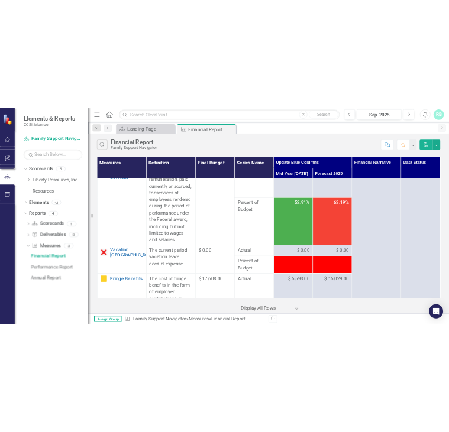
scroll to position [0, 0]
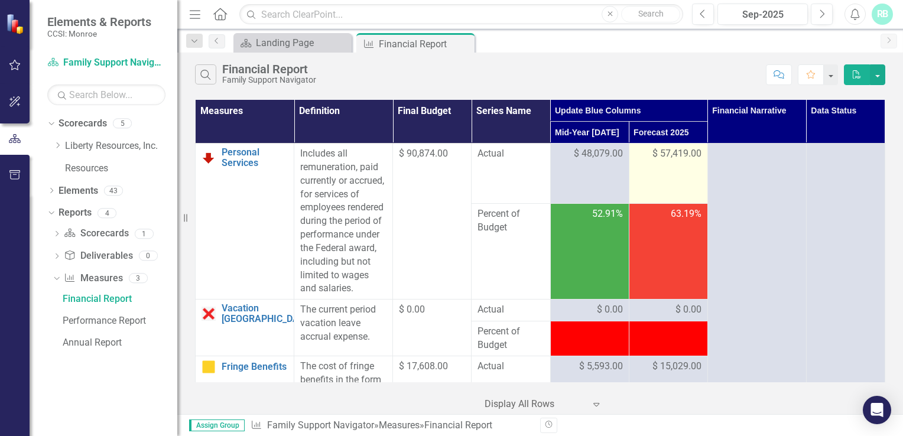
click at [448, 148] on span "$ 57,419.00" at bounding box center [677, 154] width 49 height 14
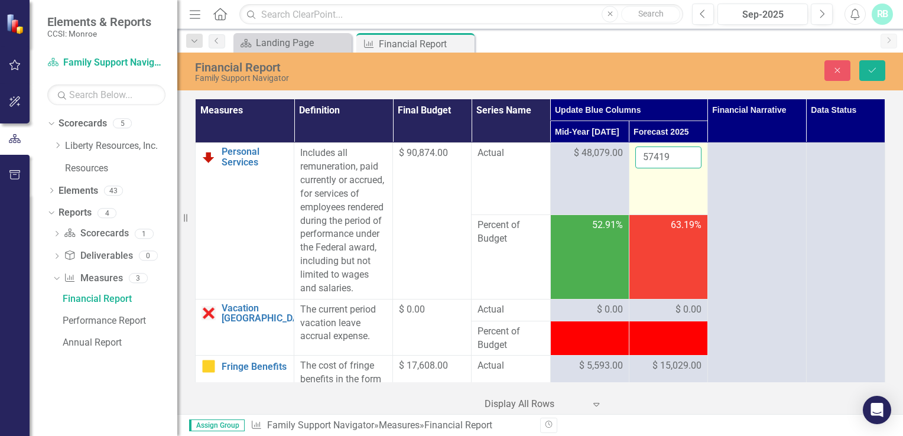
drag, startPoint x: 663, startPoint y: 148, endPoint x: 664, endPoint y: 157, distance: 9.6
click at [448, 157] on input "57419" at bounding box center [668, 158] width 66 height 22
type input "5"
click button "Save" at bounding box center [872, 70] width 26 height 21
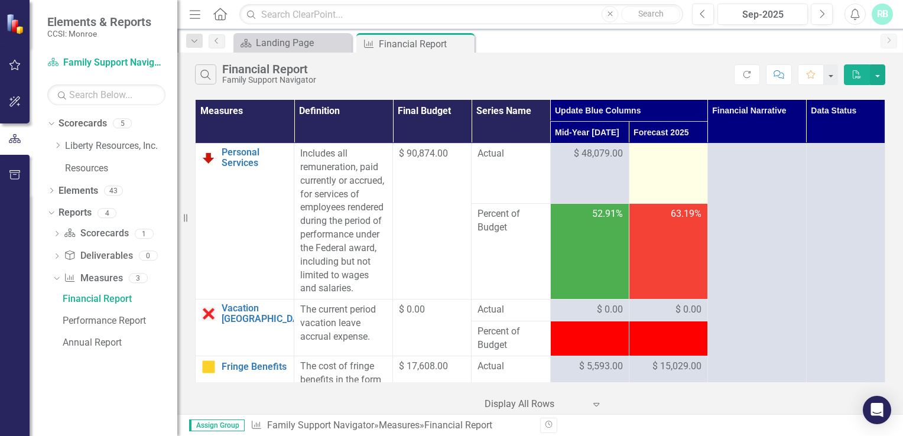
click at [448, 160] on div at bounding box center [668, 154] width 66 height 14
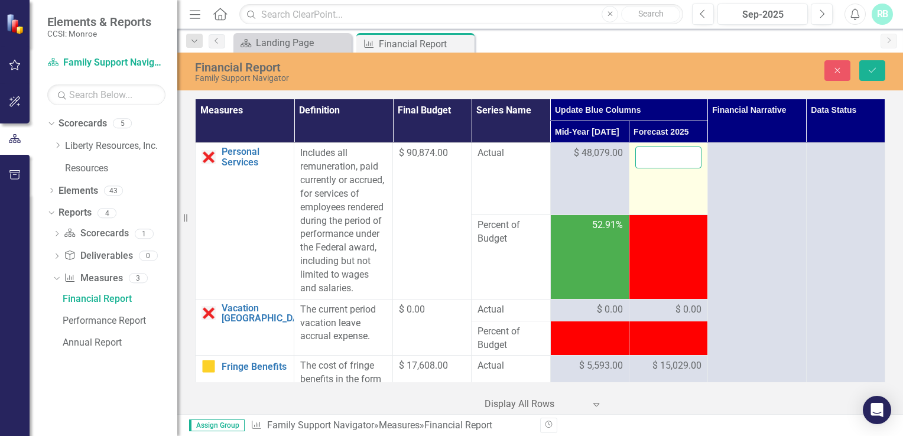
click at [448, 160] on input "number" at bounding box center [668, 158] width 66 height 22
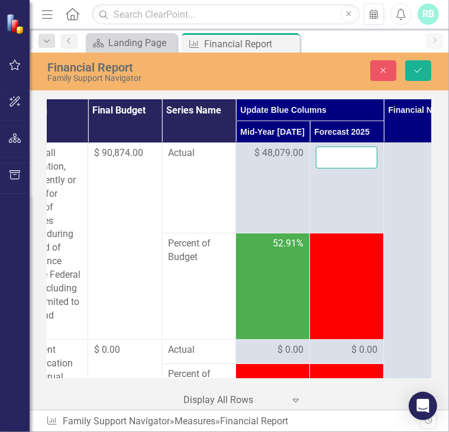
scroll to position [0, 130]
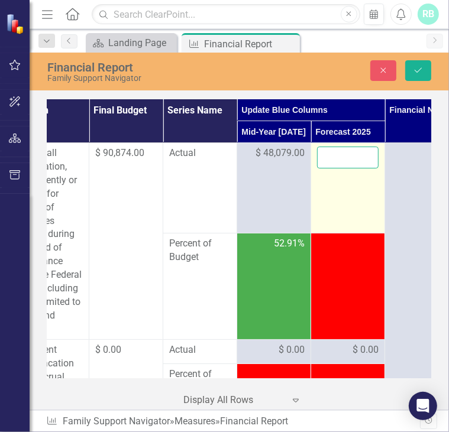
click at [345, 158] on input "number" at bounding box center [347, 158] width 61 height 22
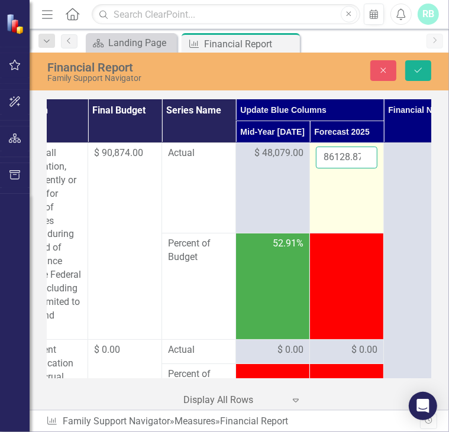
scroll to position [0, 2]
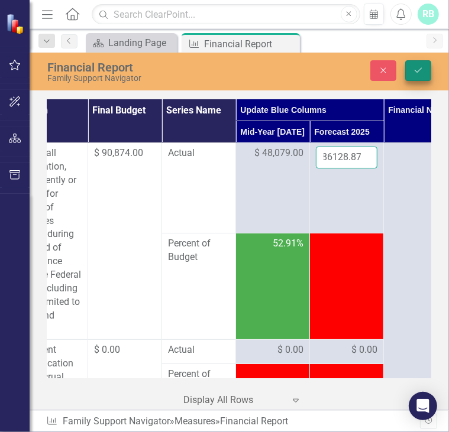
type input "86128.87"
click at [419, 72] on icon "Save" at bounding box center [418, 70] width 11 height 8
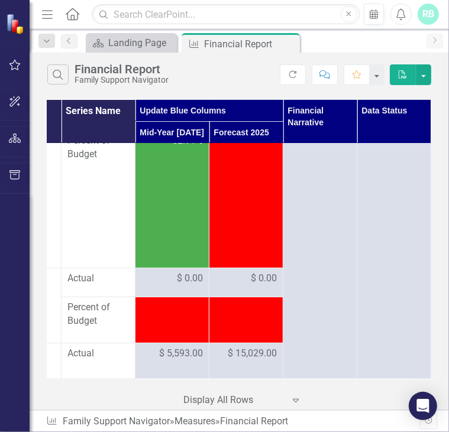
scroll to position [223, 206]
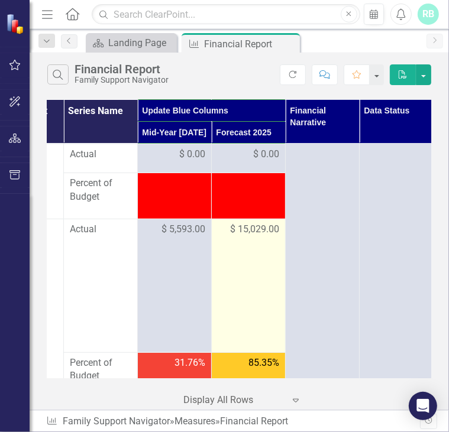
click at [246, 230] on span "$ 15,029.00" at bounding box center [254, 230] width 49 height 14
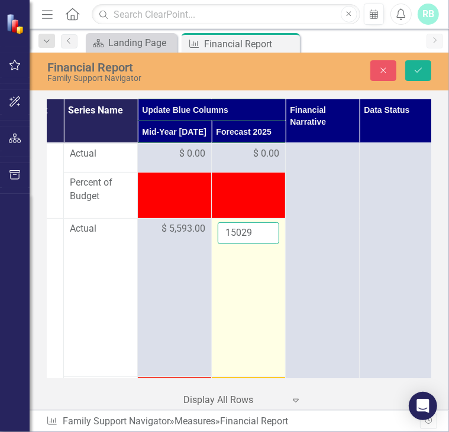
drag, startPoint x: 246, startPoint y: 230, endPoint x: 252, endPoint y: 238, distance: 10.2
click at [252, 238] on input "15029" at bounding box center [248, 233] width 61 height 22
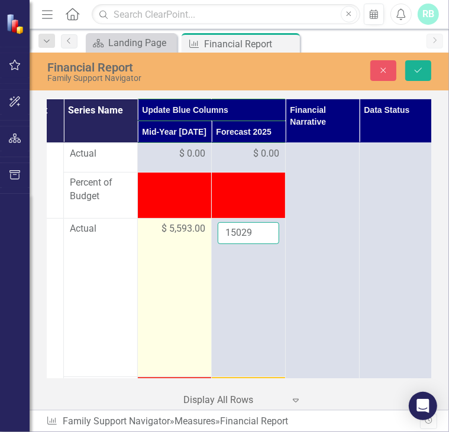
drag, startPoint x: 252, startPoint y: 233, endPoint x: 184, endPoint y: 226, distance: 68.3
click at [184, 226] on tr "Fringe Benefits Link Open Element The cost of fringe benefits in the form of em…" at bounding box center [137, 298] width 591 height 158
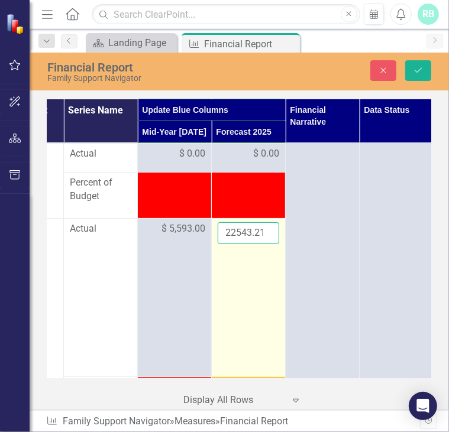
scroll to position [0, 2]
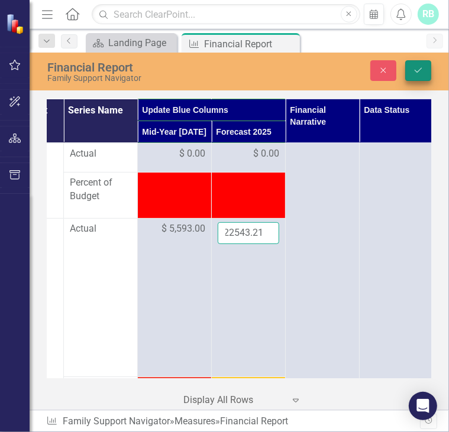
type input "22543.21"
click at [419, 75] on button "Save" at bounding box center [418, 70] width 26 height 21
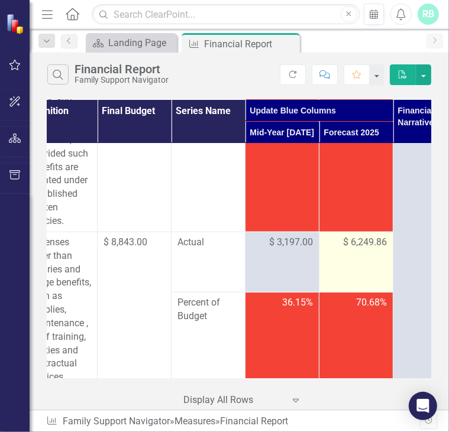
scroll to position [556, 99]
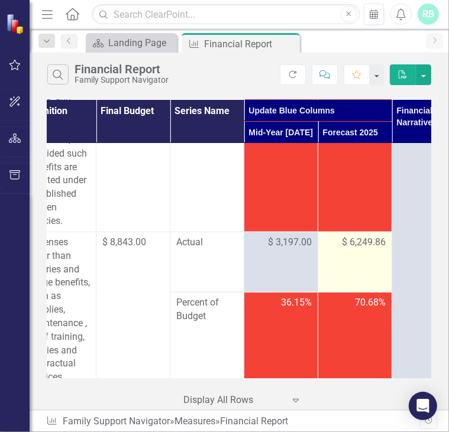
click at [362, 246] on span "$ 6,249.86" at bounding box center [364, 243] width 44 height 14
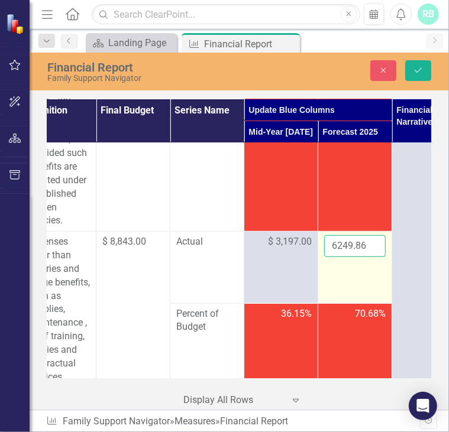
click at [362, 244] on input "6249.86" at bounding box center [354, 246] width 61 height 22
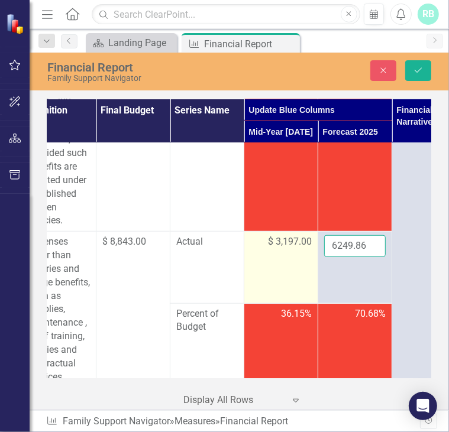
drag, startPoint x: 366, startPoint y: 245, endPoint x: 279, endPoint y: 250, distance: 87.1
click at [279, 250] on tr "OTPS Link Open Element Expenses other than salaries and fringe benefits, such a…" at bounding box center [244, 268] width 591 height 72
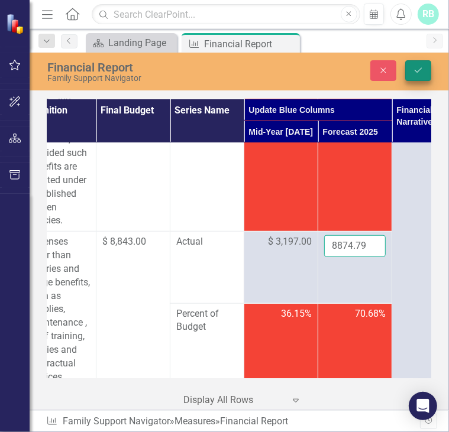
type input "8874.79"
click at [410, 71] on button "Save" at bounding box center [418, 70] width 26 height 21
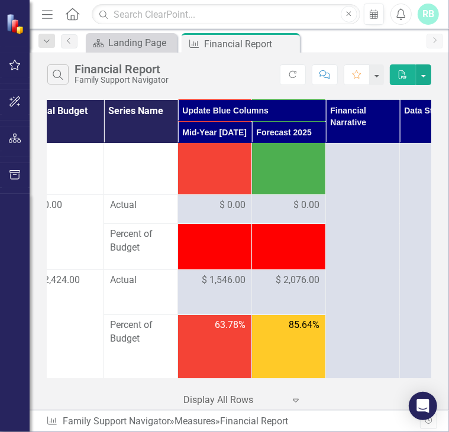
scroll to position [754, 166]
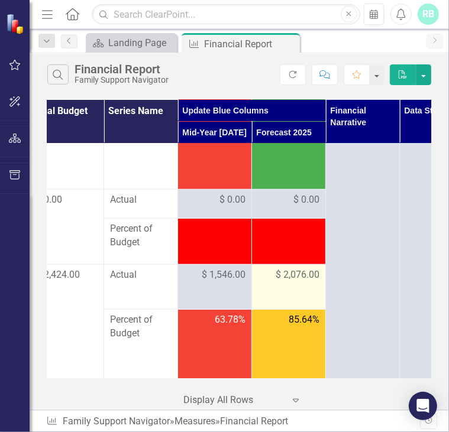
click at [300, 274] on span "$ 2,076.00" at bounding box center [297, 275] width 44 height 14
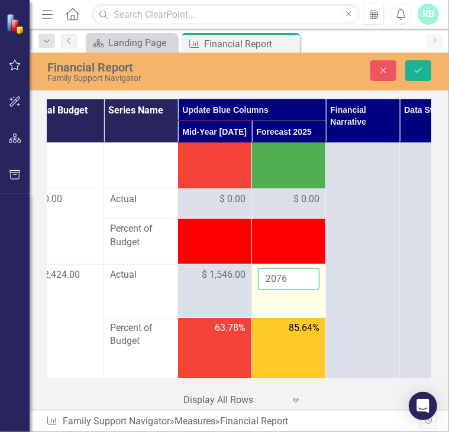
drag, startPoint x: 300, startPoint y: 274, endPoint x: 291, endPoint y: 278, distance: 10.3
click at [291, 278] on input "2076" at bounding box center [288, 279] width 61 height 22
drag, startPoint x: 291, startPoint y: 278, endPoint x: 262, endPoint y: 278, distance: 29.0
click at [262, 278] on input "2076" at bounding box center [288, 279] width 61 height 22
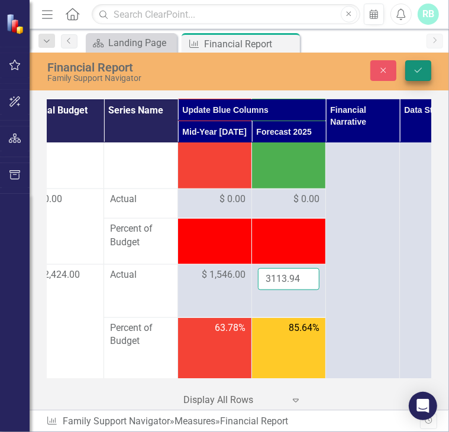
type input "3113.94"
click at [413, 73] on icon "Save" at bounding box center [418, 70] width 11 height 8
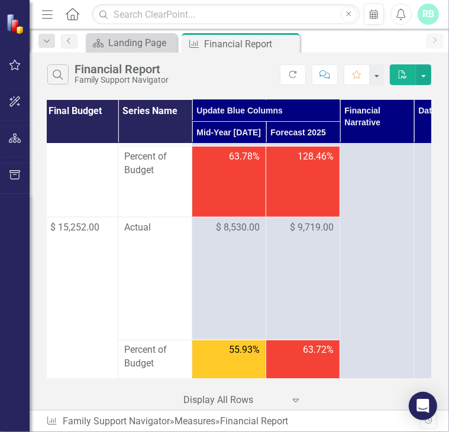
scroll to position [917, 151]
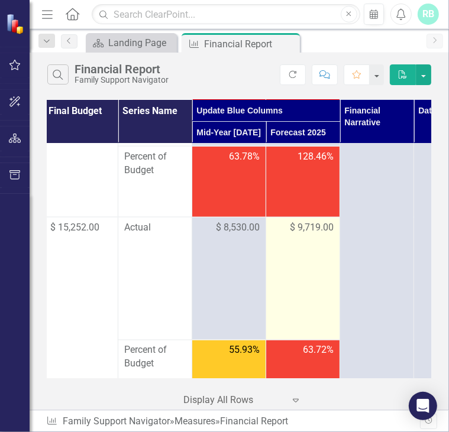
click at [323, 235] on span "$ 9,719.00" at bounding box center [312, 228] width 44 height 14
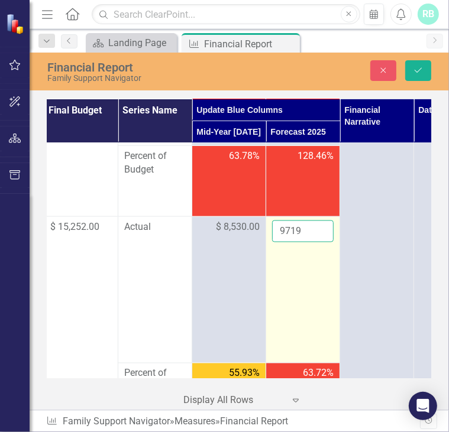
drag, startPoint x: 323, startPoint y: 239, endPoint x: 307, endPoint y: 243, distance: 16.9
click at [307, 242] on input "9719" at bounding box center [302, 231] width 61 height 22
drag, startPoint x: 306, startPoint y: 243, endPoint x: 270, endPoint y: 240, distance: 35.6
click at [270, 240] on td "9719" at bounding box center [303, 290] width 74 height 146
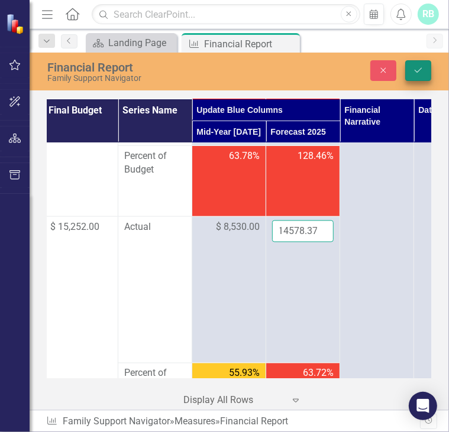
type input "14578.37"
click at [416, 74] on icon "Save" at bounding box center [418, 70] width 11 height 8
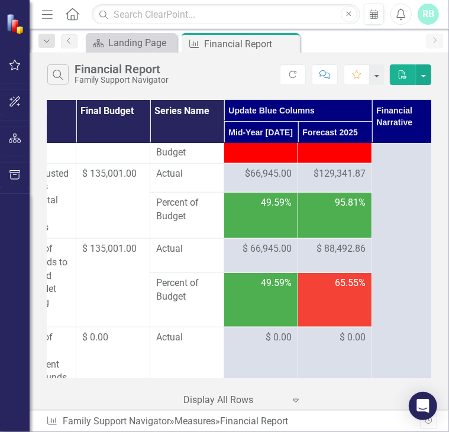
scroll to position [2799, 119]
click at [336, 181] on span "$129,341.87" at bounding box center [339, 174] width 52 height 14
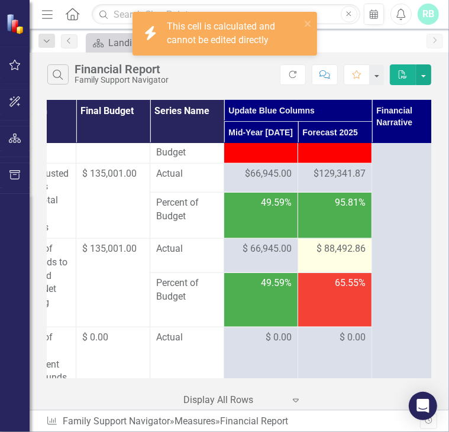
drag, startPoint x: 336, startPoint y: 210, endPoint x: 333, endPoint y: 282, distance: 72.2
click at [333, 256] on span "$ 88,492.86" at bounding box center [340, 249] width 49 height 14
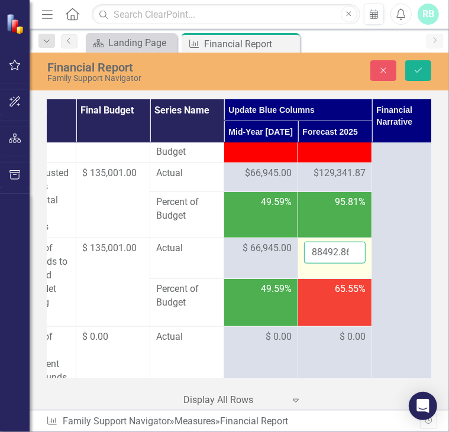
drag, startPoint x: 333, startPoint y: 282, endPoint x: 339, endPoint y: 293, distance: 13.0
click at [339, 264] on input "88492.86" at bounding box center [334, 253] width 61 height 22
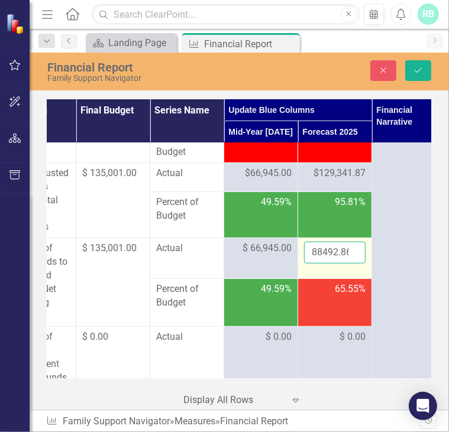
click at [339, 264] on input "88492.86" at bounding box center [334, 253] width 61 height 22
type input "135239.18"
click button "Save" at bounding box center [418, 70] width 26 height 21
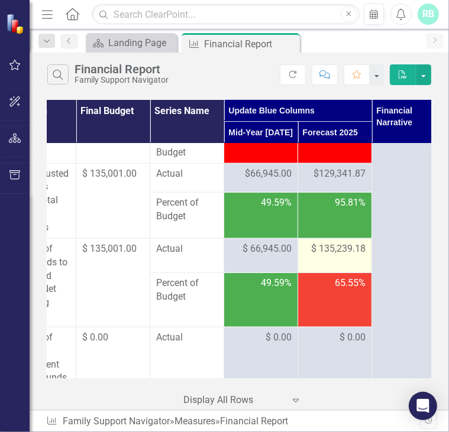
click at [341, 256] on span "$ 135,239.18" at bounding box center [338, 249] width 54 height 14
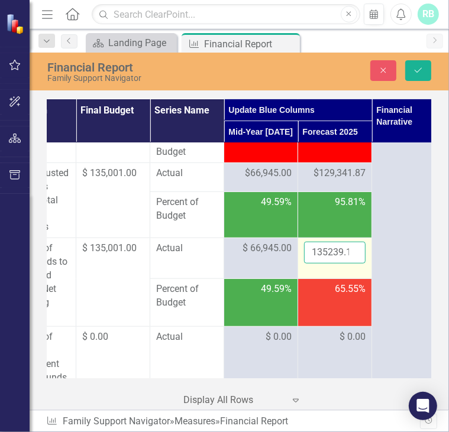
drag, startPoint x: 341, startPoint y: 286, endPoint x: 341, endPoint y: 296, distance: 10.0
click at [341, 264] on input "135239.18" at bounding box center [334, 253] width 61 height 22
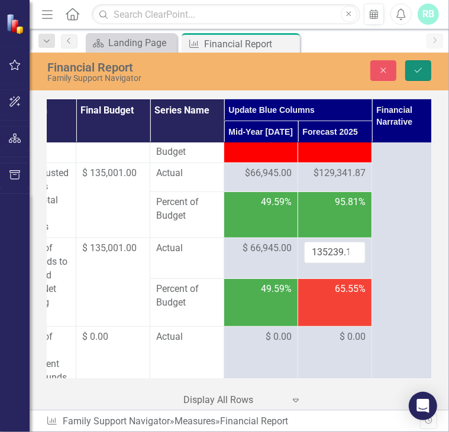
click at [419, 77] on button "Save" at bounding box center [418, 70] width 26 height 21
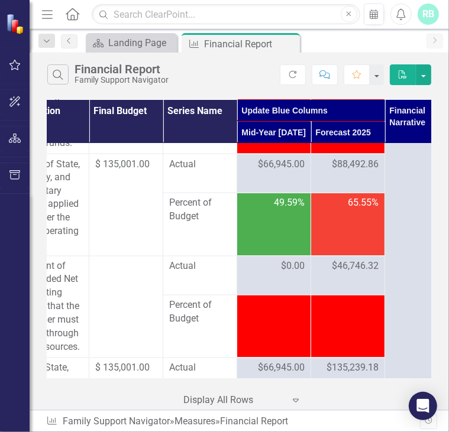
scroll to position [3272, 106]
click at [352, 171] on span "$88,492.86" at bounding box center [355, 165] width 47 height 14
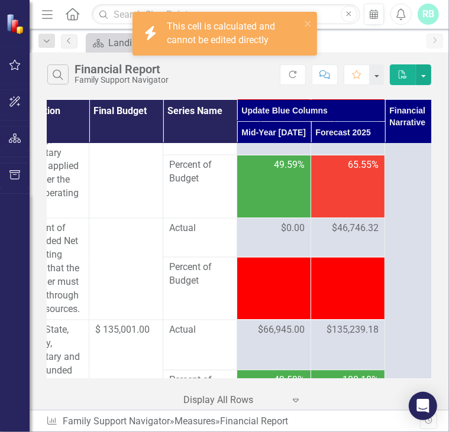
scroll to position [3312, 106]
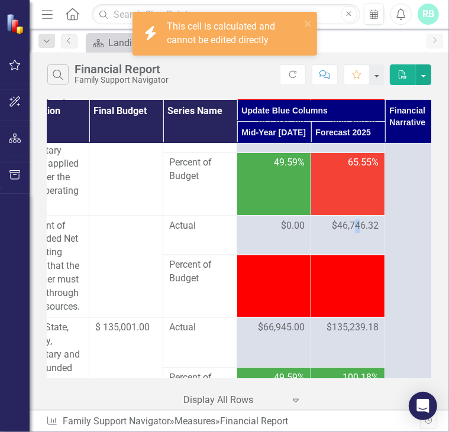
drag, startPoint x: 352, startPoint y: 203, endPoint x: 357, endPoint y: 265, distance: 62.3
click at [357, 233] on span "$46,746.32" at bounding box center [355, 227] width 47 height 14
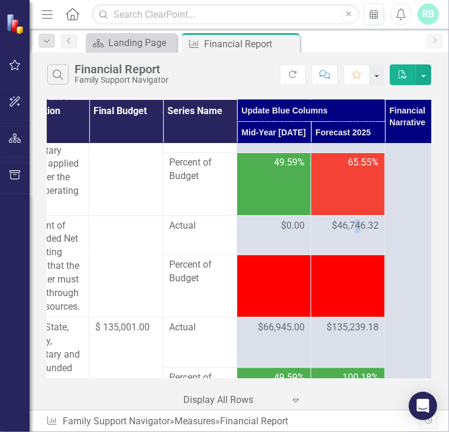
click at [357, 233] on span "$46,746.32" at bounding box center [355, 227] width 47 height 14
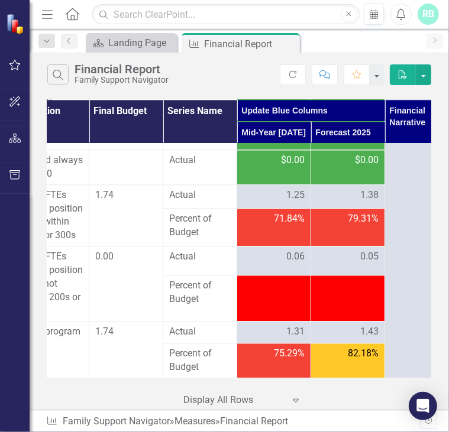
scroll to position [3654, 106]
drag, startPoint x: 357, startPoint y: 267, endPoint x: 341, endPoint y: 247, distance: 25.7
click at [341, 250] on div "0.05" at bounding box center [347, 257] width 61 height 14
click at [370, 250] on span "0.05" at bounding box center [369, 257] width 18 height 14
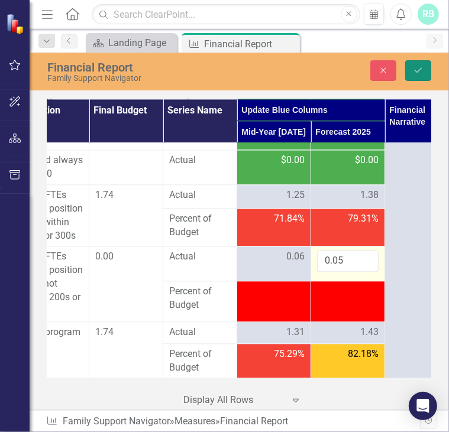
drag, startPoint x: 370, startPoint y: 248, endPoint x: 419, endPoint y: 70, distance: 184.4
click at [419, 70] on icon "Save" at bounding box center [418, 70] width 11 height 8
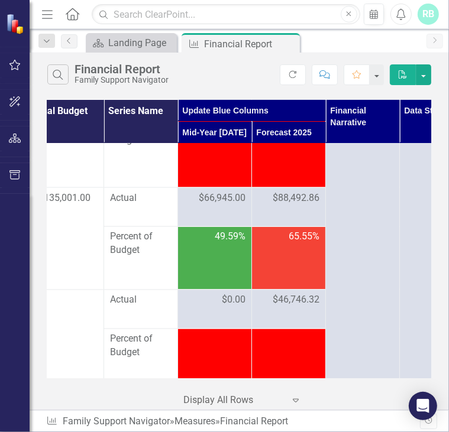
scroll to position [3281, 166]
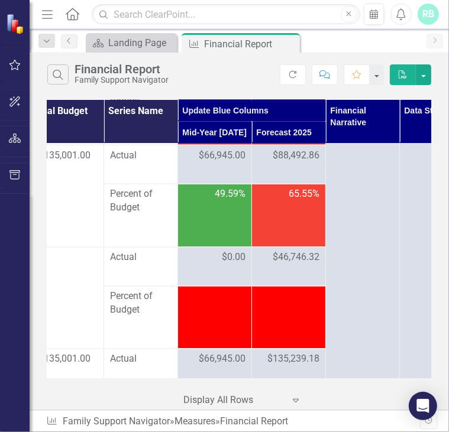
click at [297, 163] on span "$88,492.86" at bounding box center [295, 156] width 47 height 14
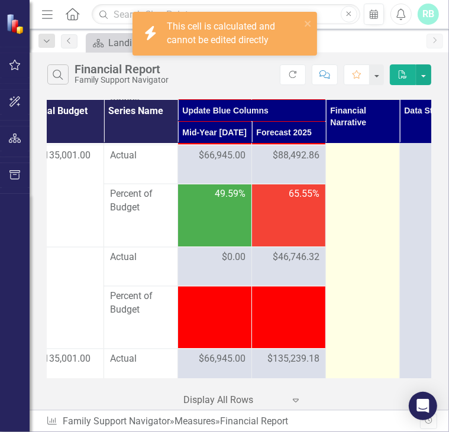
drag, startPoint x: 297, startPoint y: 195, endPoint x: 374, endPoint y: 248, distance: 93.0
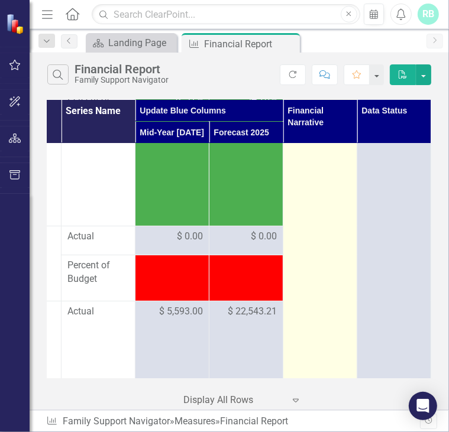
scroll to position [140, 216]
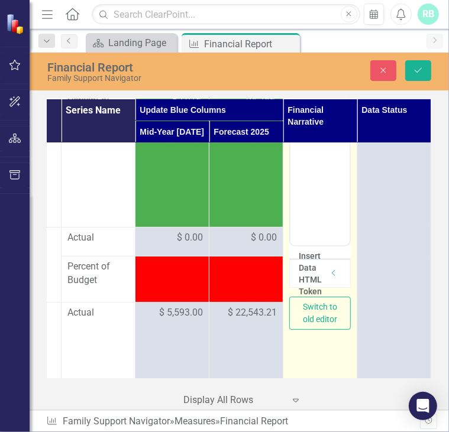
scroll to position [0, 216]
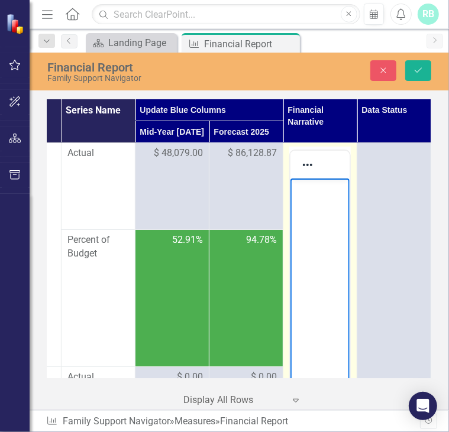
click at [299, 198] on body "Rich Text Area. Press ALT-0 for help." at bounding box center [319, 267] width 59 height 177
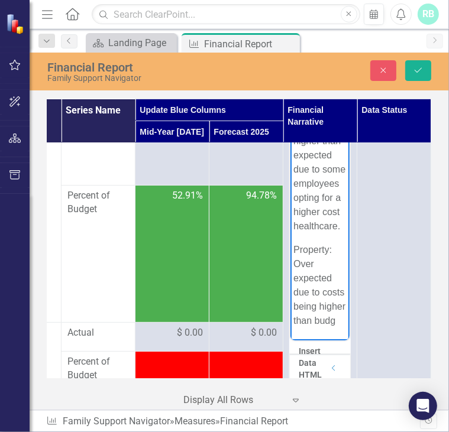
scroll to position [144, 0]
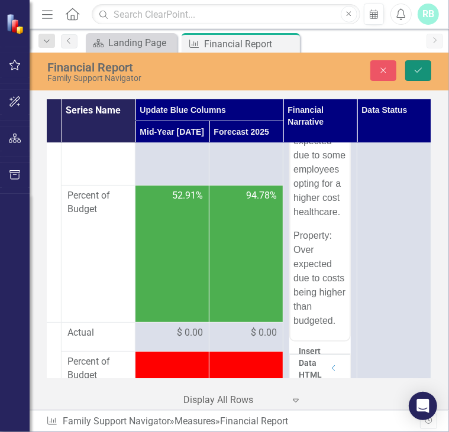
click at [411, 70] on button "Save" at bounding box center [418, 70] width 26 height 21
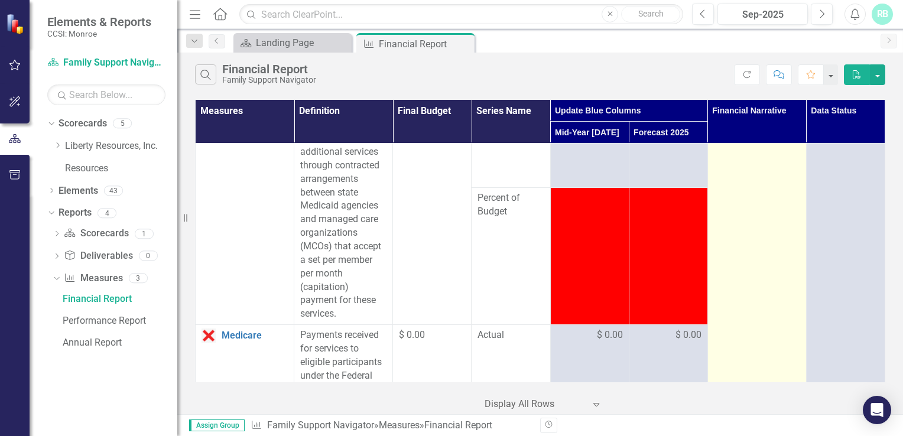
scroll to position [1314, 0]
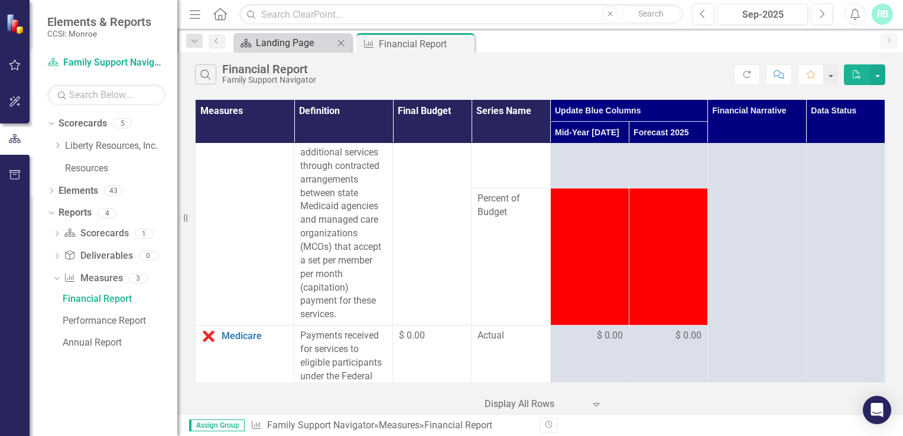
click at [306, 44] on div "Landing Page" at bounding box center [295, 42] width 78 height 15
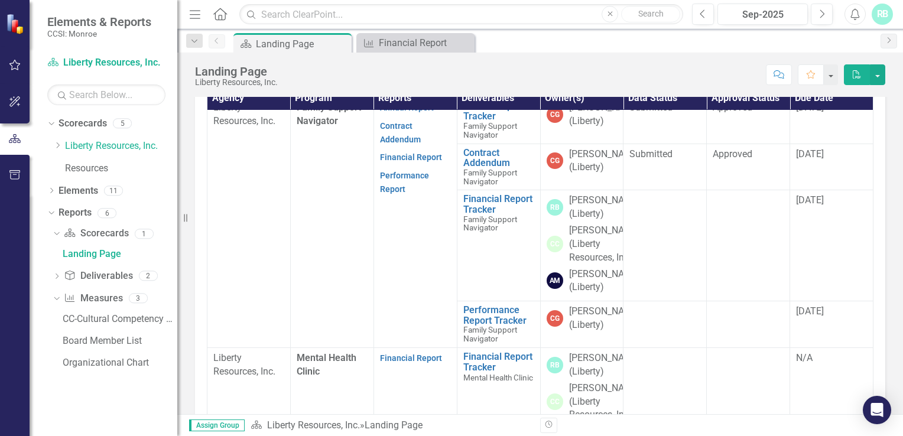
scroll to position [12, 0]
click at [391, 43] on div "Financial Report" at bounding box center [418, 42] width 78 height 15
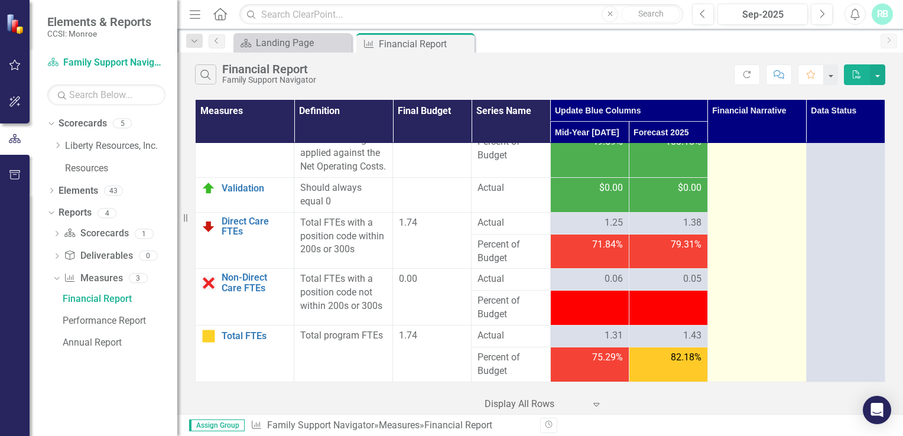
scroll to position [2571, 0]
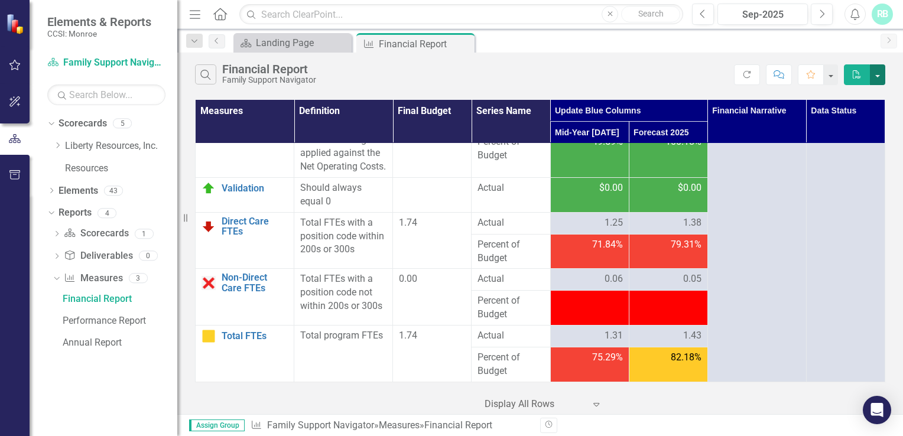
click at [448, 74] on button "button" at bounding box center [877, 74] width 15 height 21
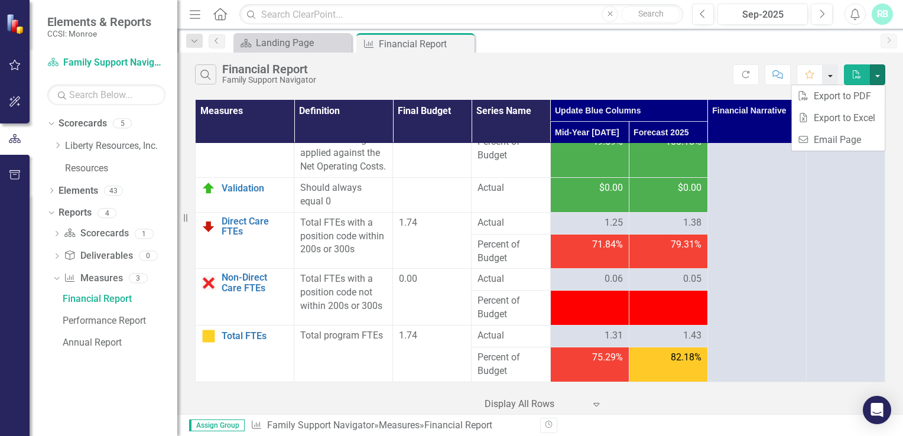
click at [448, 78] on button "button" at bounding box center [830, 74] width 15 height 21
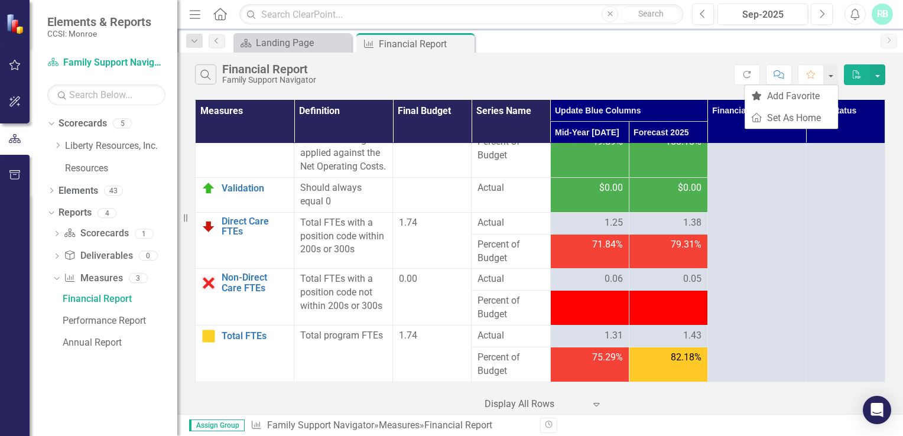
click at [448, 76] on div "Search Financial Report Family Support Navigator" at bounding box center [464, 74] width 539 height 20
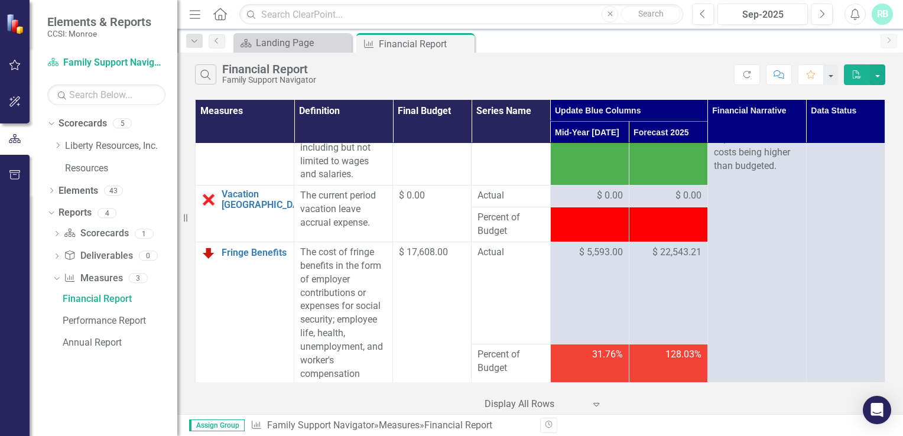
scroll to position [0, 0]
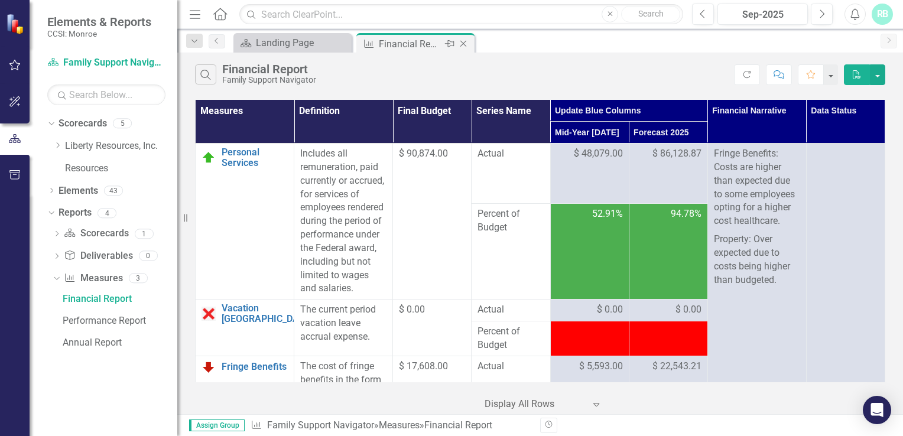
click at [448, 44] on icon "Close" at bounding box center [464, 43] width 12 height 9
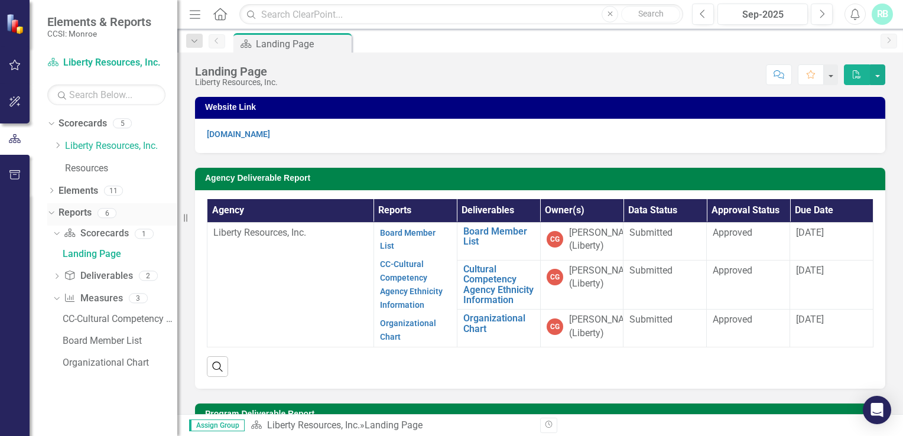
click at [52, 214] on icon "Dropdown" at bounding box center [50, 213] width 7 height 8
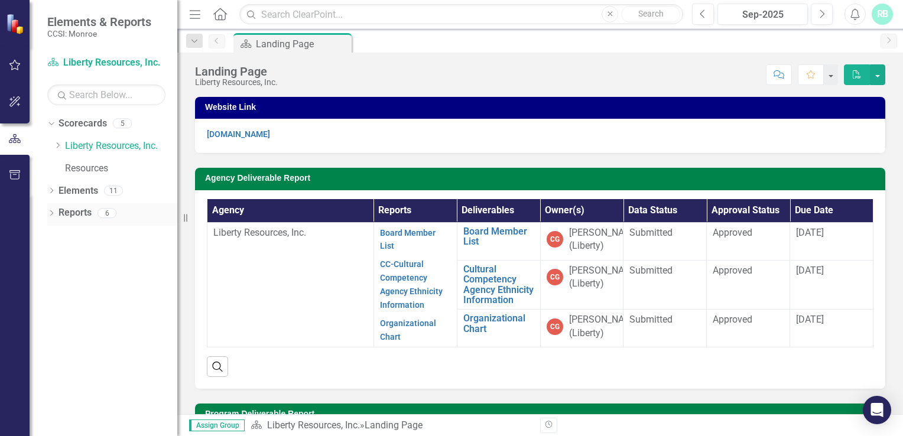
click at [53, 215] on icon "Dropdown" at bounding box center [51, 214] width 8 height 7
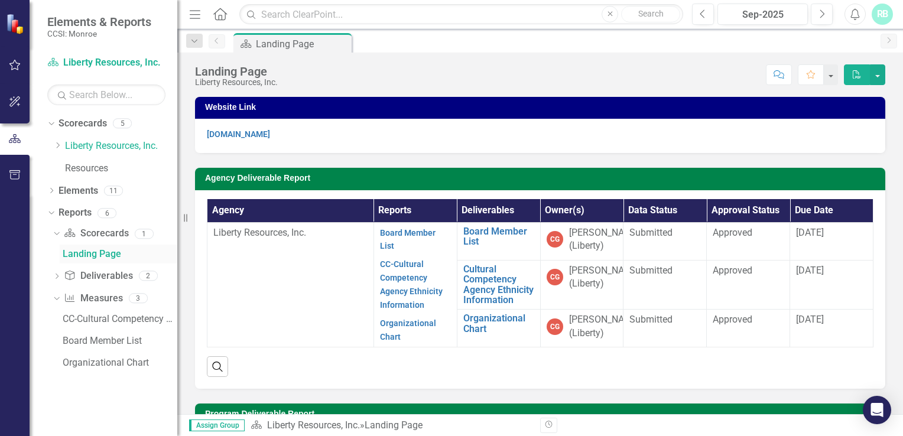
click at [95, 252] on div "Landing Page" at bounding box center [120, 254] width 115 height 11
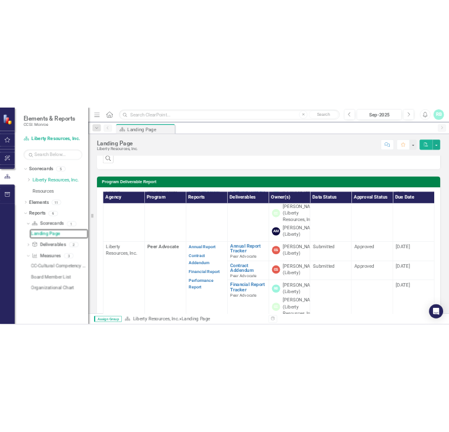
scroll to position [459, 0]
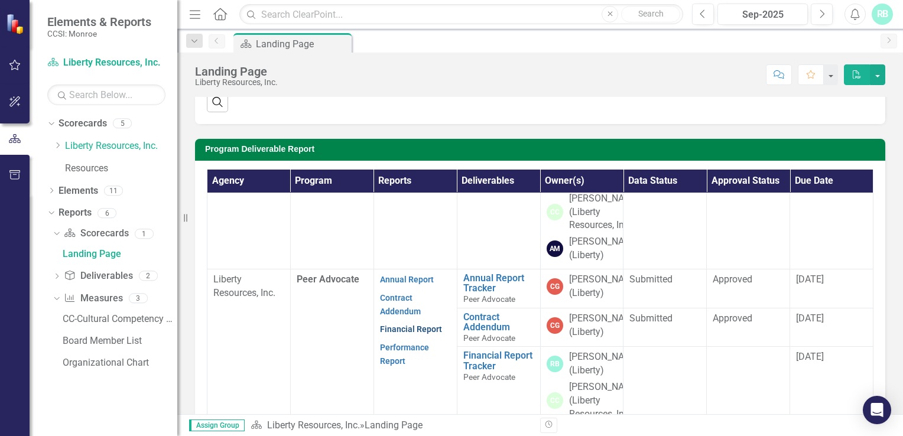
click at [416, 325] on link "Financial Report" at bounding box center [411, 329] width 62 height 9
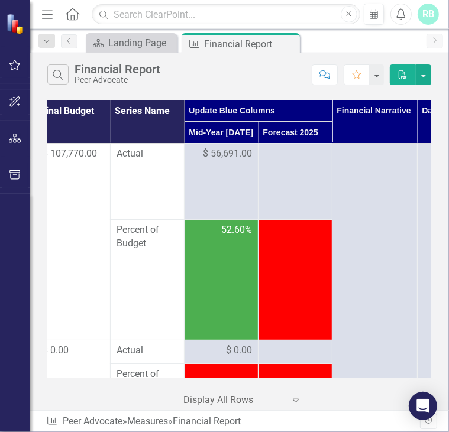
scroll to position [0, 182]
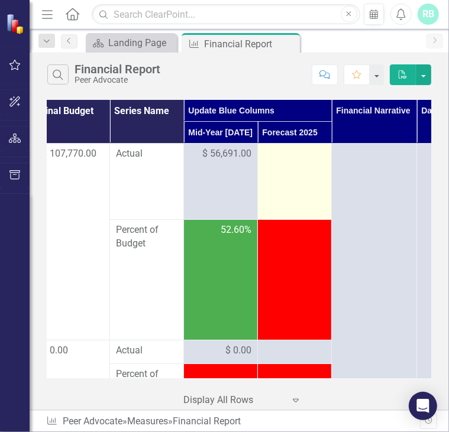
click at [286, 154] on div at bounding box center [294, 154] width 61 height 14
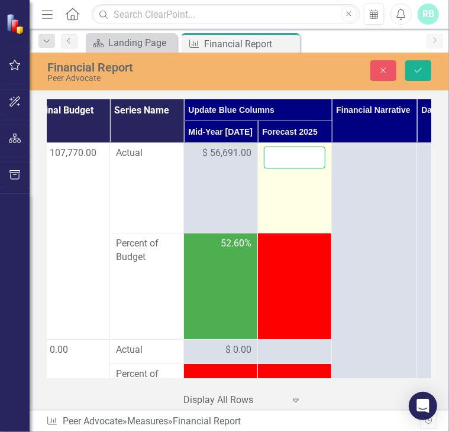
click at [286, 155] on input "number" at bounding box center [294, 158] width 61 height 22
type input "111743.03"
click button "Save" at bounding box center [418, 70] width 26 height 21
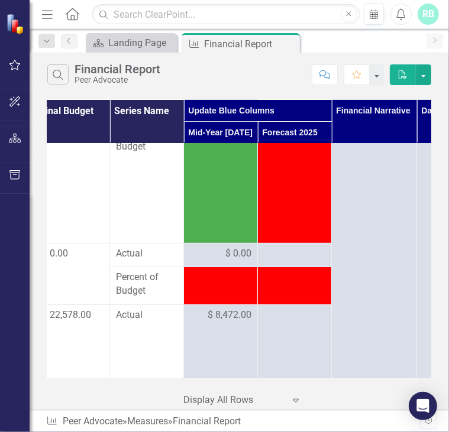
scroll to position [106, 182]
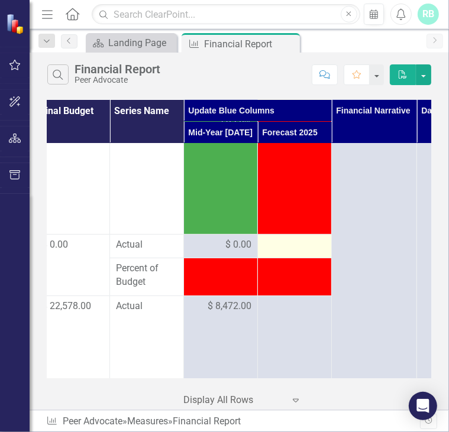
click at [292, 245] on div at bounding box center [294, 245] width 61 height 14
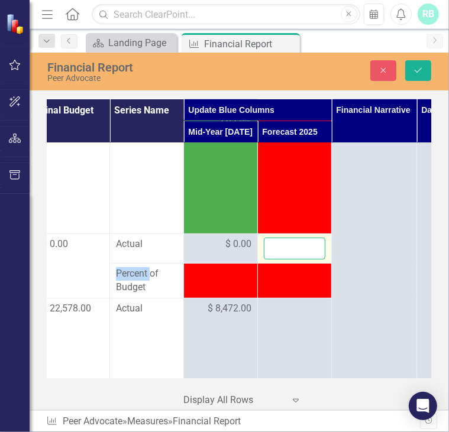
click at [292, 245] on input "number" at bounding box center [294, 249] width 61 height 22
type input "0"
click at [405, 60] on button "Save" at bounding box center [418, 70] width 26 height 21
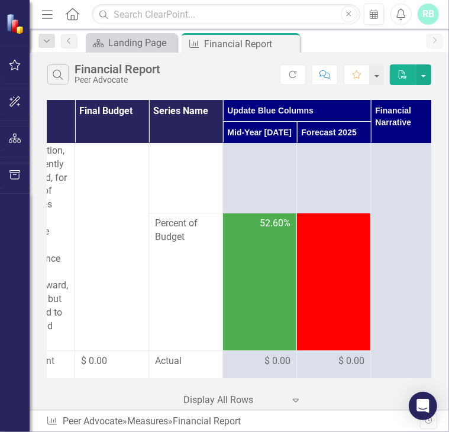
scroll to position [215, 121]
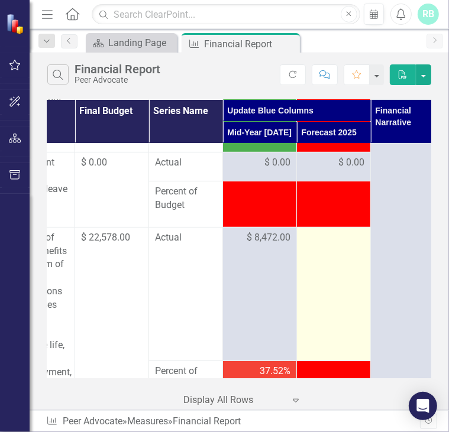
click at [327, 251] on td at bounding box center [334, 294] width 74 height 134
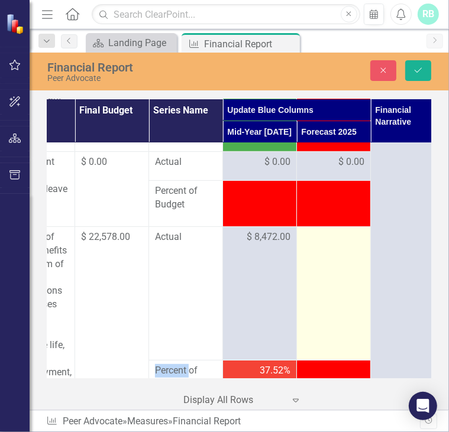
drag, startPoint x: 327, startPoint y: 251, endPoint x: 315, endPoint y: 238, distance: 17.6
click at [315, 238] on div at bounding box center [333, 238] width 61 height 14
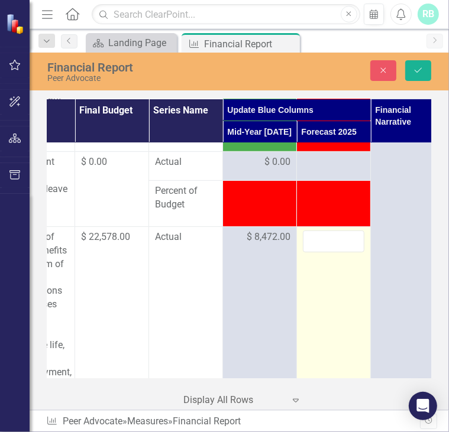
drag, startPoint x: 315, startPoint y: 238, endPoint x: 326, endPoint y: 255, distance: 20.0
click at [326, 255] on td at bounding box center [334, 306] width 74 height 158
click at [322, 243] on input "number" at bounding box center [333, 242] width 61 height 22
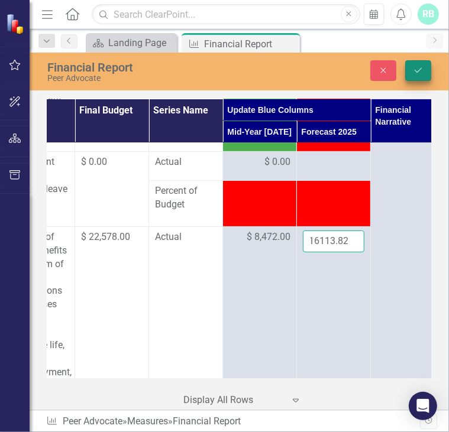
type input "16113.82"
click at [413, 68] on icon "Save" at bounding box center [418, 70] width 11 height 8
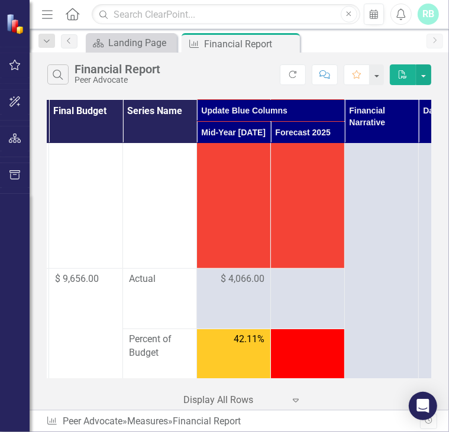
scroll to position [563, 147]
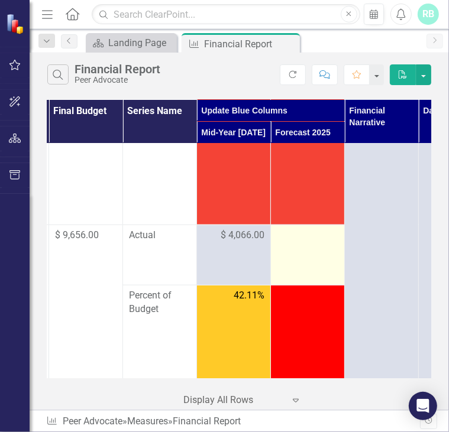
click at [300, 232] on div at bounding box center [307, 236] width 61 height 14
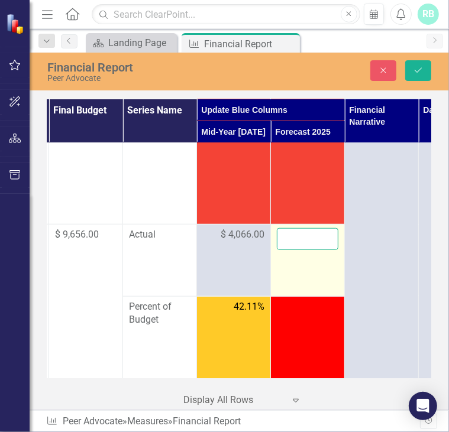
drag, startPoint x: 300, startPoint y: 232, endPoint x: 304, endPoint y: 238, distance: 7.2
click at [304, 238] on input "number" at bounding box center [307, 239] width 61 height 22
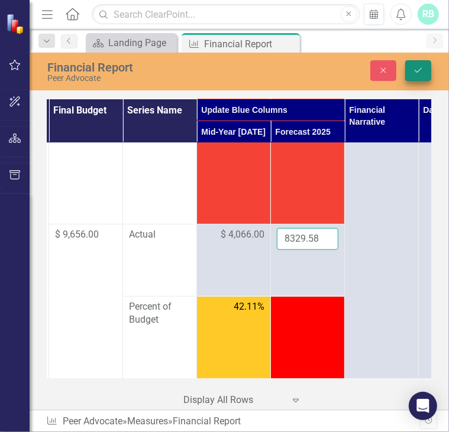
type input "8329.58"
click at [421, 69] on icon "Save" at bounding box center [418, 70] width 11 height 8
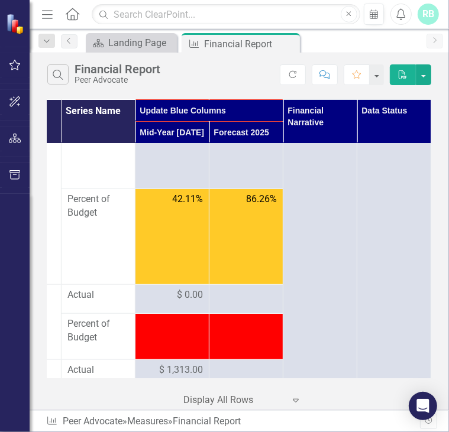
scroll to position [671, 213]
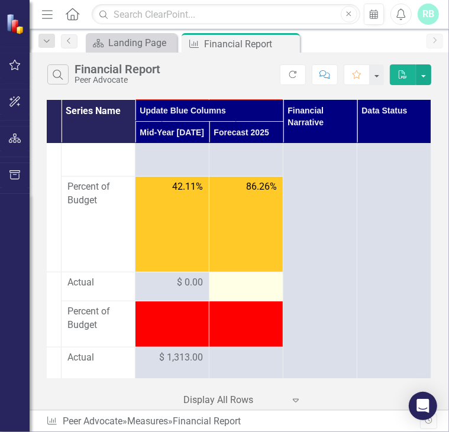
click at [239, 283] on div at bounding box center [245, 283] width 61 height 14
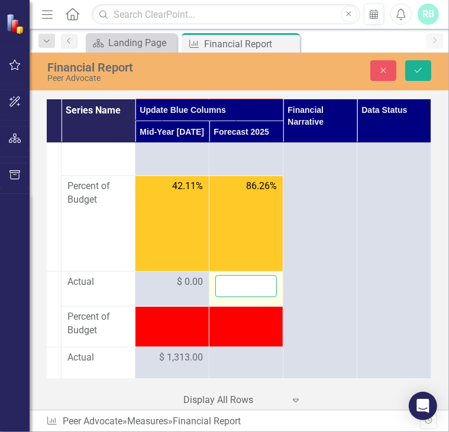
click at [239, 283] on input "number" at bounding box center [245, 286] width 61 height 22
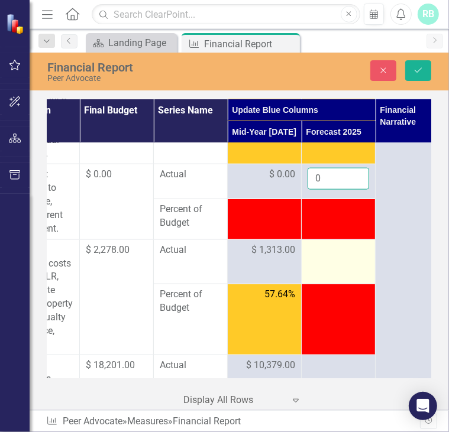
scroll to position [779, 116]
type input "0"
click at [337, 244] on div at bounding box center [337, 251] width 61 height 14
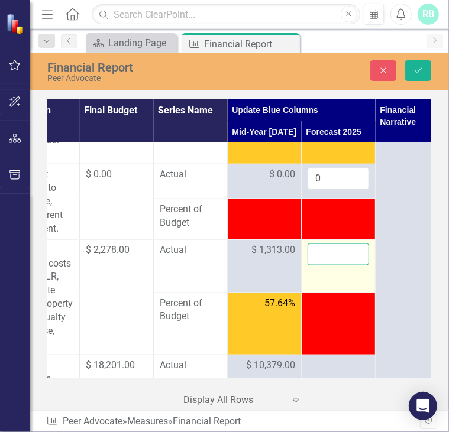
drag, startPoint x: 337, startPoint y: 242, endPoint x: 336, endPoint y: 250, distance: 8.4
click at [336, 250] on input "number" at bounding box center [337, 255] width 61 height 22
type input "1"
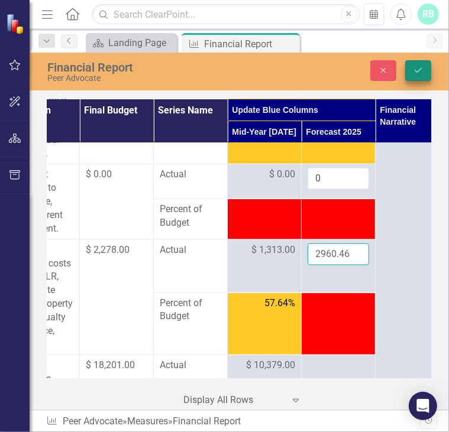
type input "2960.46"
click at [420, 69] on icon "submit" at bounding box center [417, 70] width 7 height 5
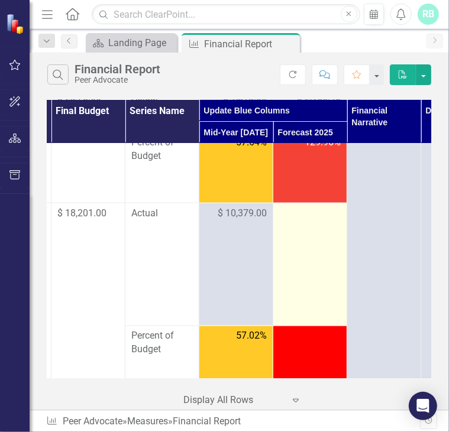
scroll to position [932, 144]
click at [307, 221] on div at bounding box center [309, 214] width 61 height 14
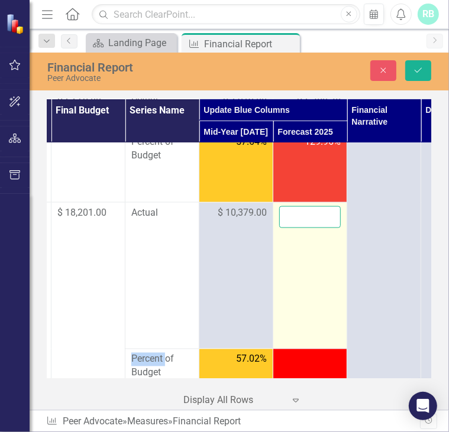
drag, startPoint x: 307, startPoint y: 225, endPoint x: 303, endPoint y: 230, distance: 7.1
click at [303, 228] on input "number" at bounding box center [309, 217] width 61 height 22
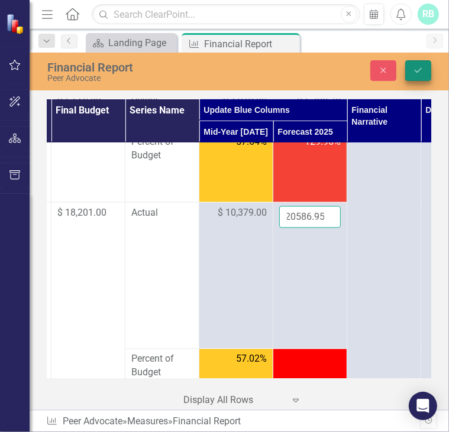
type input "20586.95"
click at [421, 70] on icon "Save" at bounding box center [418, 70] width 11 height 8
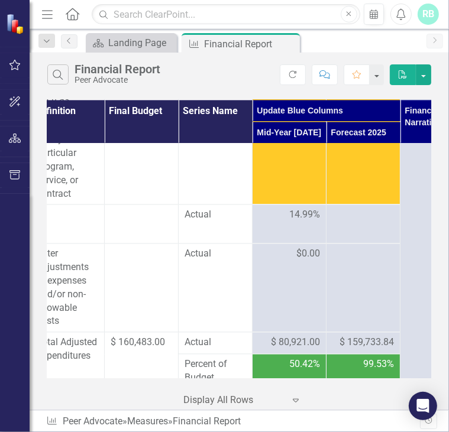
scroll to position [1248, 92]
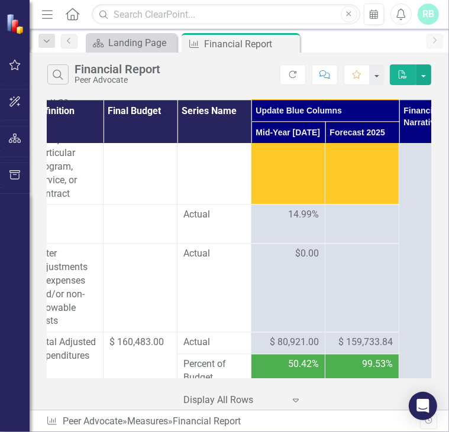
click at [364, 222] on div at bounding box center [361, 215] width 61 height 14
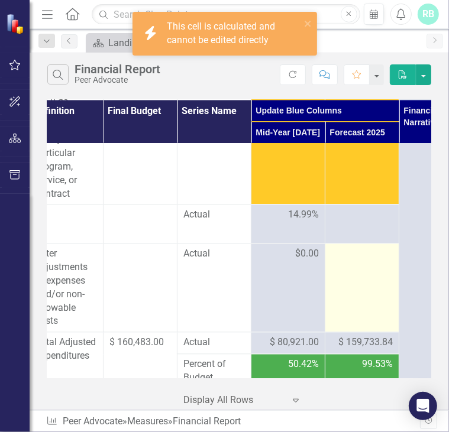
drag, startPoint x: 364, startPoint y: 233, endPoint x: 348, endPoint y: 292, distance: 61.1
click at [348, 292] on td at bounding box center [362, 288] width 74 height 89
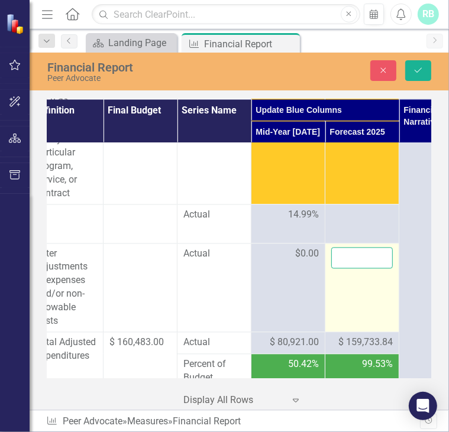
drag, startPoint x: 348, startPoint y: 292, endPoint x: 342, endPoint y: 272, distance: 21.1
click at [342, 269] on input "number" at bounding box center [361, 258] width 61 height 22
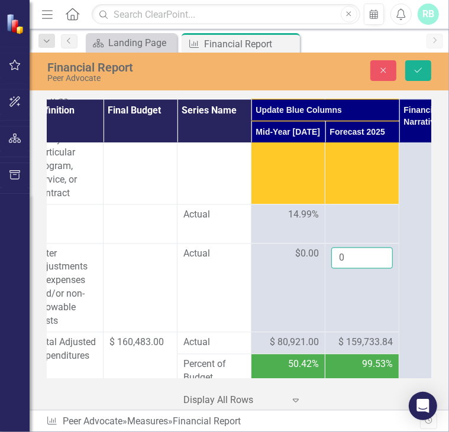
type input "0"
click button "Save" at bounding box center [418, 70] width 26 height 21
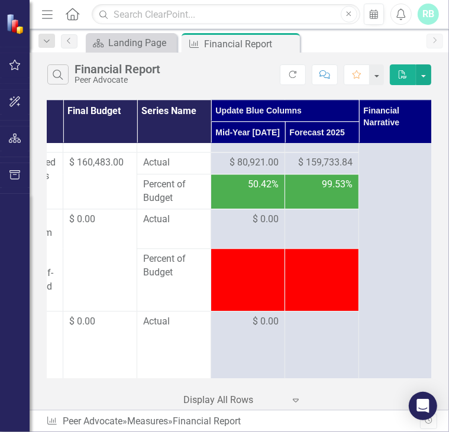
scroll to position [1428, 132]
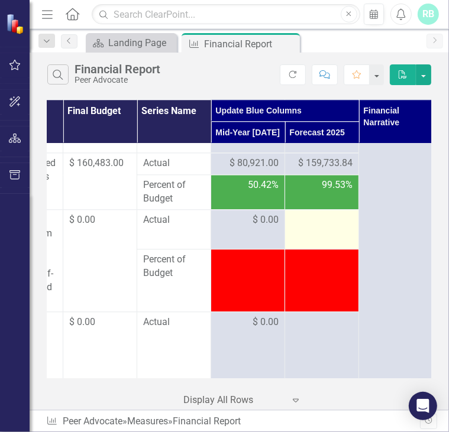
click at [336, 228] on div at bounding box center [321, 220] width 61 height 14
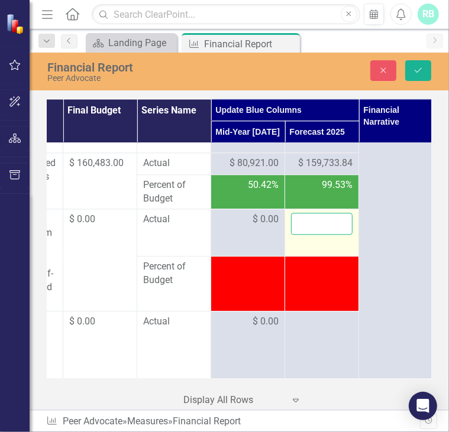
drag, startPoint x: 336, startPoint y: 233, endPoint x: 316, endPoint y: 235, distance: 20.2
click at [316, 235] on input "number" at bounding box center [321, 224] width 61 height 22
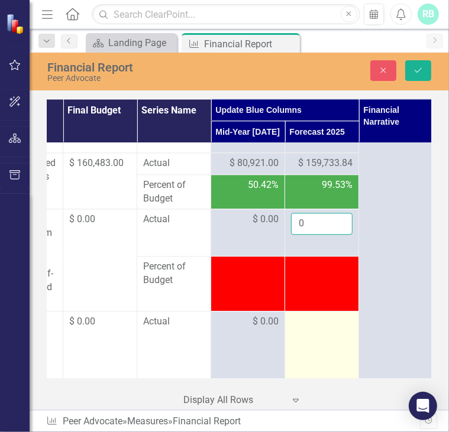
type input "0"
click at [314, 329] on div at bounding box center [321, 322] width 61 height 14
click at [314, 337] on input "number" at bounding box center [321, 326] width 61 height 22
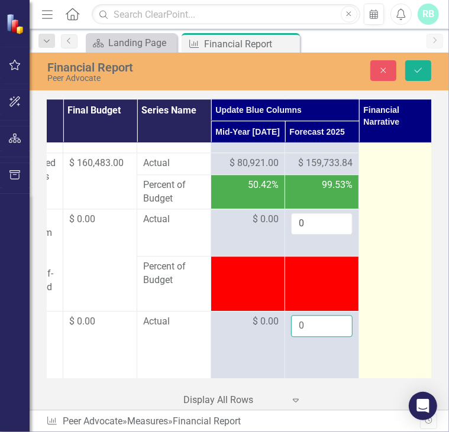
type input "0"
click button "Save" at bounding box center [418, 70] width 26 height 21
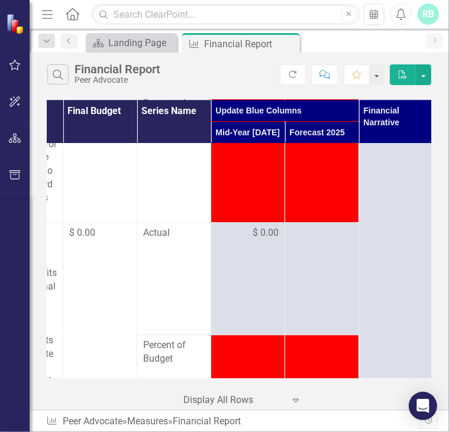
scroll to position [1728, 132]
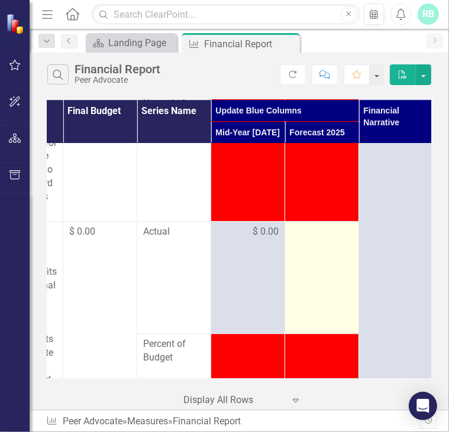
click at [328, 239] on div at bounding box center [321, 232] width 61 height 14
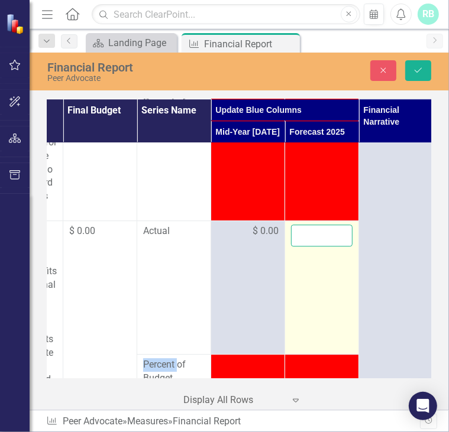
drag, startPoint x: 328, startPoint y: 245, endPoint x: 319, endPoint y: 246, distance: 9.6
click at [319, 246] on input "number" at bounding box center [321, 236] width 61 height 22
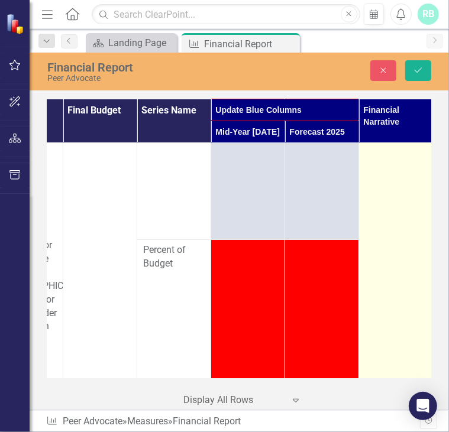
scroll to position [2113, 132]
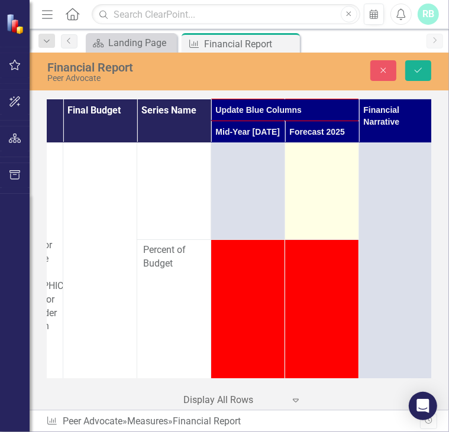
type input "0"
click at [332, 145] on div at bounding box center [321, 138] width 61 height 14
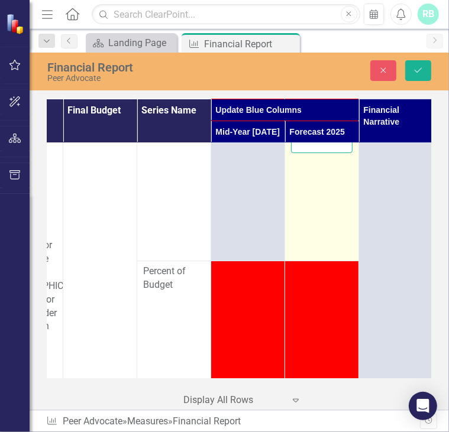
drag, startPoint x: 332, startPoint y: 173, endPoint x: 317, endPoint y: 179, distance: 15.7
click at [317, 153] on input "number" at bounding box center [321, 142] width 61 height 22
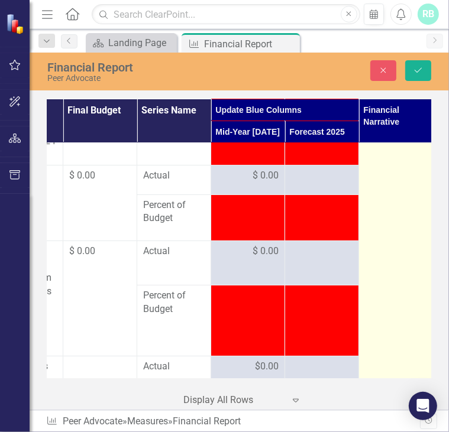
scroll to position [2378, 132]
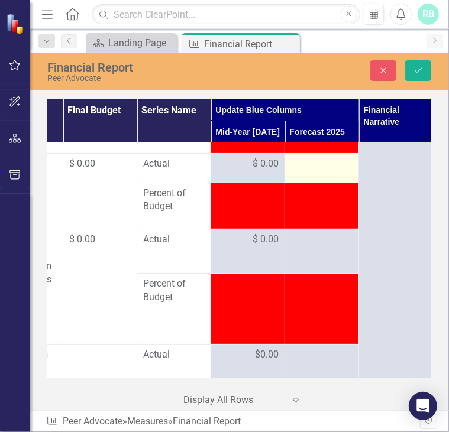
type input "0"
click at [325, 171] on div at bounding box center [321, 164] width 61 height 14
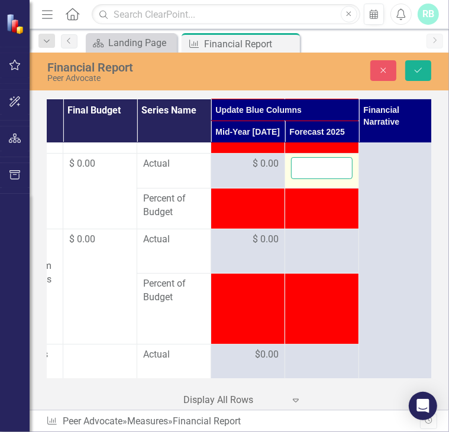
click at [322, 179] on input "number" at bounding box center [321, 168] width 61 height 22
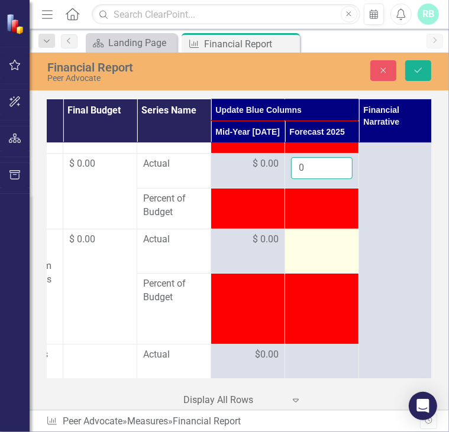
type input "0"
click at [306, 247] on div at bounding box center [321, 240] width 61 height 14
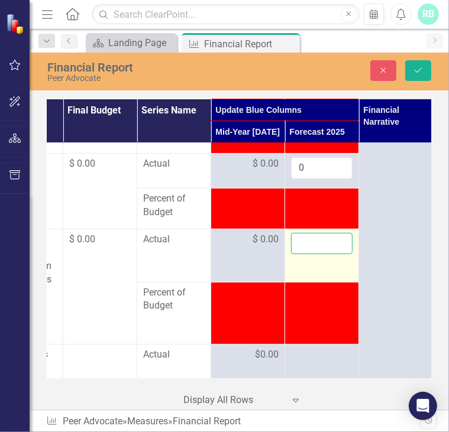
click at [306, 255] on input "number" at bounding box center [321, 244] width 61 height 22
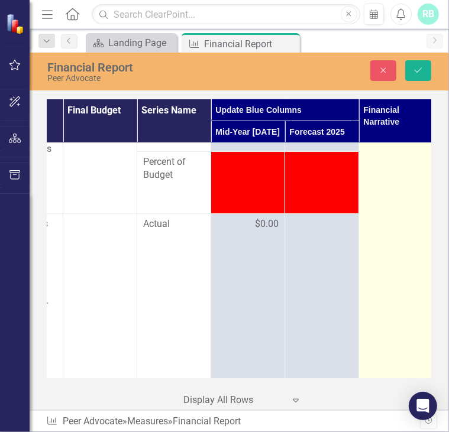
scroll to position [2522, 132]
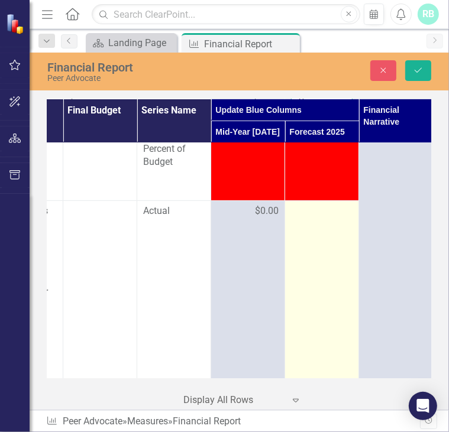
type input "0"
click at [326, 219] on div at bounding box center [321, 212] width 61 height 14
drag, startPoint x: 326, startPoint y: 255, endPoint x: 318, endPoint y: 249, distance: 10.2
click at [318, 226] on input "number" at bounding box center [321, 216] width 61 height 22
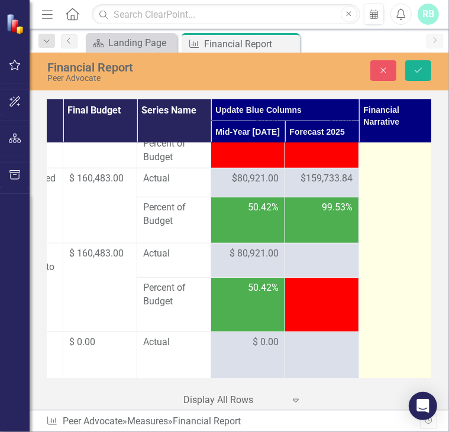
scroll to position [2807, 132]
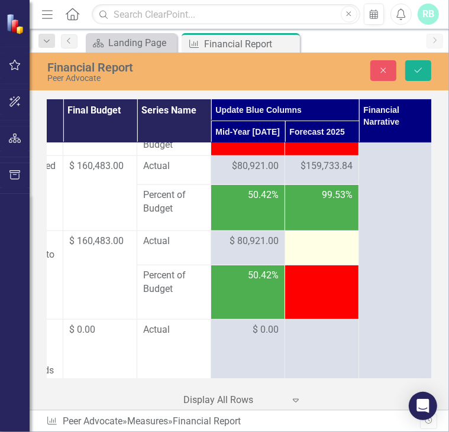
type input "0"
click at [317, 249] on div at bounding box center [321, 242] width 61 height 14
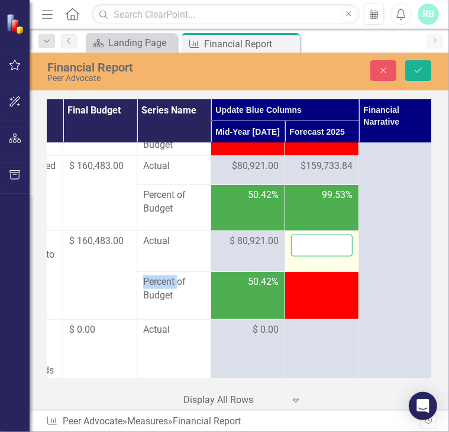
click at [317, 257] on input "number" at bounding box center [321, 246] width 61 height 22
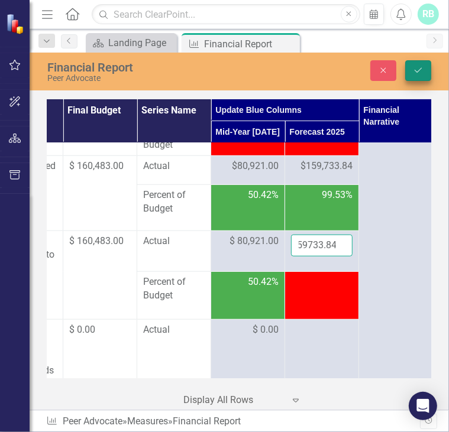
type input "159733.84"
click at [425, 66] on button "Save" at bounding box center [418, 70] width 26 height 21
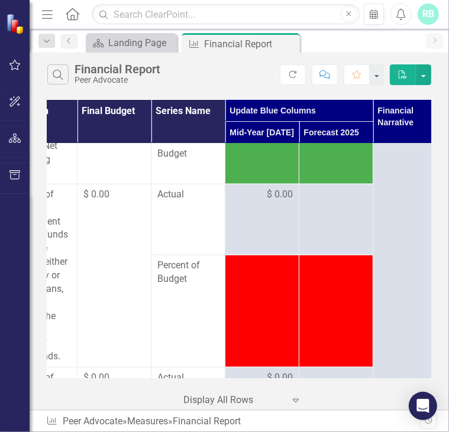
scroll to position [2943, 117]
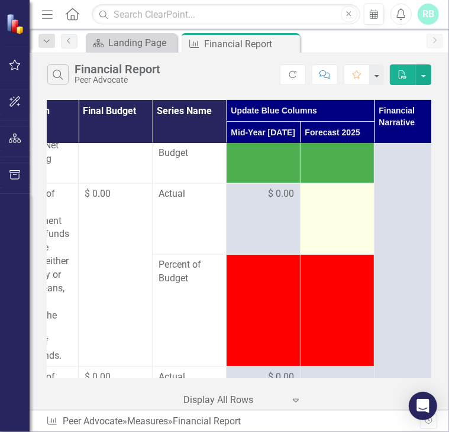
click at [345, 223] on td at bounding box center [337, 218] width 74 height 71
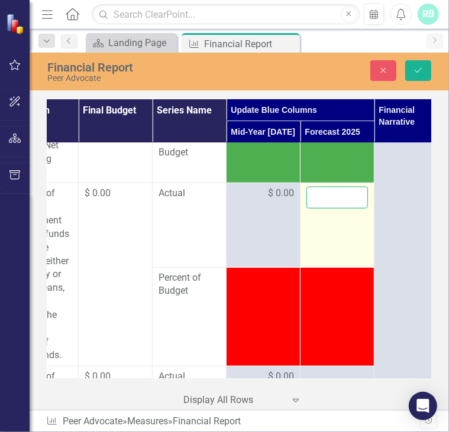
drag, startPoint x: 345, startPoint y: 223, endPoint x: 336, endPoint y: 238, distance: 18.0
click at [336, 209] on input "number" at bounding box center [336, 198] width 61 height 22
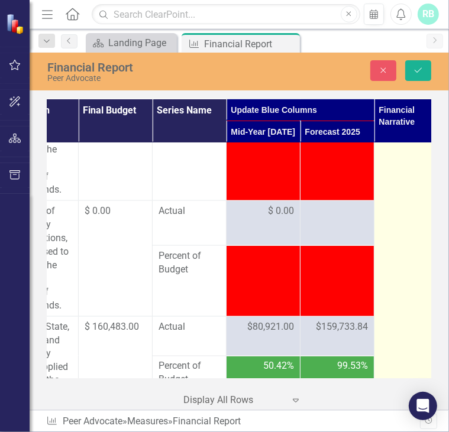
scroll to position [3127, 116]
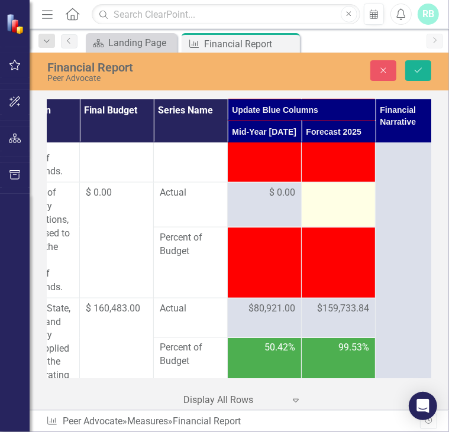
type input "0"
click at [349, 228] on td at bounding box center [338, 205] width 74 height 45
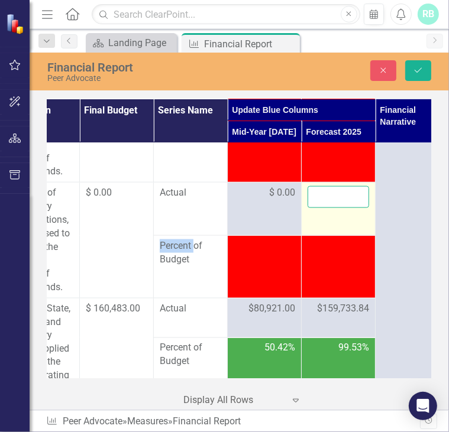
drag, startPoint x: 349, startPoint y: 247, endPoint x: 331, endPoint y: 232, distance: 23.1
click at [331, 208] on input "number" at bounding box center [337, 197] width 61 height 22
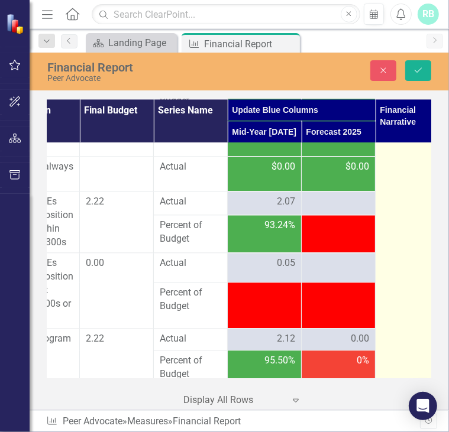
scroll to position [3602, 116]
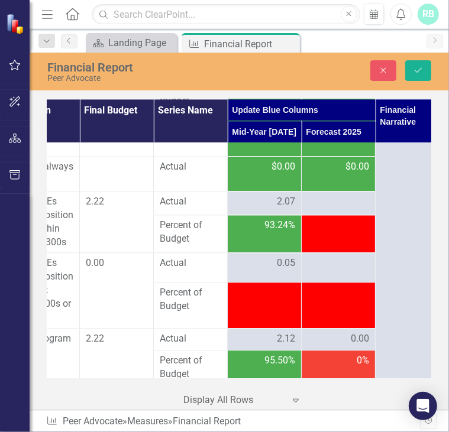
type input "0"
click at [326, 271] on div at bounding box center [337, 264] width 61 height 14
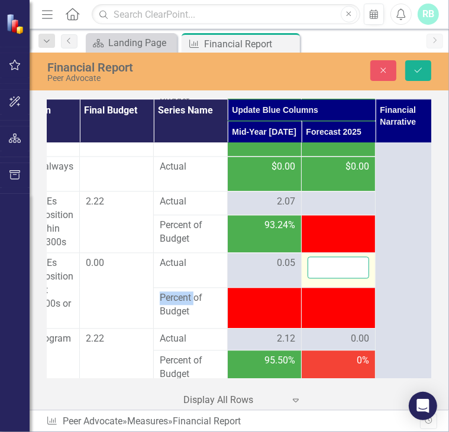
click at [326, 278] on input "number" at bounding box center [337, 268] width 61 height 22
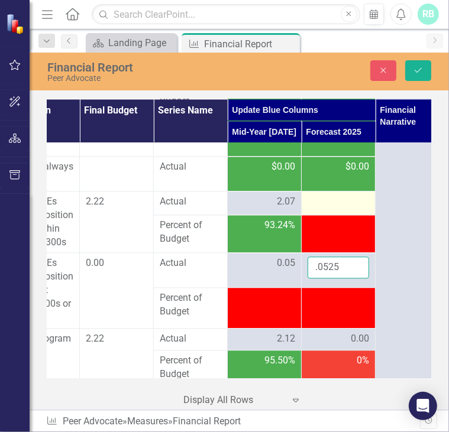
type input ".0525"
click at [326, 209] on div at bounding box center [337, 202] width 61 height 14
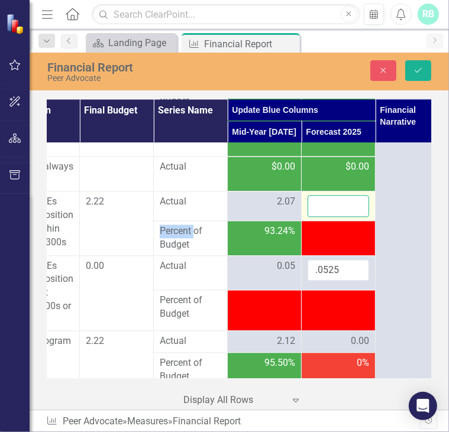
click at [326, 217] on input "number" at bounding box center [337, 206] width 61 height 22
click at [327, 217] on input "number" at bounding box center [337, 206] width 61 height 22
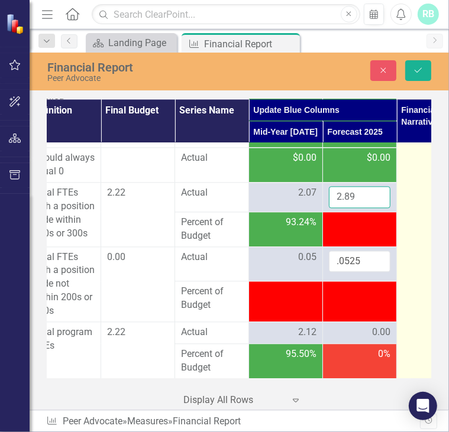
scroll to position [3657, 95]
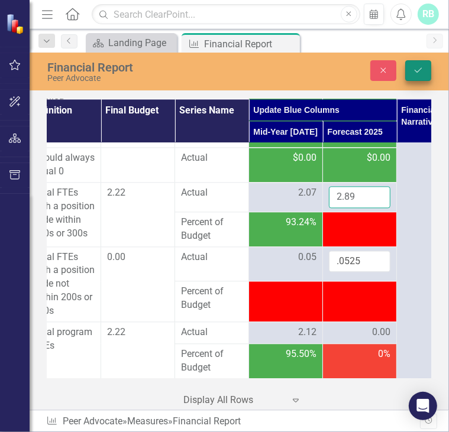
type input "2.89"
click at [419, 70] on icon "Save" at bounding box center [418, 70] width 11 height 8
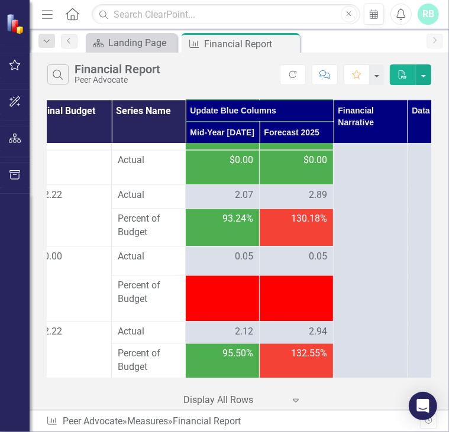
scroll to position [3622, 158]
click at [302, 202] on div "2.89" at bounding box center [295, 196] width 61 height 14
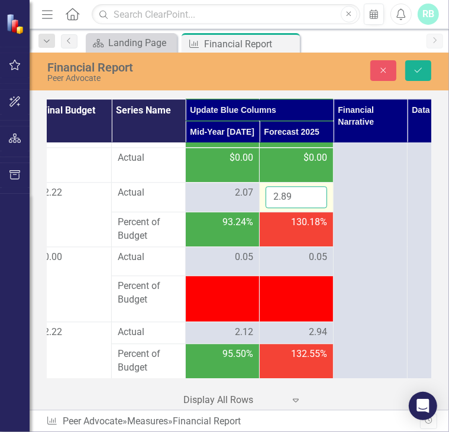
drag, startPoint x: 302, startPoint y: 218, endPoint x: 282, endPoint y: 221, distance: 20.3
click at [282, 208] on input "2.89" at bounding box center [295, 197] width 61 height 22
click at [286, 208] on input "2.89" at bounding box center [295, 197] width 61 height 22
type input "2.39"
click button "Save" at bounding box center [418, 70] width 26 height 21
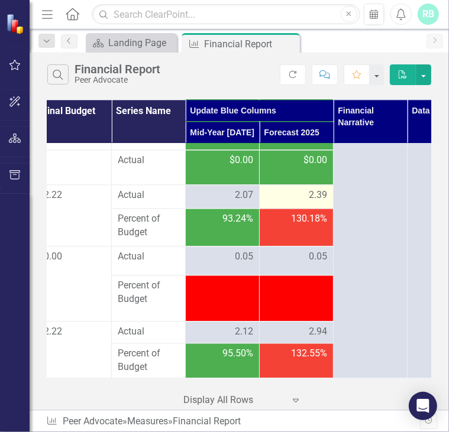
click at [309, 202] on span "2.39" at bounding box center [318, 196] width 18 height 14
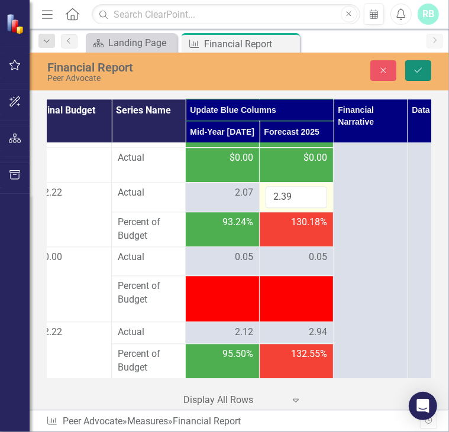
click at [411, 66] on button "Save" at bounding box center [418, 70] width 26 height 21
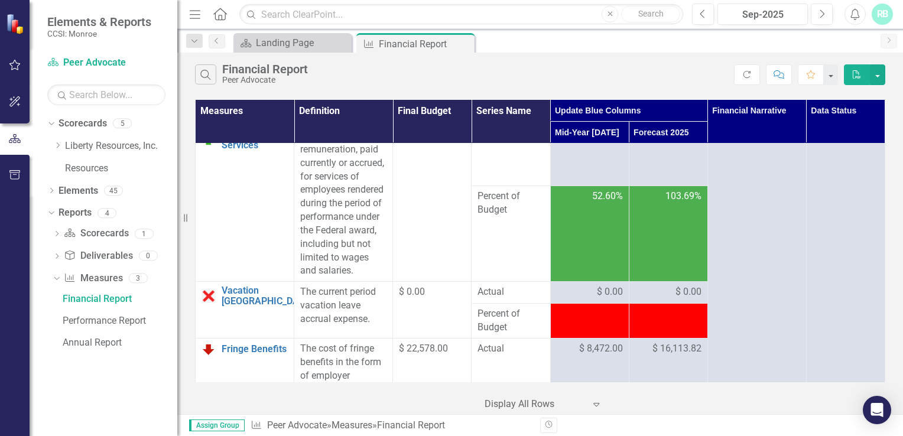
scroll to position [0, 0]
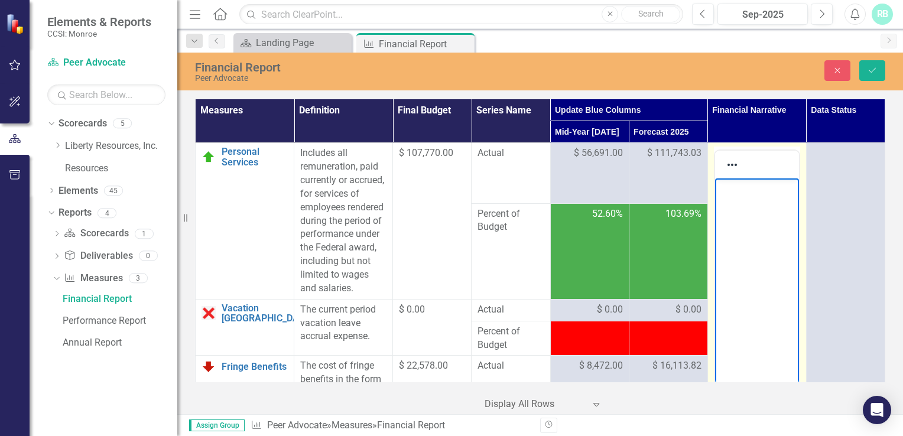
click at [448, 209] on body "Rich Text Area. Press ALT-0 for help." at bounding box center [757, 267] width 84 height 177
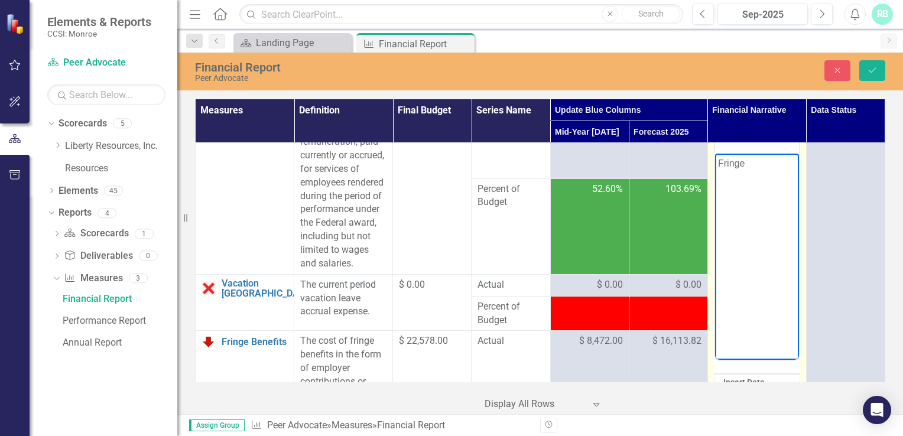
scroll to position [17, 0]
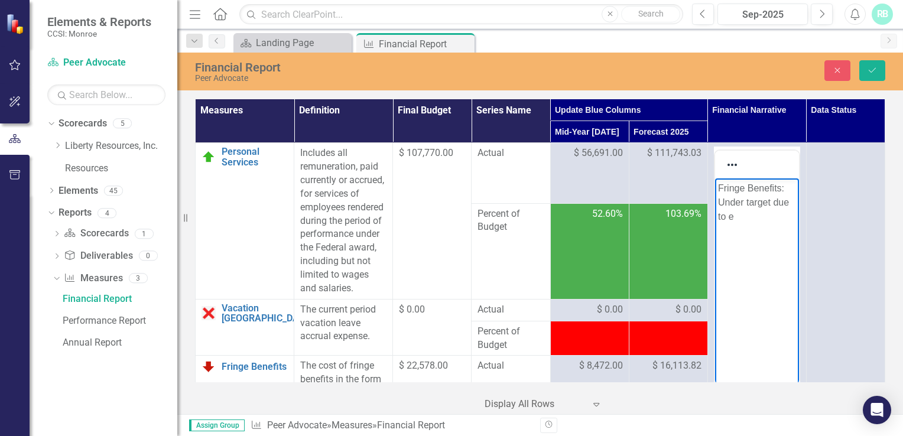
scroll to position [17, 0]
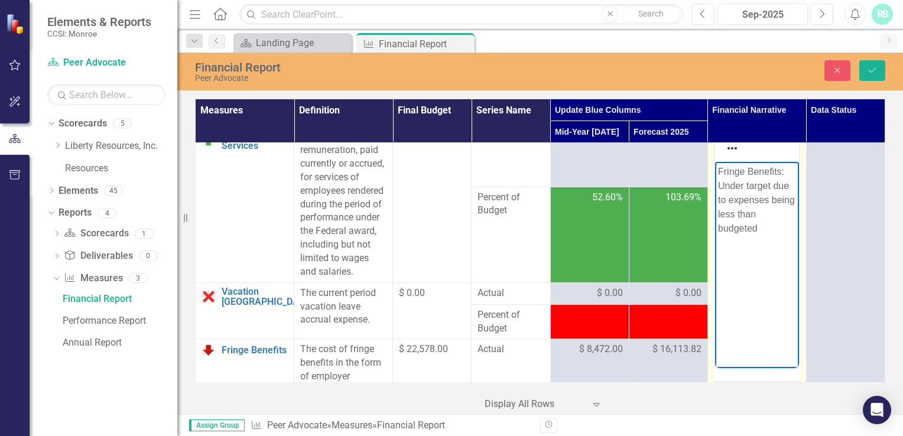
click at [760, 215] on p "Fringe Benefits: Under target due to expenses being less than budgeted" at bounding box center [757, 200] width 78 height 71
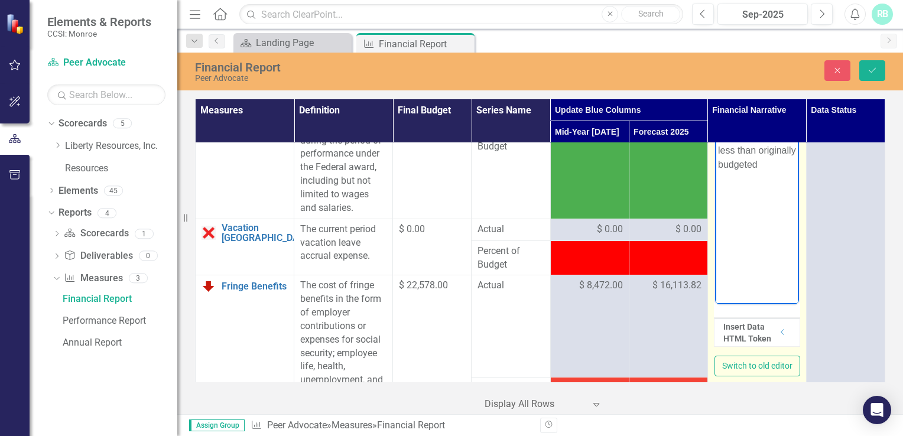
scroll to position [80, 0]
click at [774, 172] on p "Fringe Benefits: Under target due to expenses being less than originally budget…" at bounding box center [757, 136] width 78 height 71
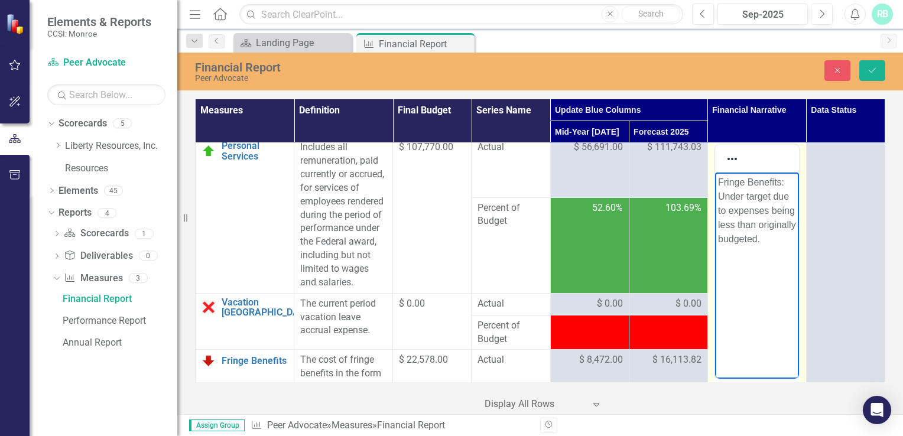
scroll to position [5, 0]
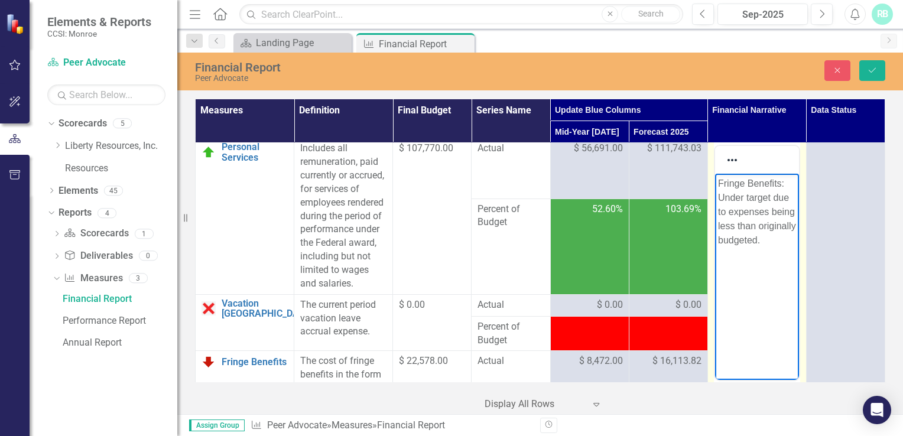
click at [727, 212] on p "Fringe Benefits: Under target due to expenses being less than originally budget…" at bounding box center [757, 212] width 78 height 71
click at [780, 254] on p "Fringe Benefits: Under target due to YTD expenses being less than originally bu…" at bounding box center [757, 219] width 78 height 85
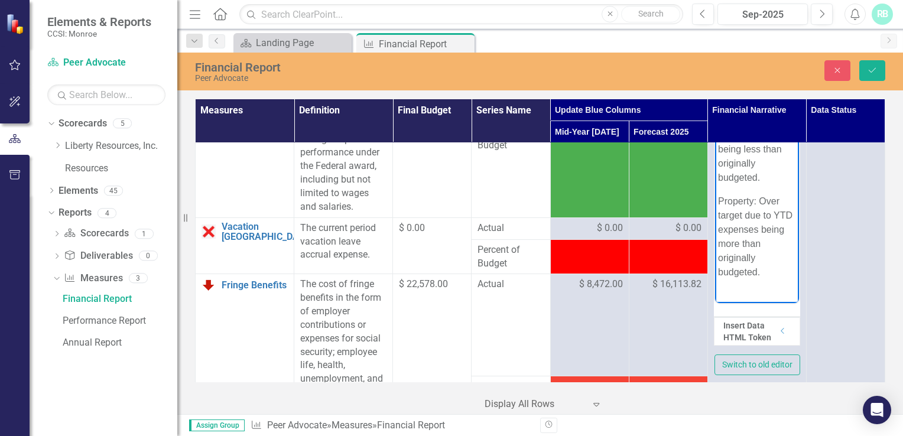
scroll to position [82, 0]
click at [877, 67] on icon "Save" at bounding box center [872, 70] width 11 height 8
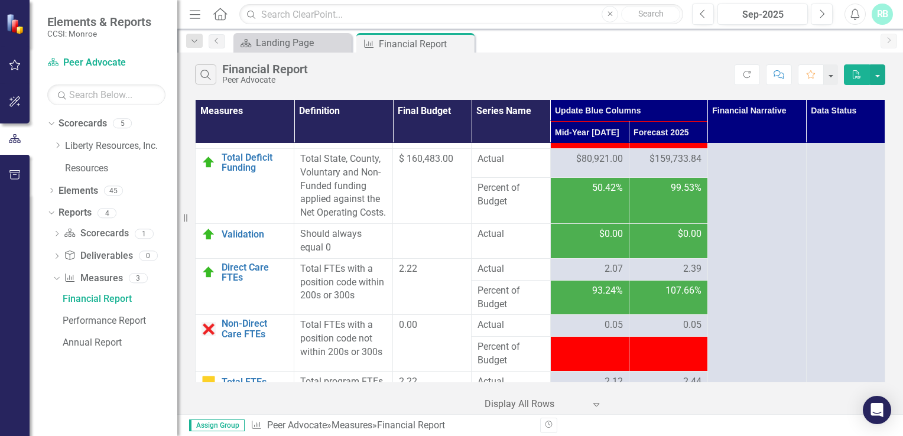
scroll to position [2593, 0]
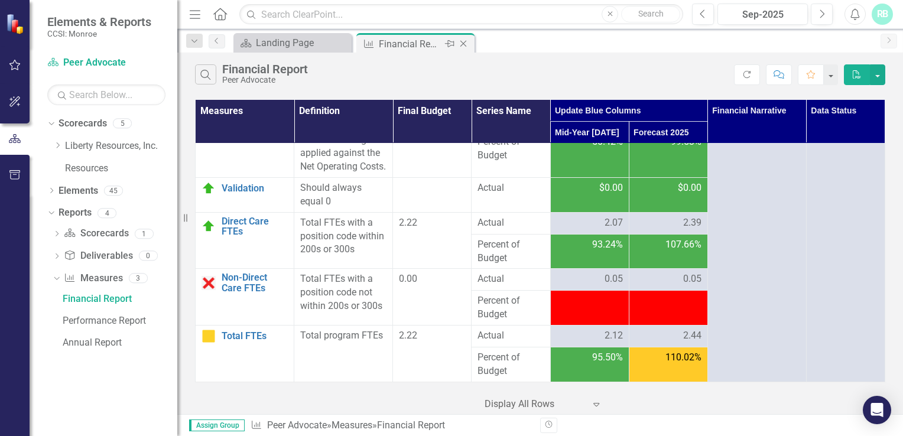
click at [463, 44] on icon at bounding box center [463, 44] width 7 height 7
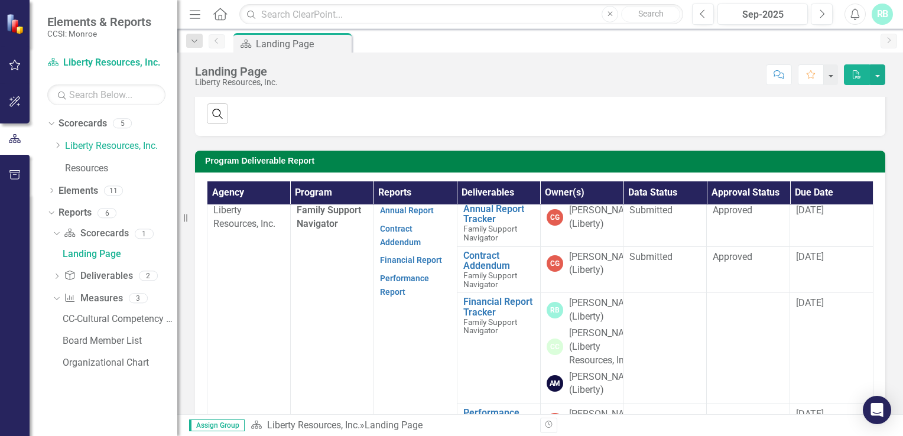
scroll to position [4, 7]
click at [412, 266] on link "Financial Report" at bounding box center [411, 261] width 62 height 9
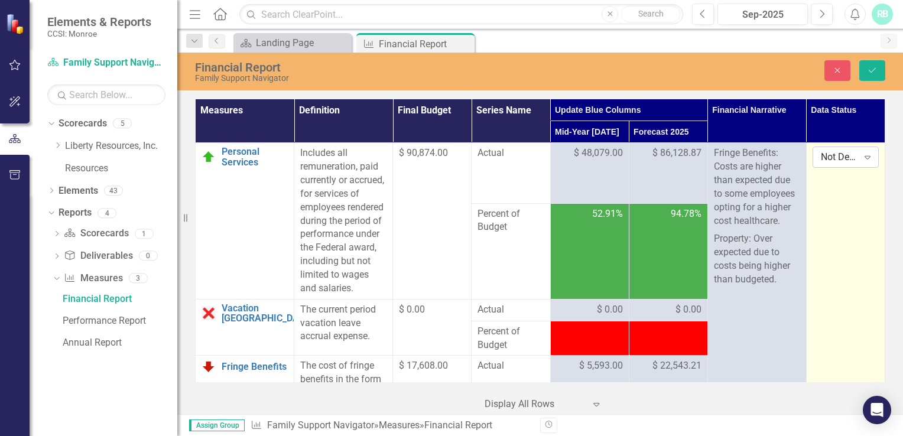
drag, startPoint x: 854, startPoint y: 174, endPoint x: 851, endPoint y: 156, distance: 18.0
click at [857, 156] on div "Expand" at bounding box center [867, 157] width 21 height 19
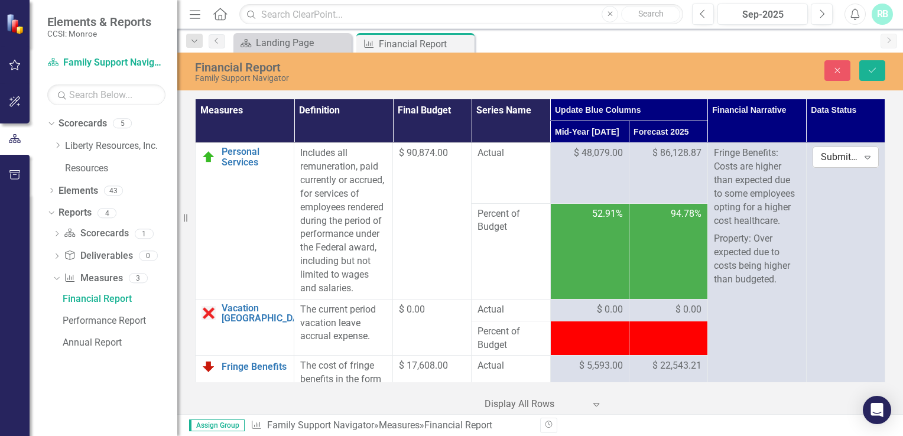
click at [862, 158] on icon "Expand" at bounding box center [868, 157] width 12 height 9
click at [870, 67] on icon "Save" at bounding box center [872, 70] width 11 height 8
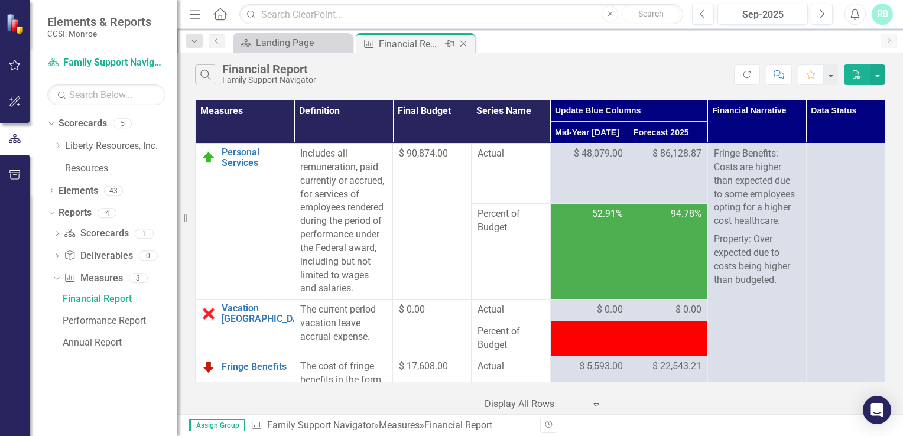
click at [462, 46] on icon "Close" at bounding box center [464, 43] width 12 height 9
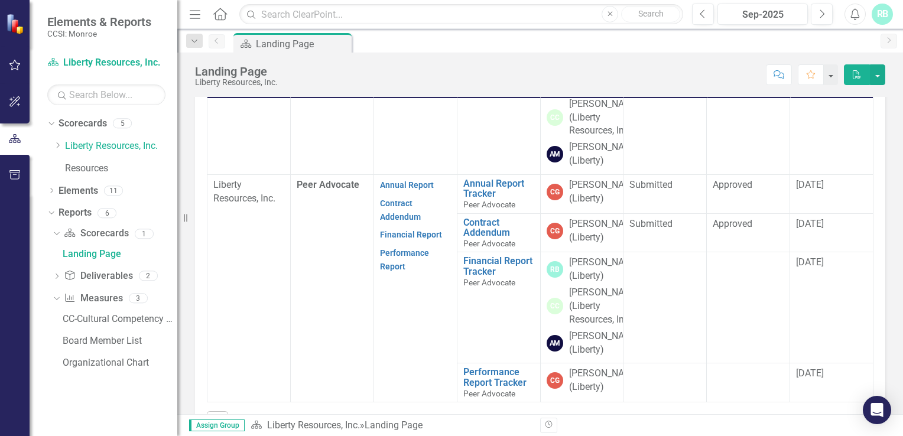
scroll to position [506, 0]
click at [419, 230] on link "Financial Report" at bounding box center [411, 234] width 62 height 9
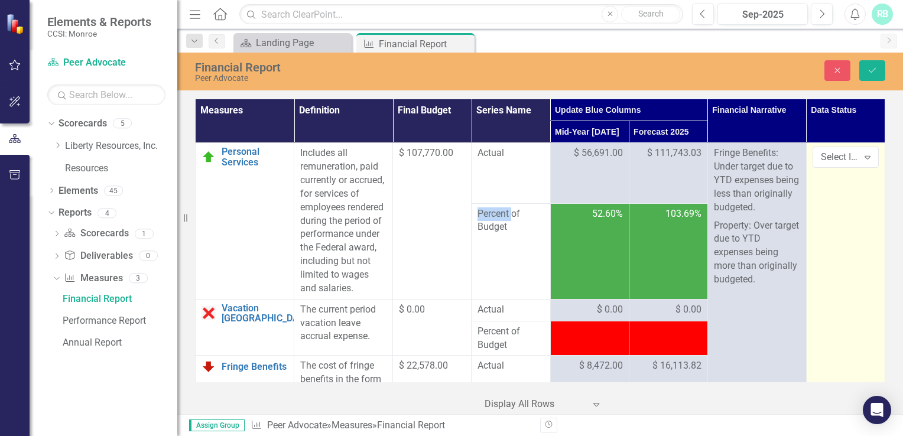
drag, startPoint x: 848, startPoint y: 174, endPoint x: 842, endPoint y: 156, distance: 18.7
click at [842, 156] on div "Select Item..." at bounding box center [839, 158] width 37 height 14
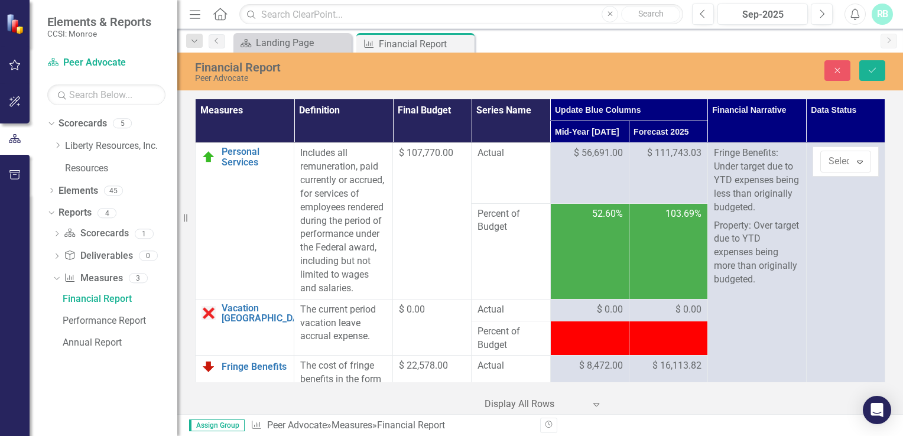
click at [871, 67] on icon "Save" at bounding box center [872, 70] width 11 height 8
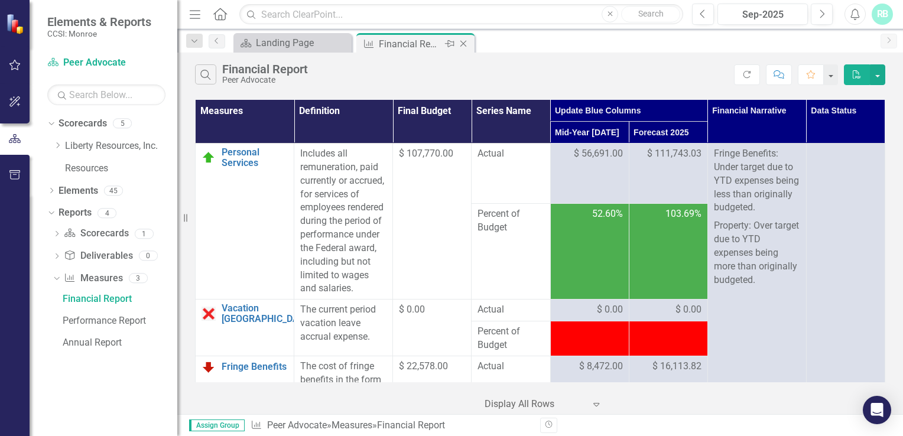
click at [462, 43] on icon at bounding box center [463, 44] width 7 height 7
